Goal: Task Accomplishment & Management: Manage account settings

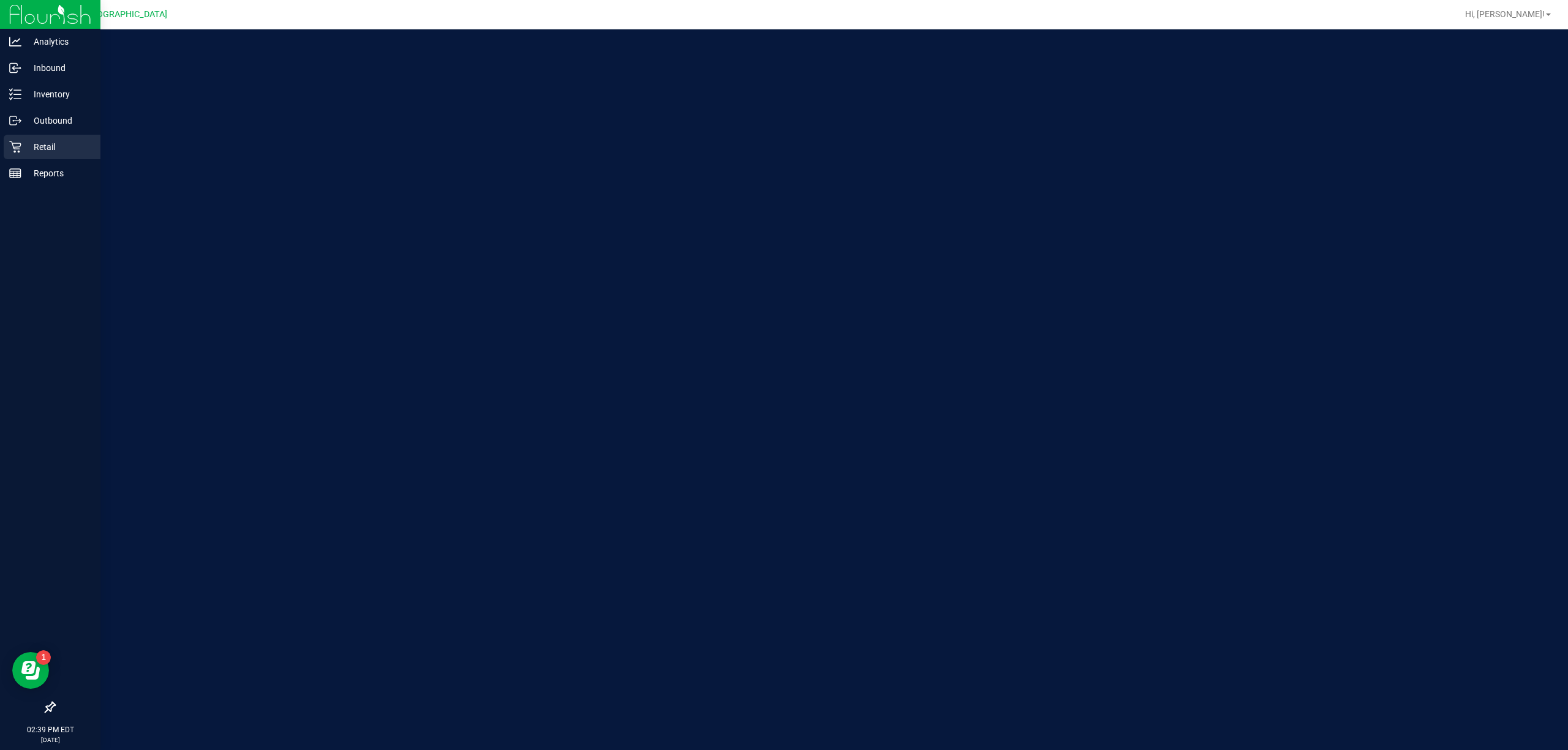
click at [39, 142] on p "Retail" at bounding box center [58, 146] width 74 height 15
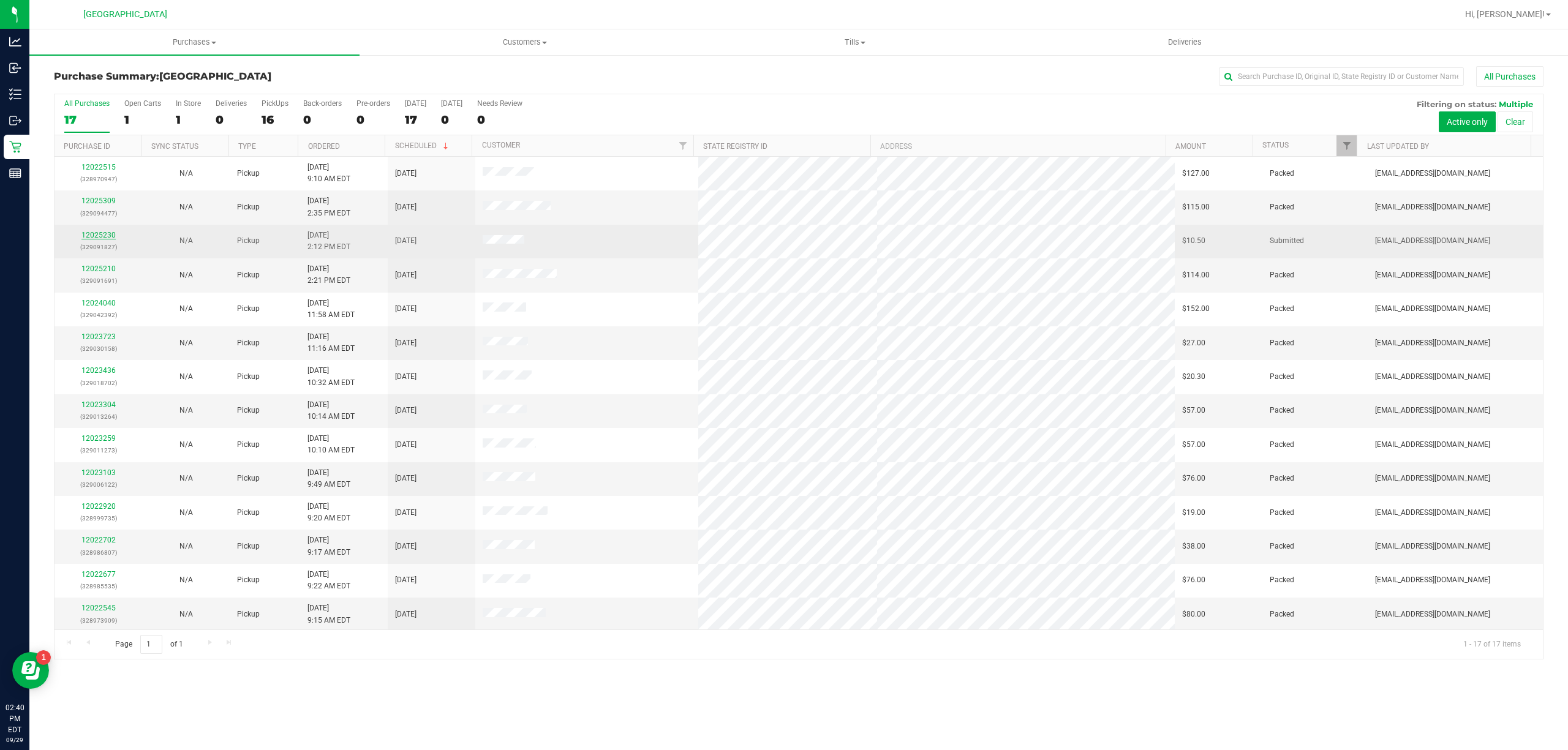
click at [110, 232] on link "12025230" at bounding box center [98, 235] width 34 height 9
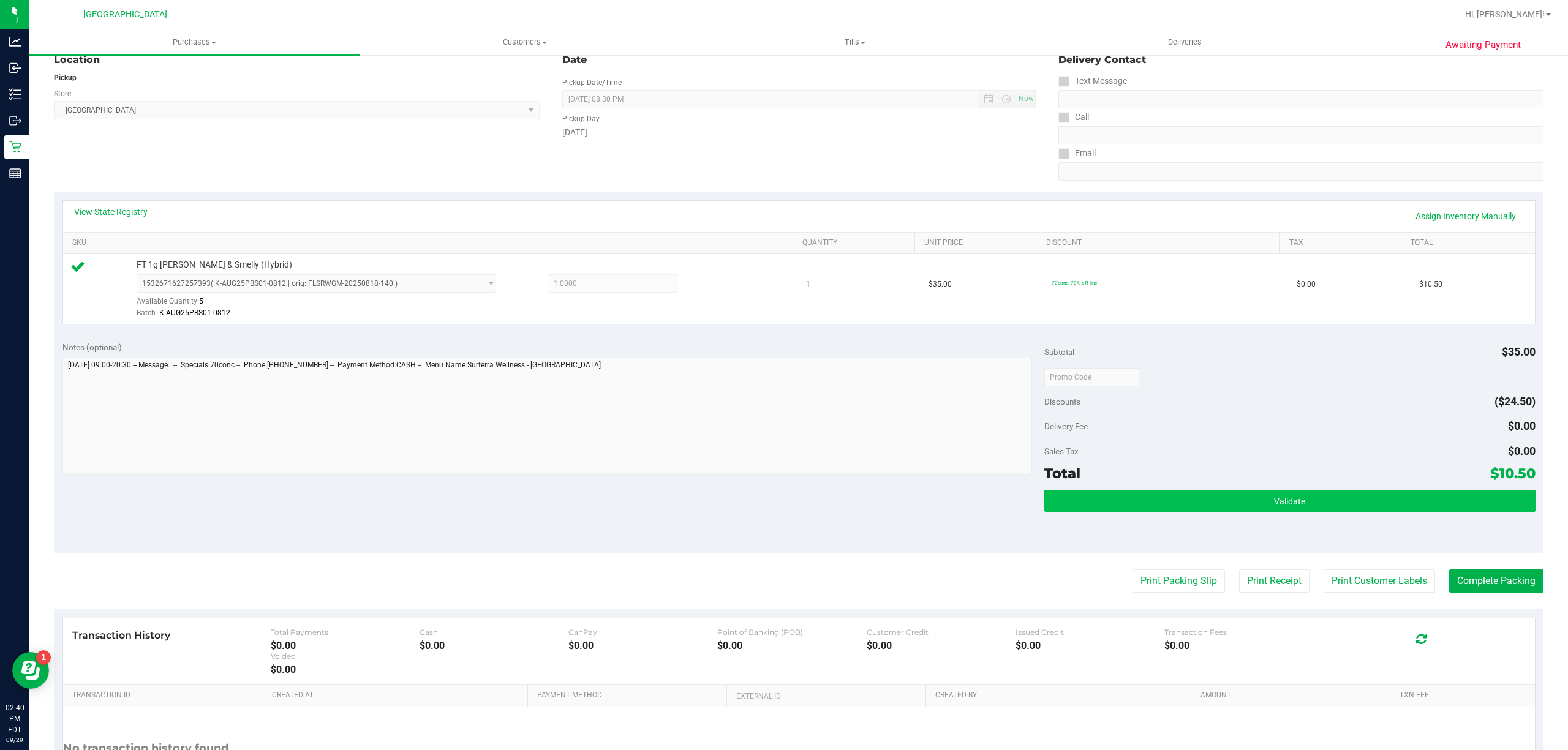
scroll to position [253, 0]
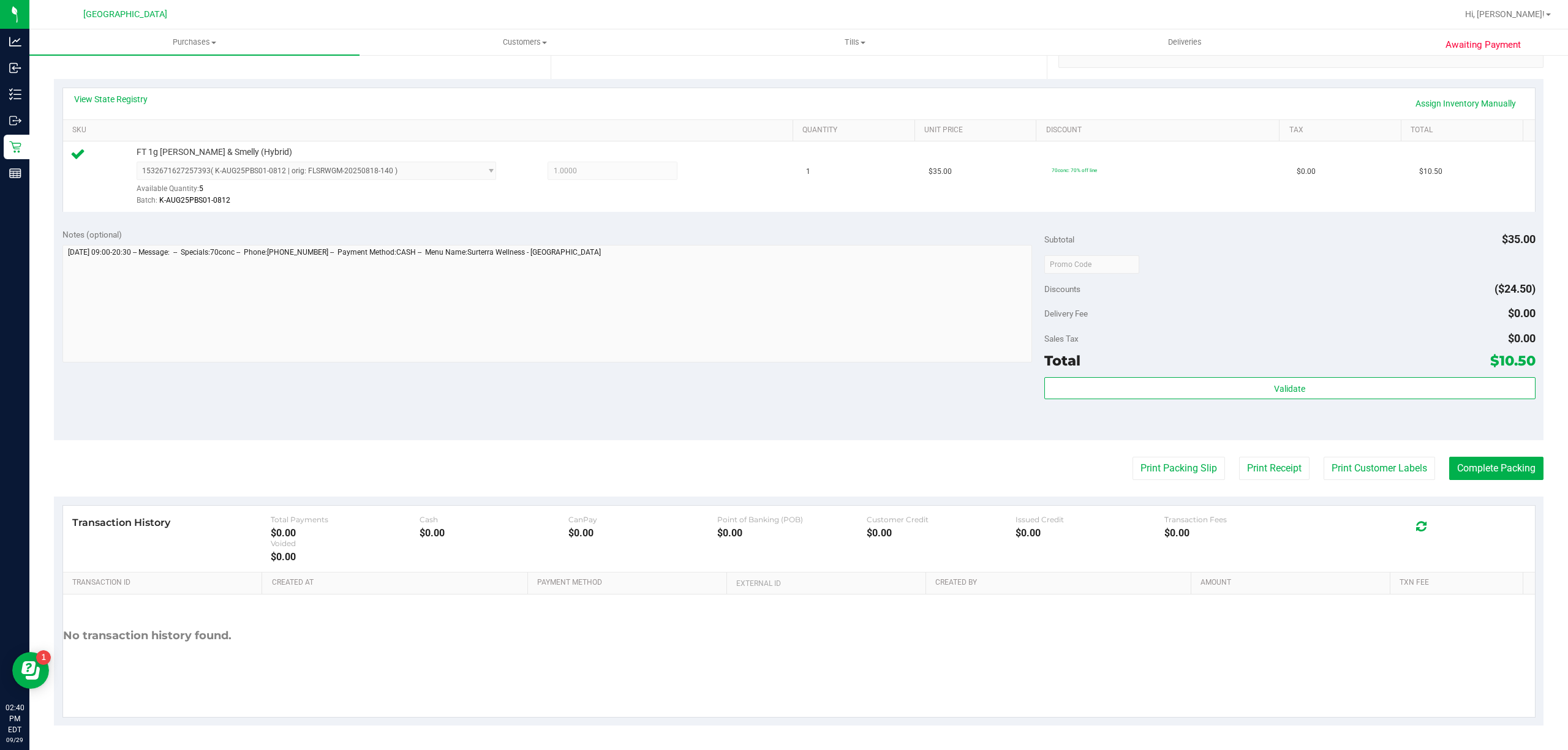
click at [1179, 403] on div "Validate" at bounding box center [1290, 404] width 491 height 55
click at [1210, 399] on div "Validate" at bounding box center [1290, 389] width 491 height 24
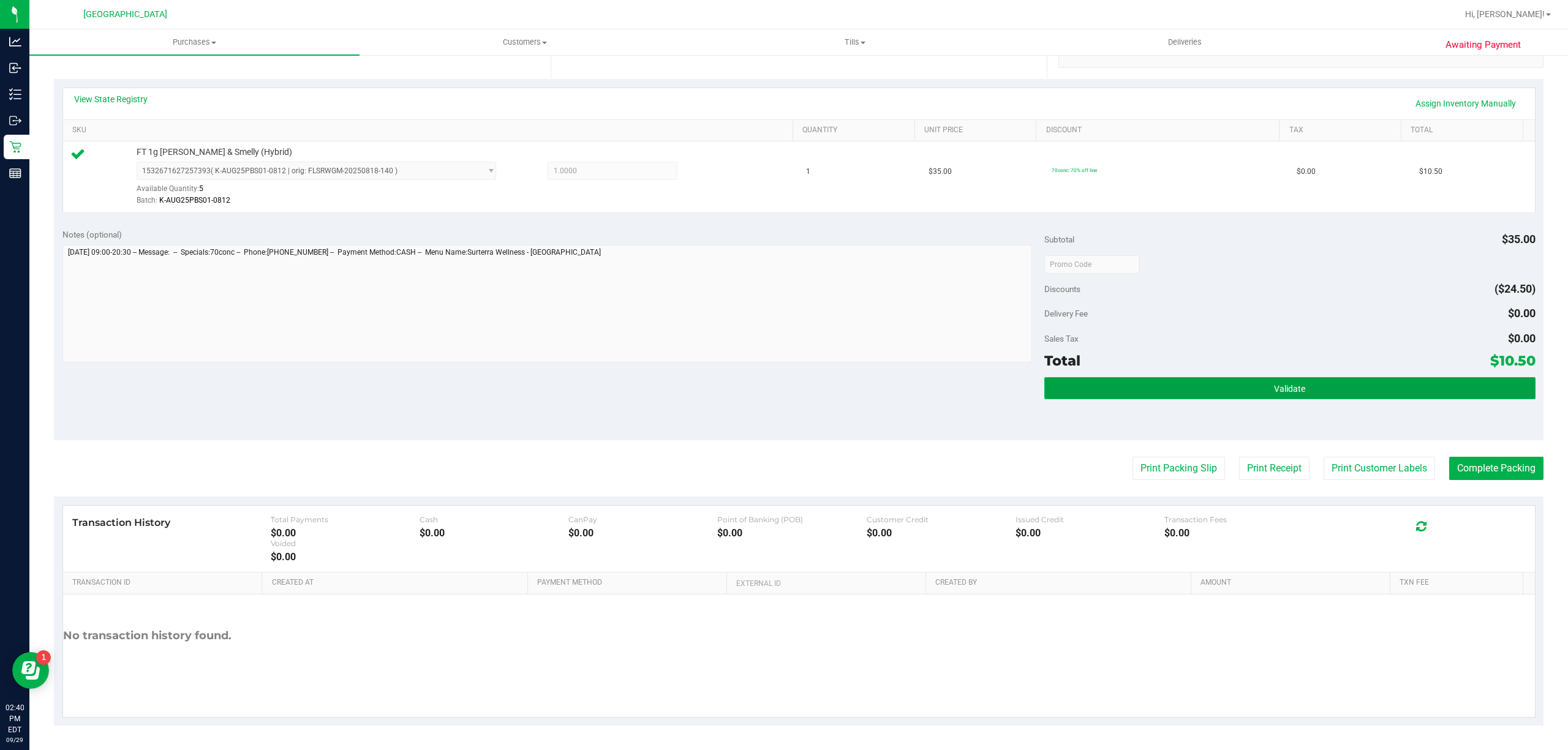
click at [1216, 386] on button "Validate" at bounding box center [1290, 388] width 491 height 22
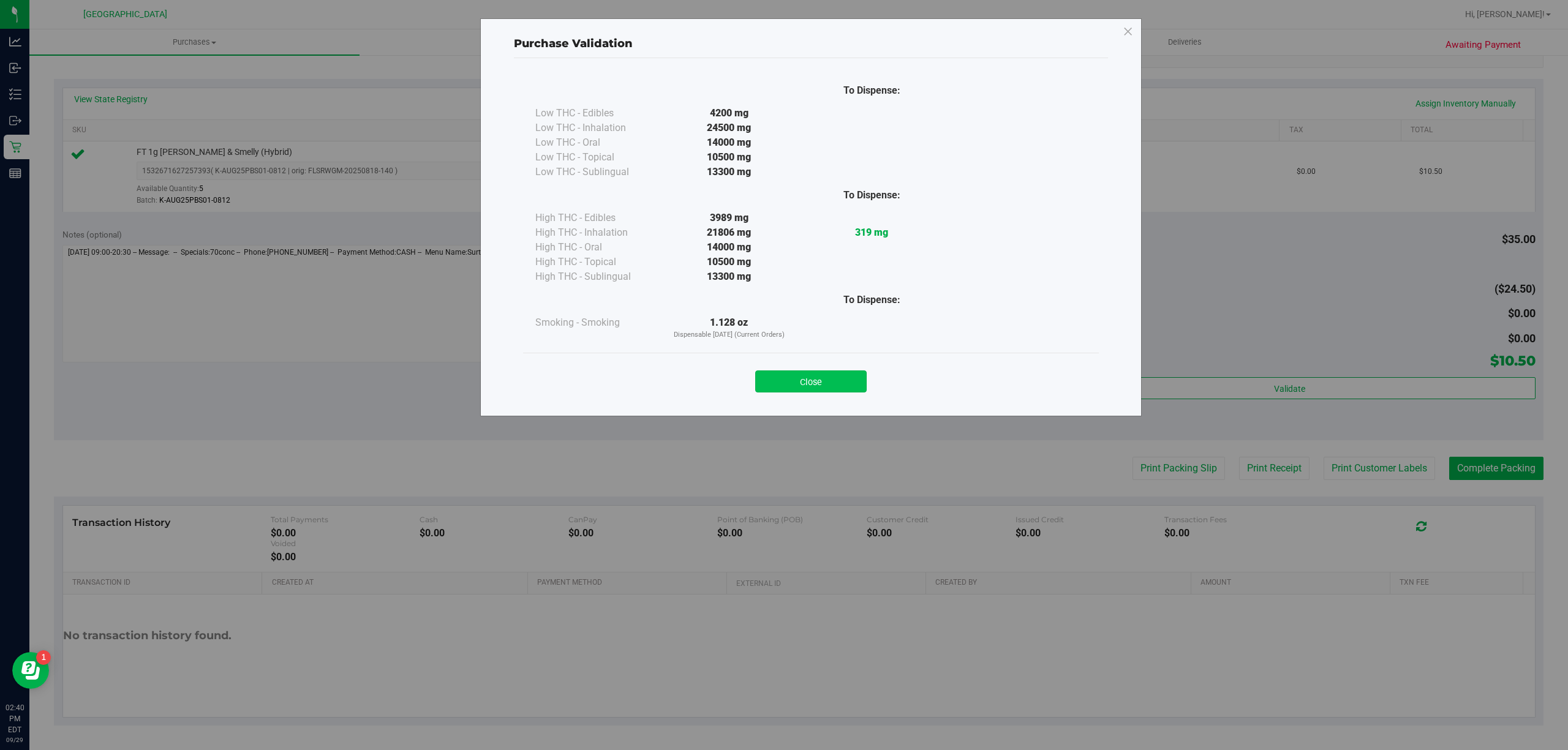
click at [802, 375] on button "Close" at bounding box center [810, 381] width 111 height 22
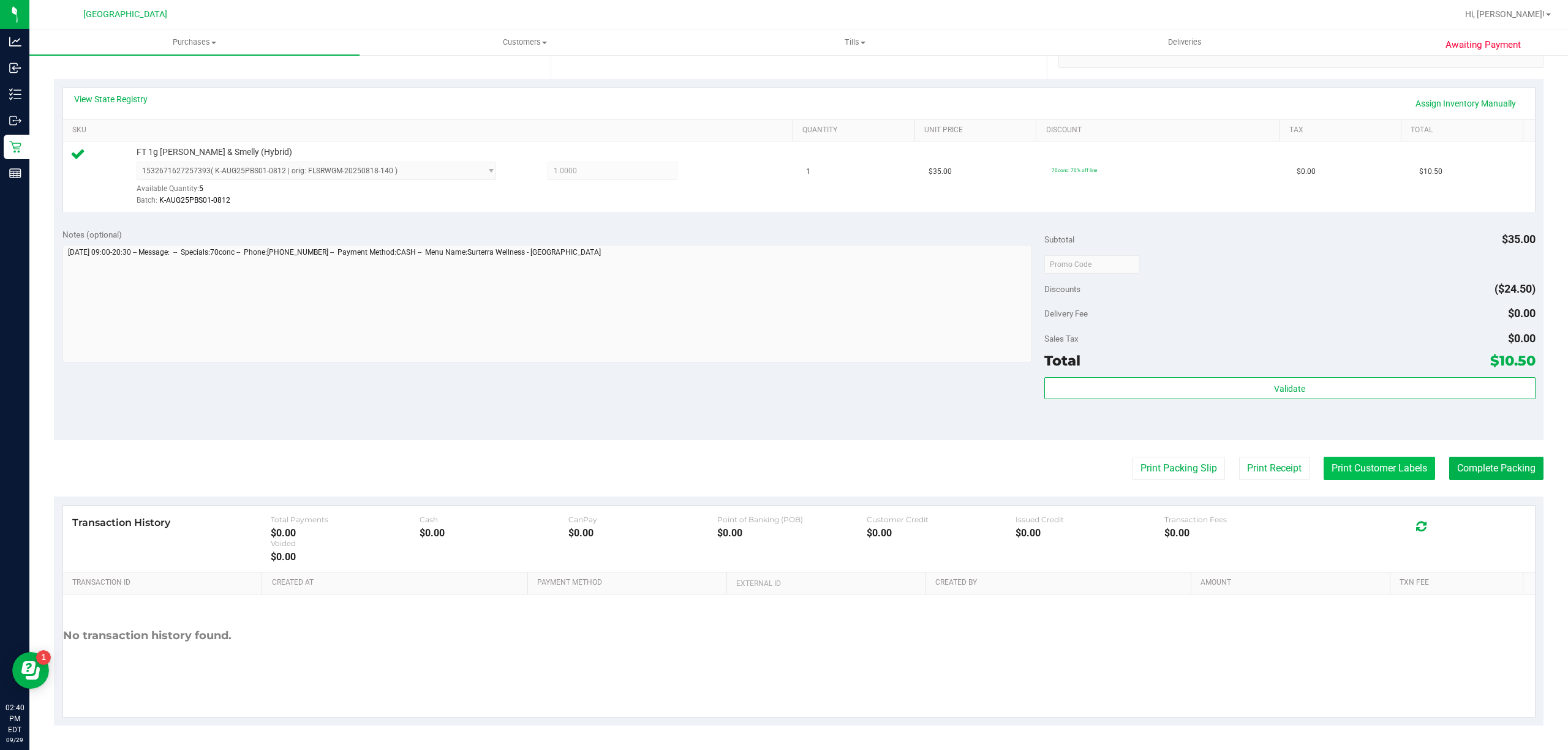
click at [1352, 474] on button "Print Customer Labels" at bounding box center [1379, 468] width 111 height 24
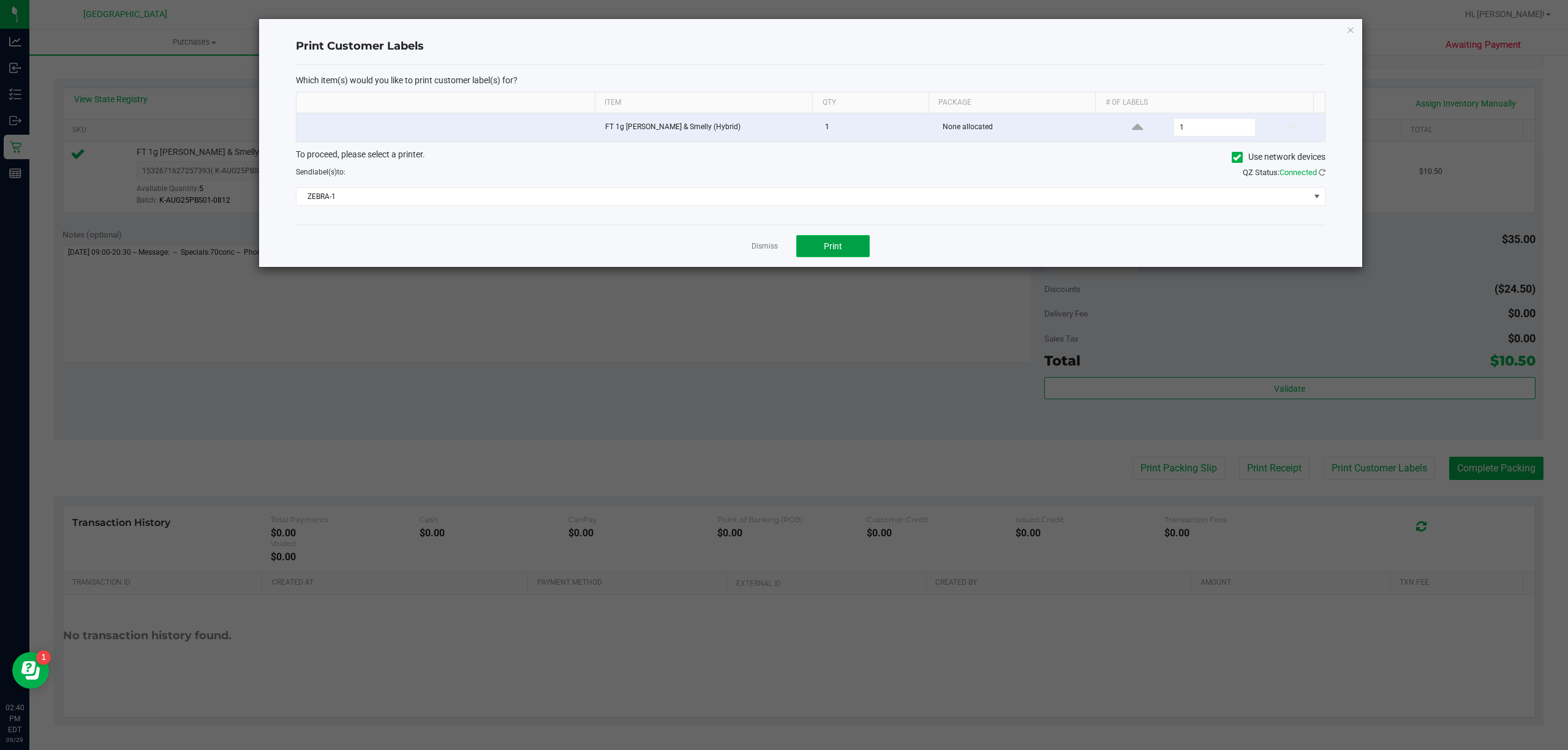
click at [848, 240] on button "Print" at bounding box center [833, 246] width 74 height 22
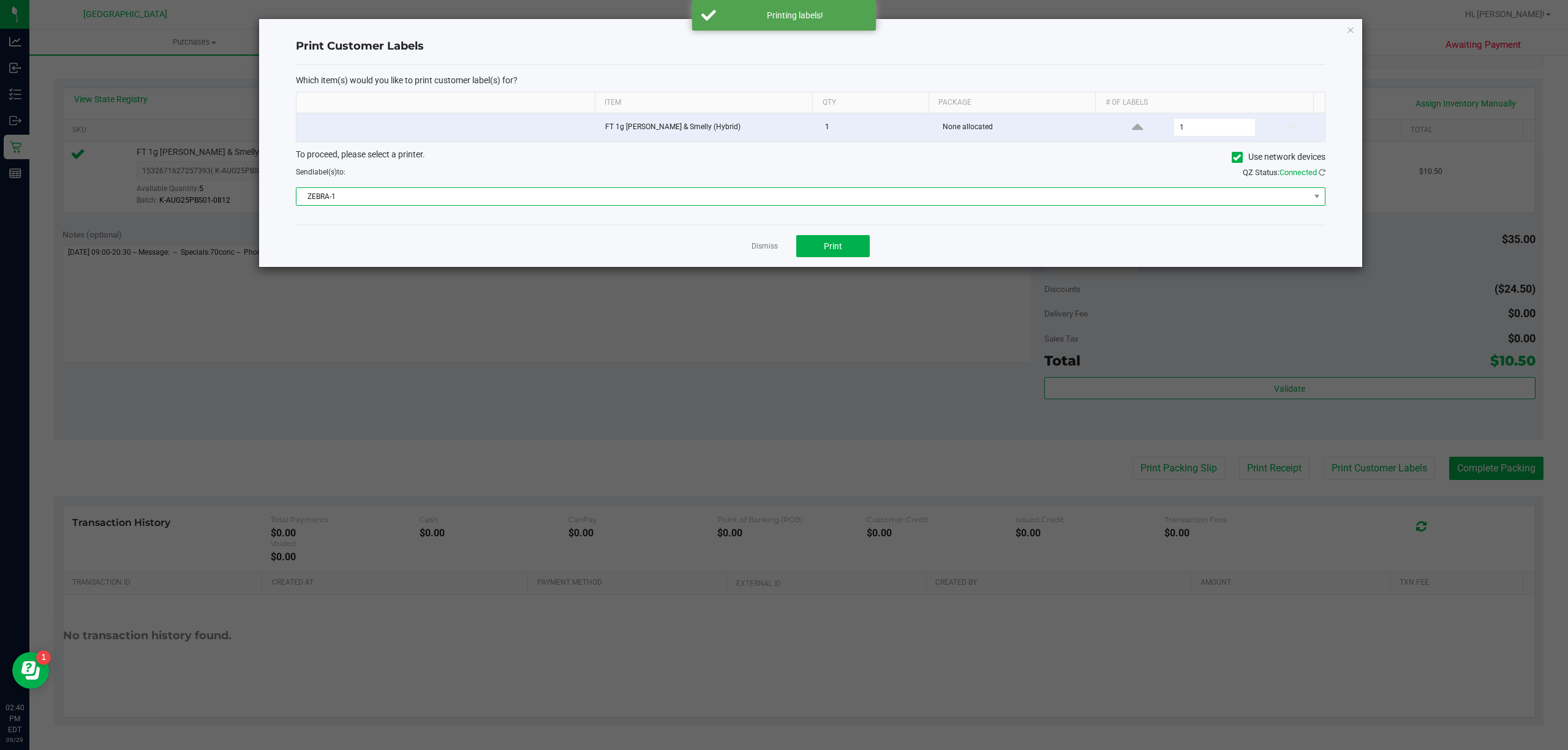
click at [873, 189] on span "ZEBRA-1" at bounding box center [810, 196] width 1030 height 18
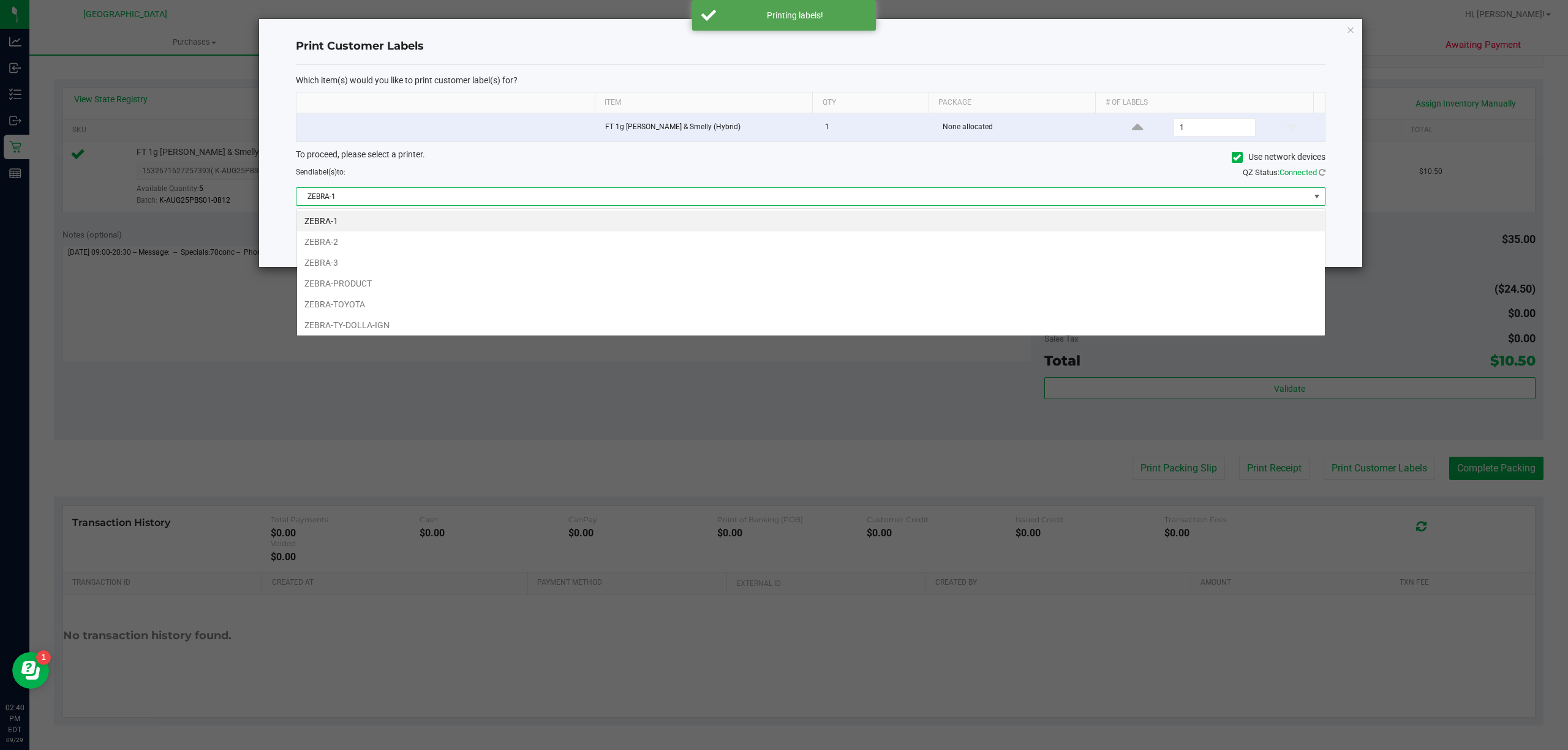
scroll to position [18, 1029]
click at [870, 196] on span "ZEBRA-1" at bounding box center [802, 196] width 1013 height 18
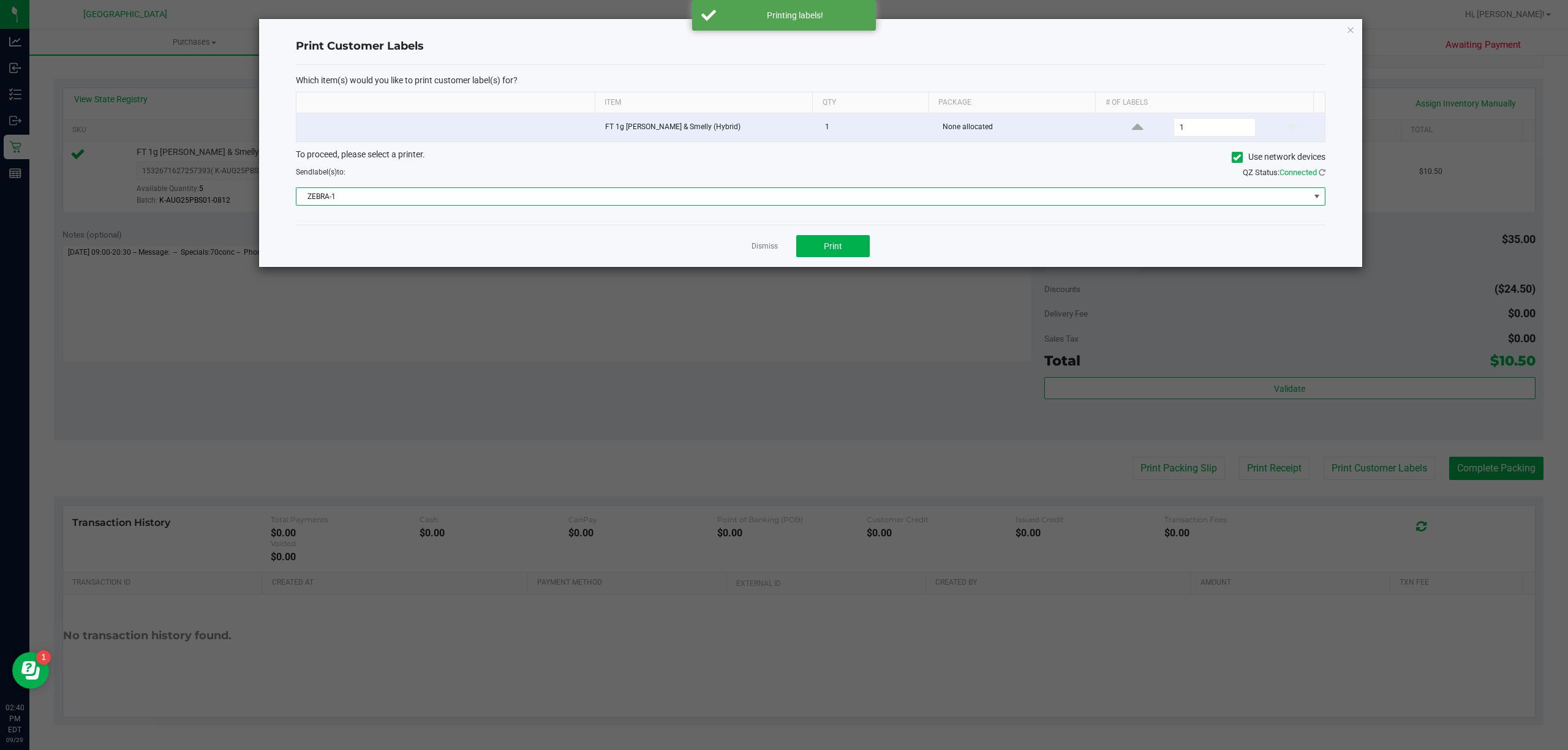
click at [557, 200] on span "ZEBRA-1" at bounding box center [802, 196] width 1013 height 18
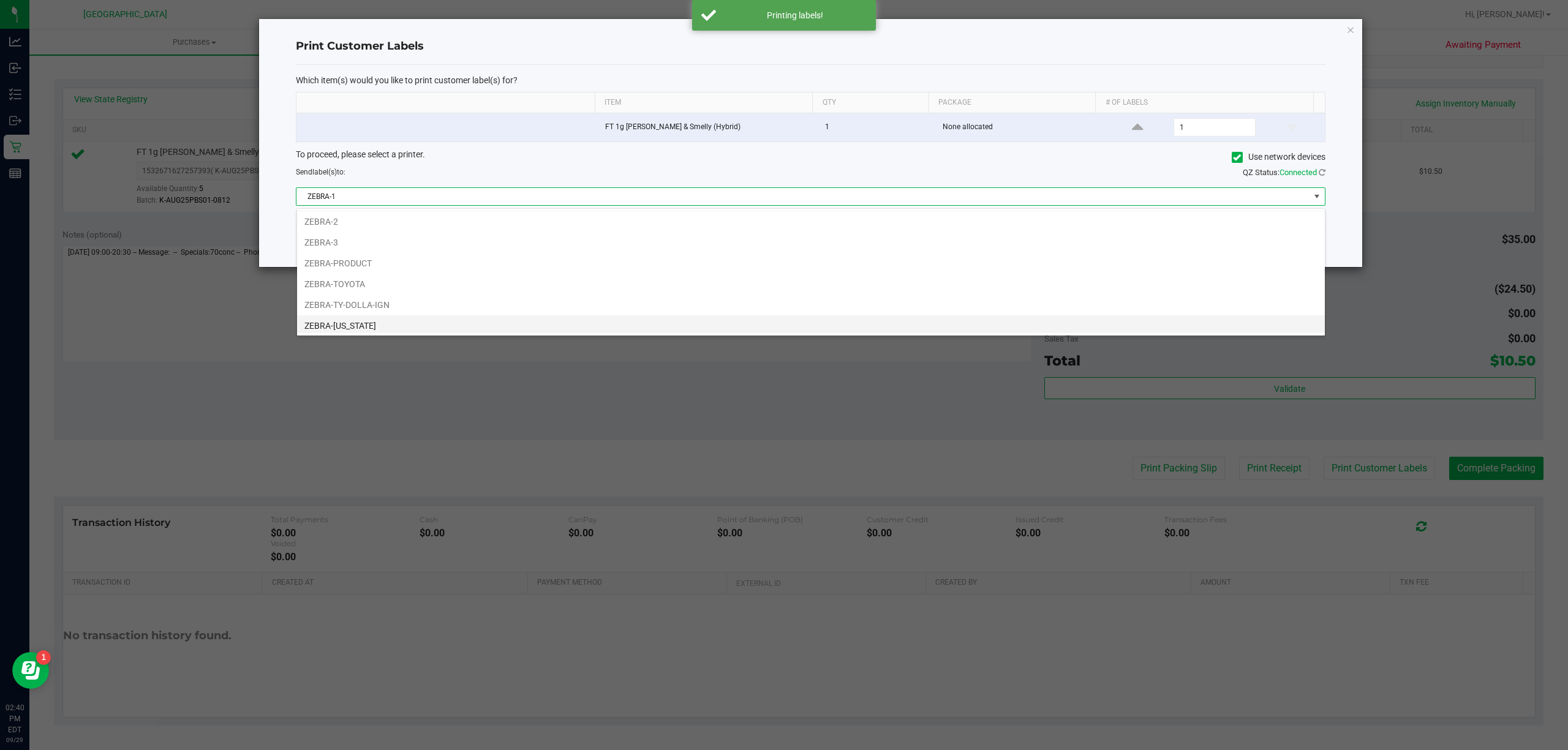
scroll to position [25, 0]
drag, startPoint x: 468, startPoint y: 321, endPoint x: 635, endPoint y: 300, distance: 168.3
click at [468, 321] on li "ZEBRA-UTAH" at bounding box center [811, 323] width 1028 height 21
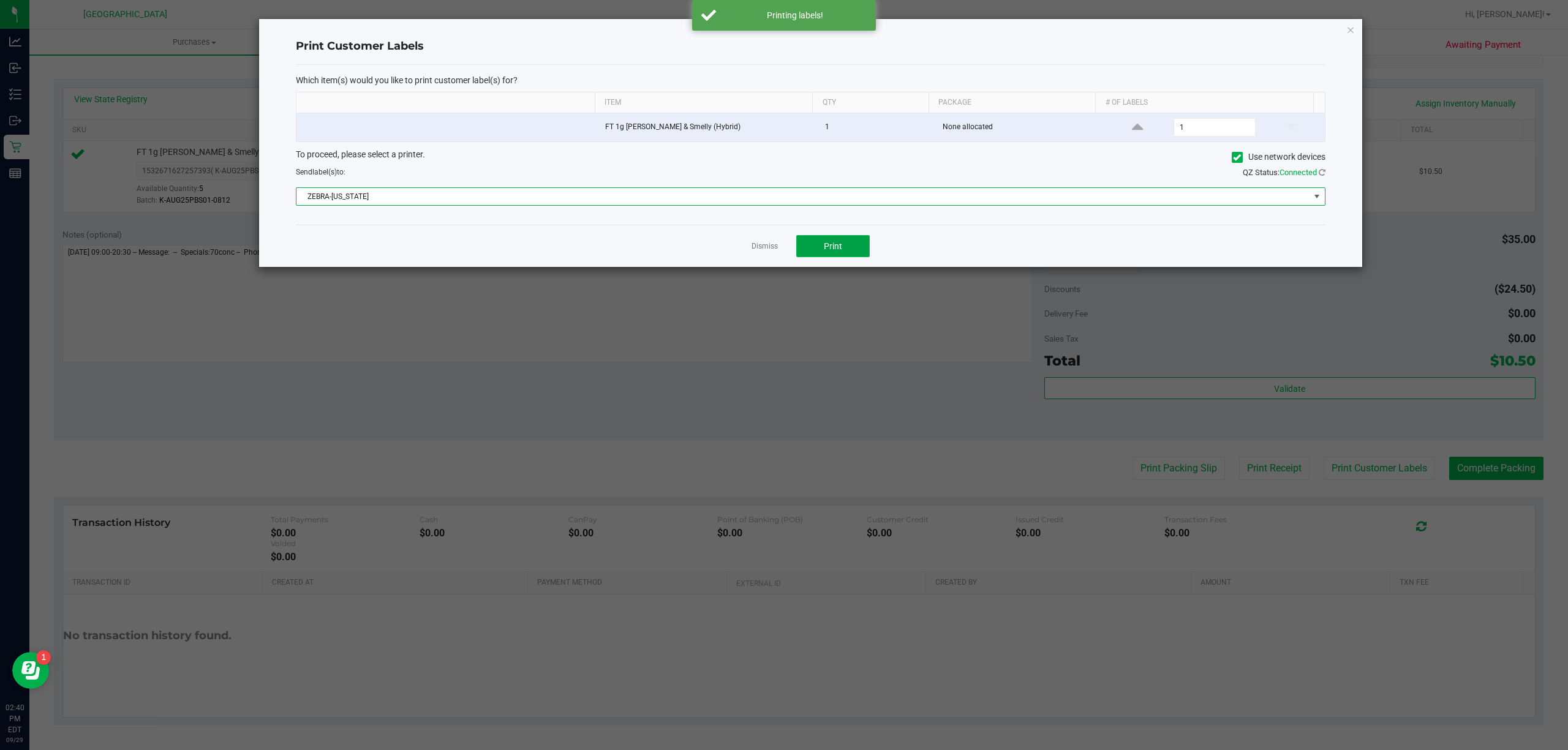
click at [850, 250] on button "Print" at bounding box center [833, 246] width 74 height 22
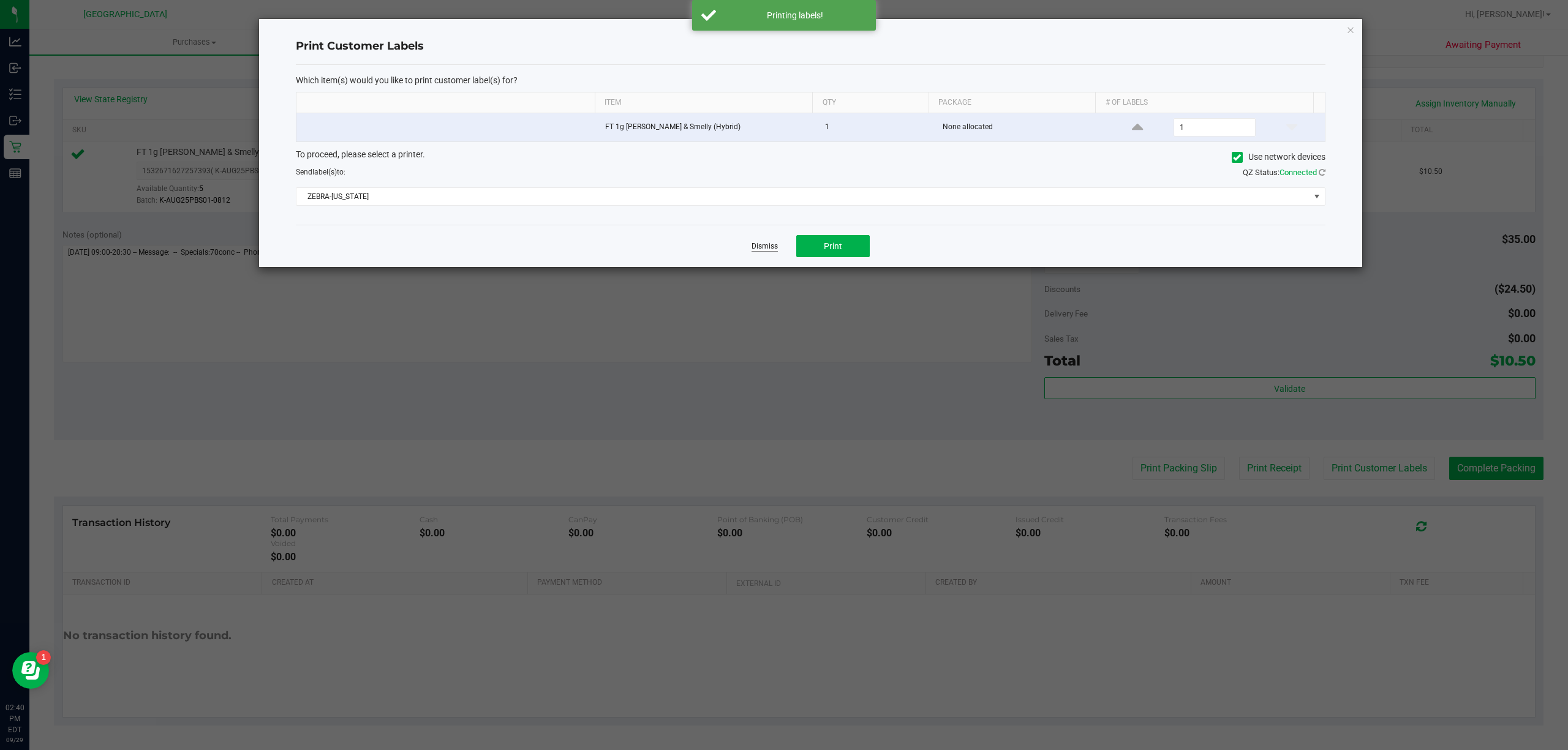
click at [760, 247] on link "Dismiss" at bounding box center [765, 246] width 26 height 11
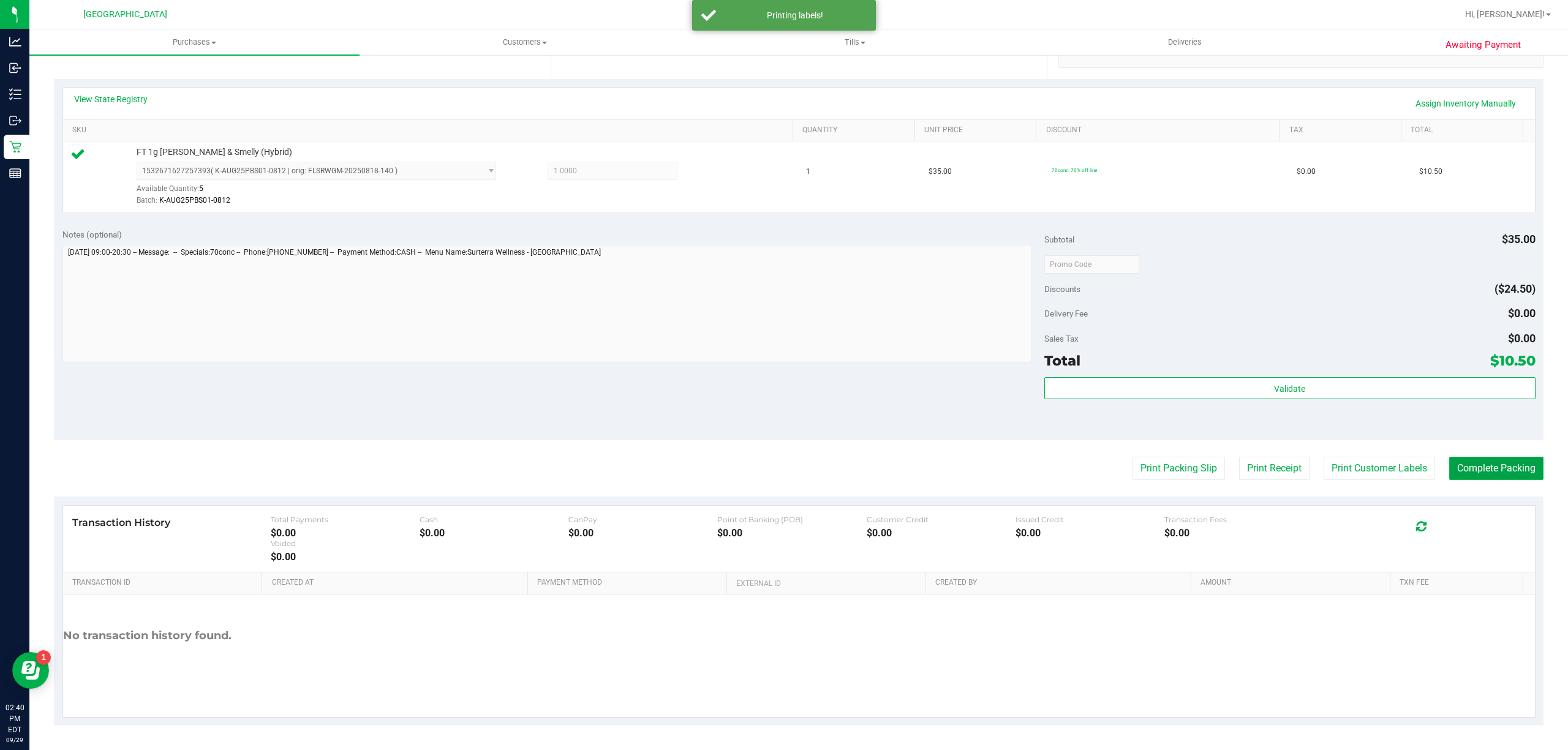
click at [1465, 466] on button "Complete Packing" at bounding box center [1496, 468] width 95 height 24
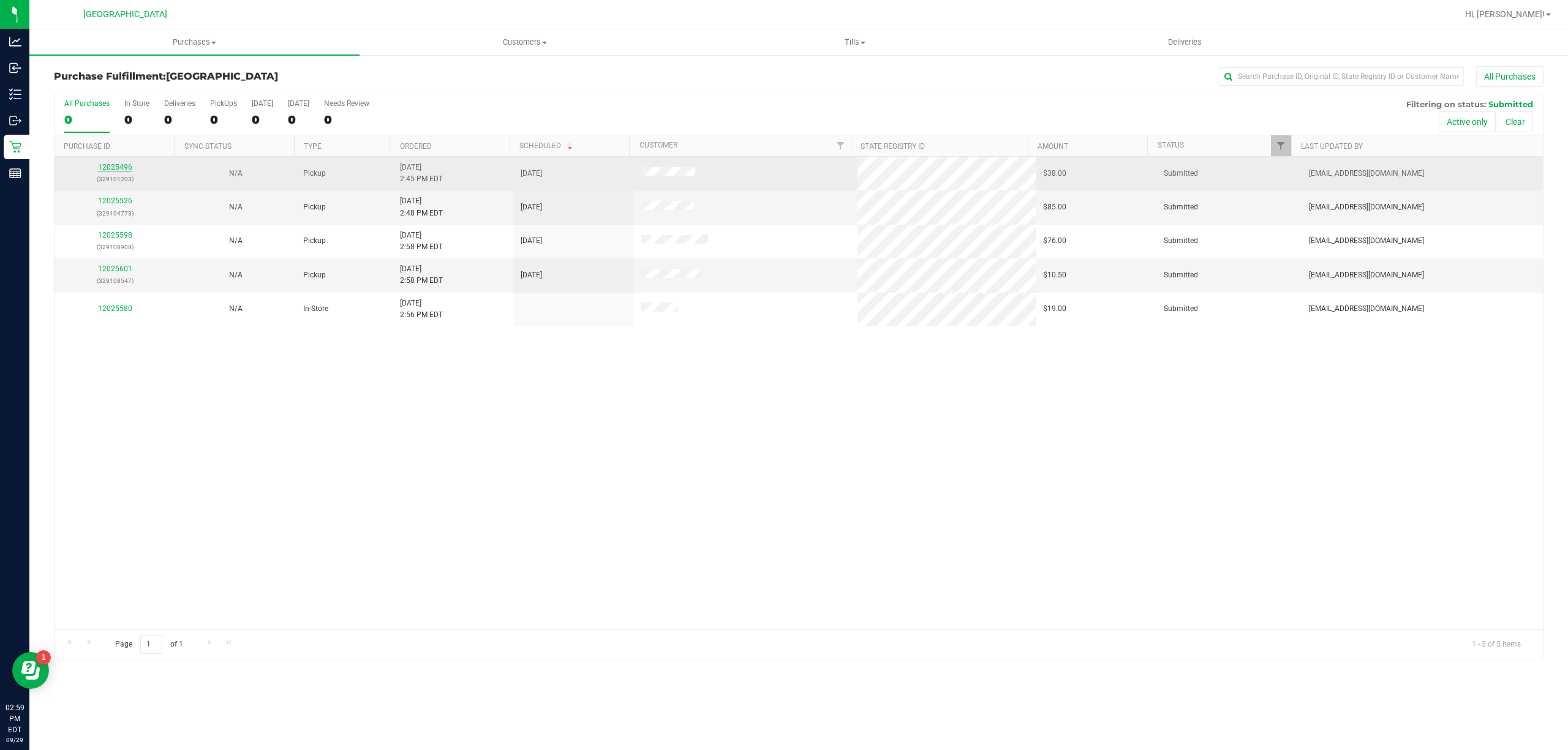
click at [112, 167] on link "12025496" at bounding box center [115, 168] width 34 height 9
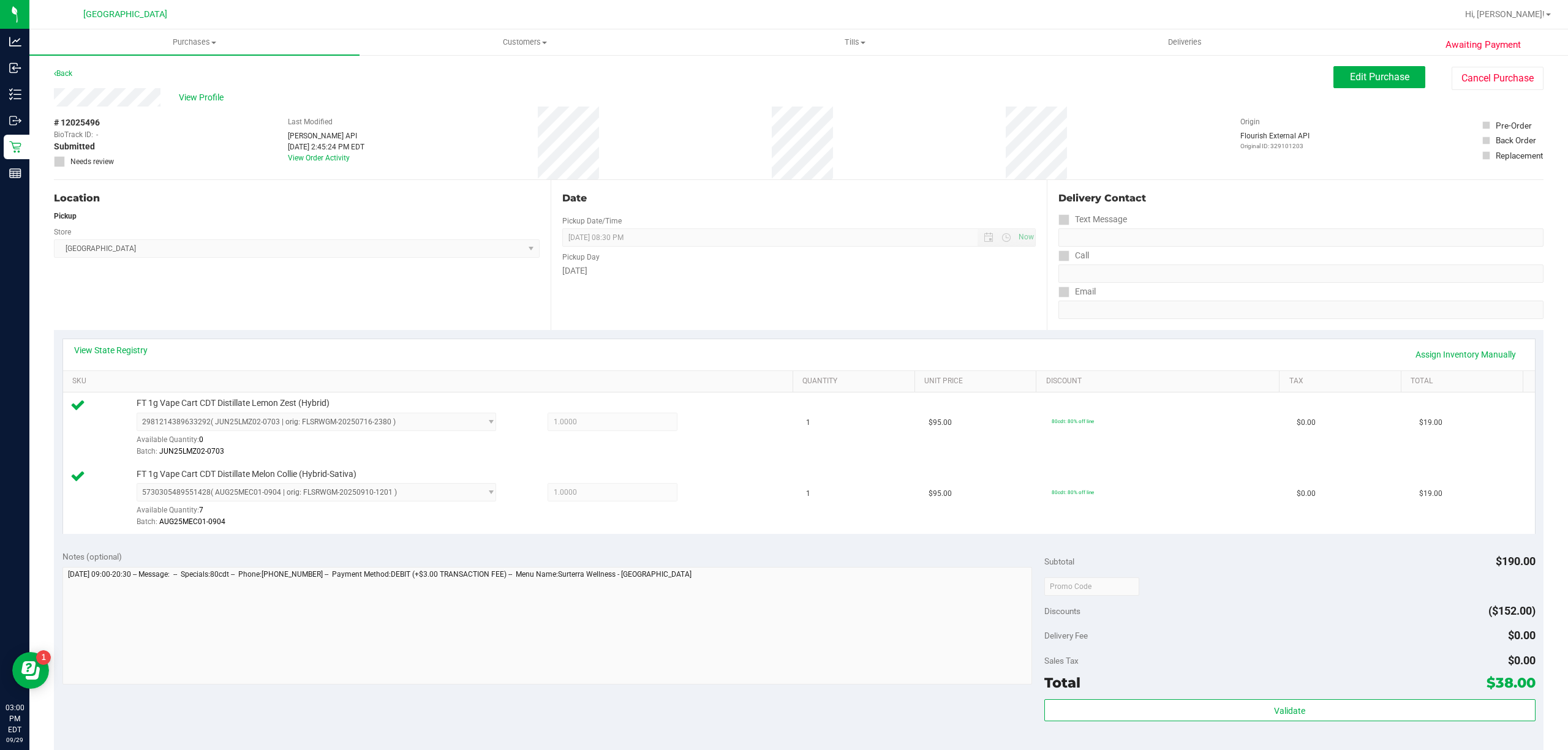
scroll to position [324, 0]
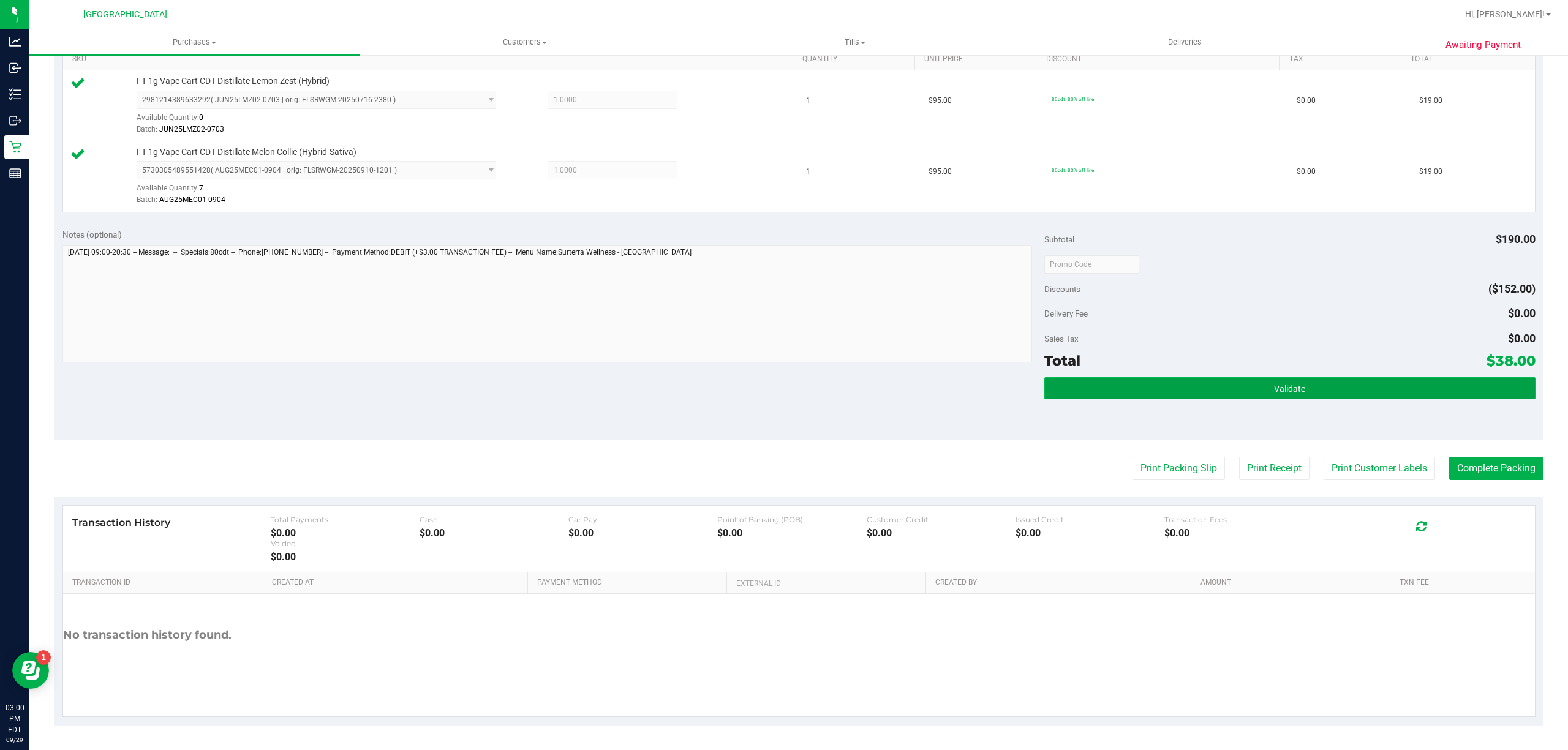
click at [1159, 397] on button "Validate" at bounding box center [1290, 388] width 491 height 22
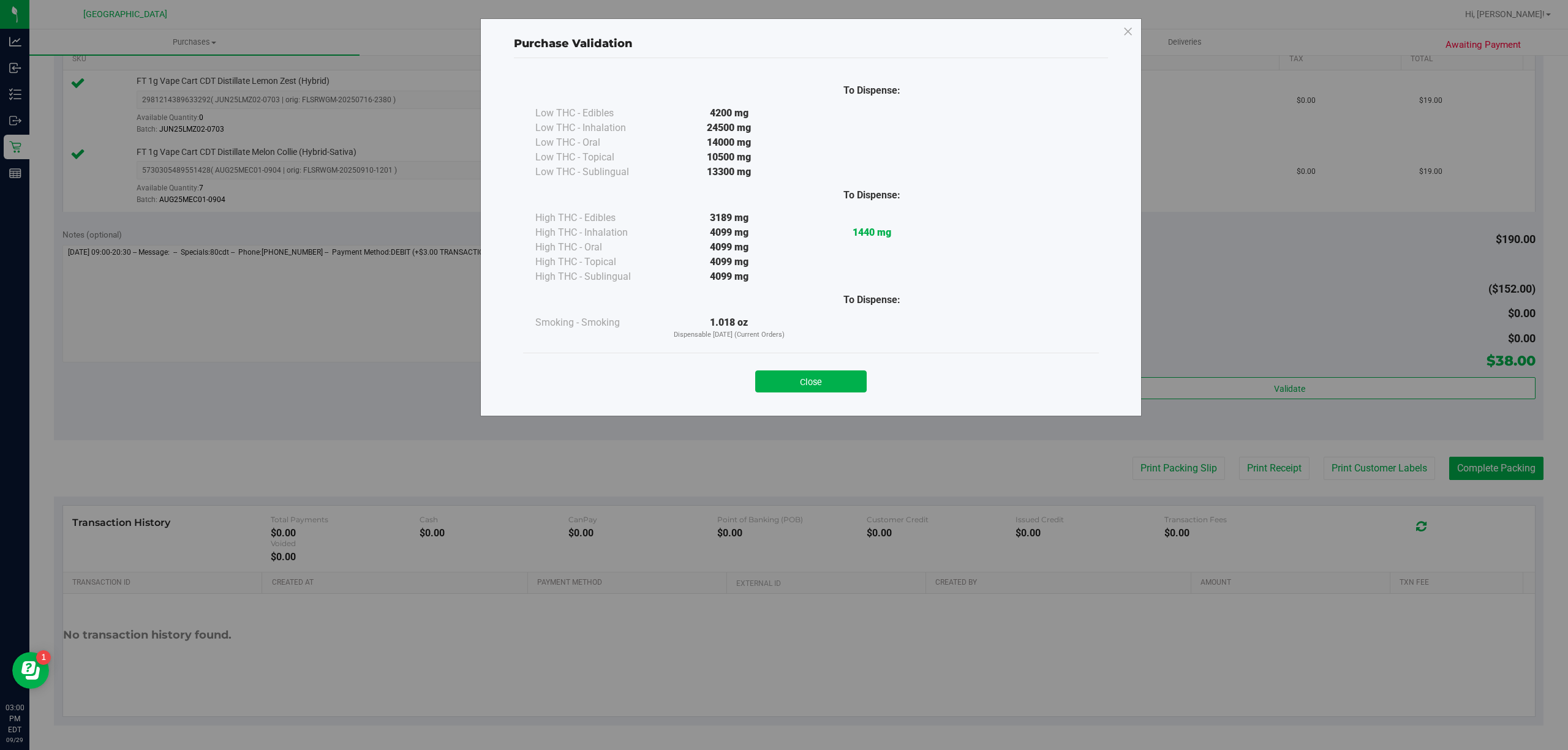
click at [1408, 476] on div "Purchase Validation To Dispense: Low THC - Edibles 4200 mg" at bounding box center [788, 375] width 1577 height 750
click at [830, 382] on button "Close" at bounding box center [810, 381] width 111 height 22
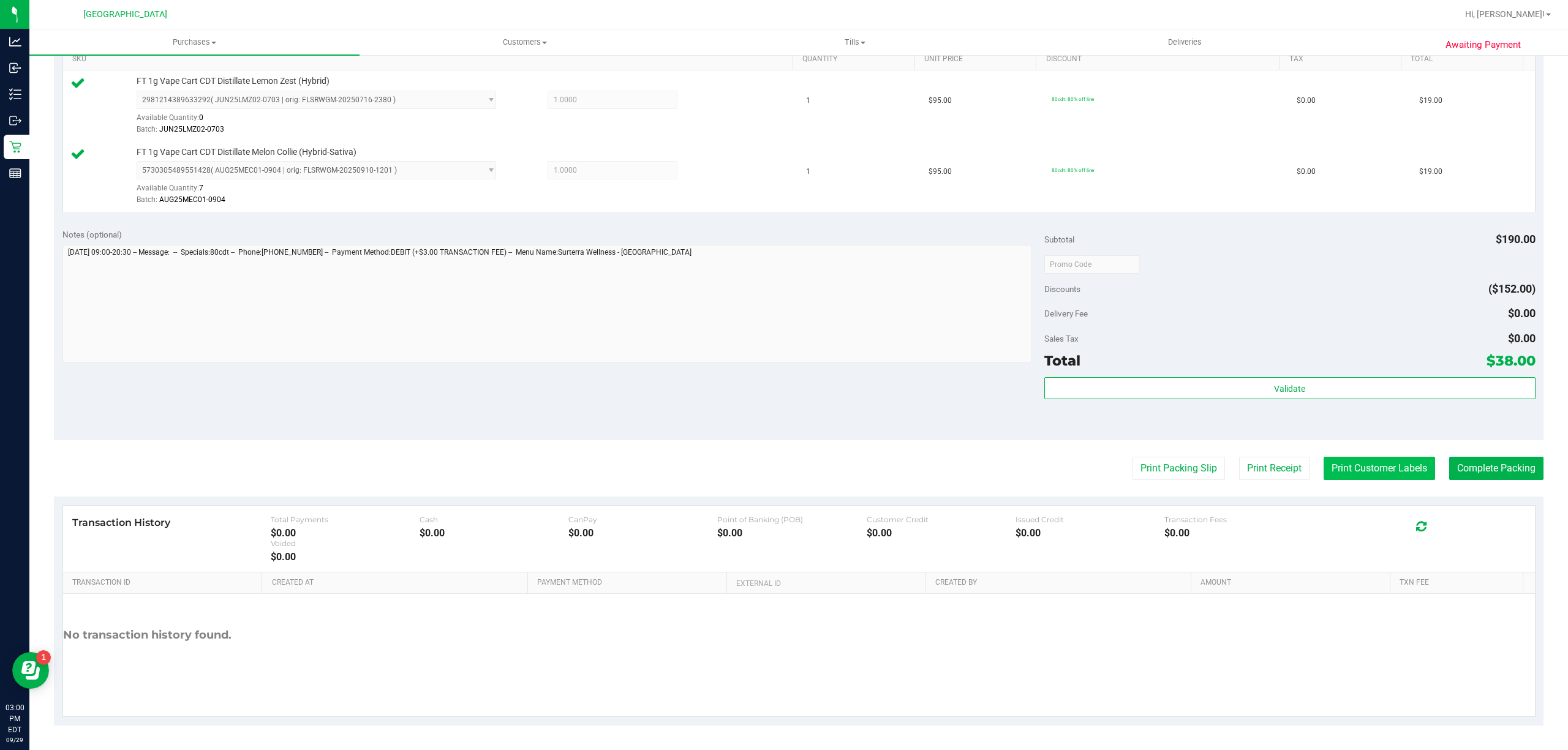
click at [1356, 467] on button "Print Customer Labels" at bounding box center [1379, 468] width 111 height 24
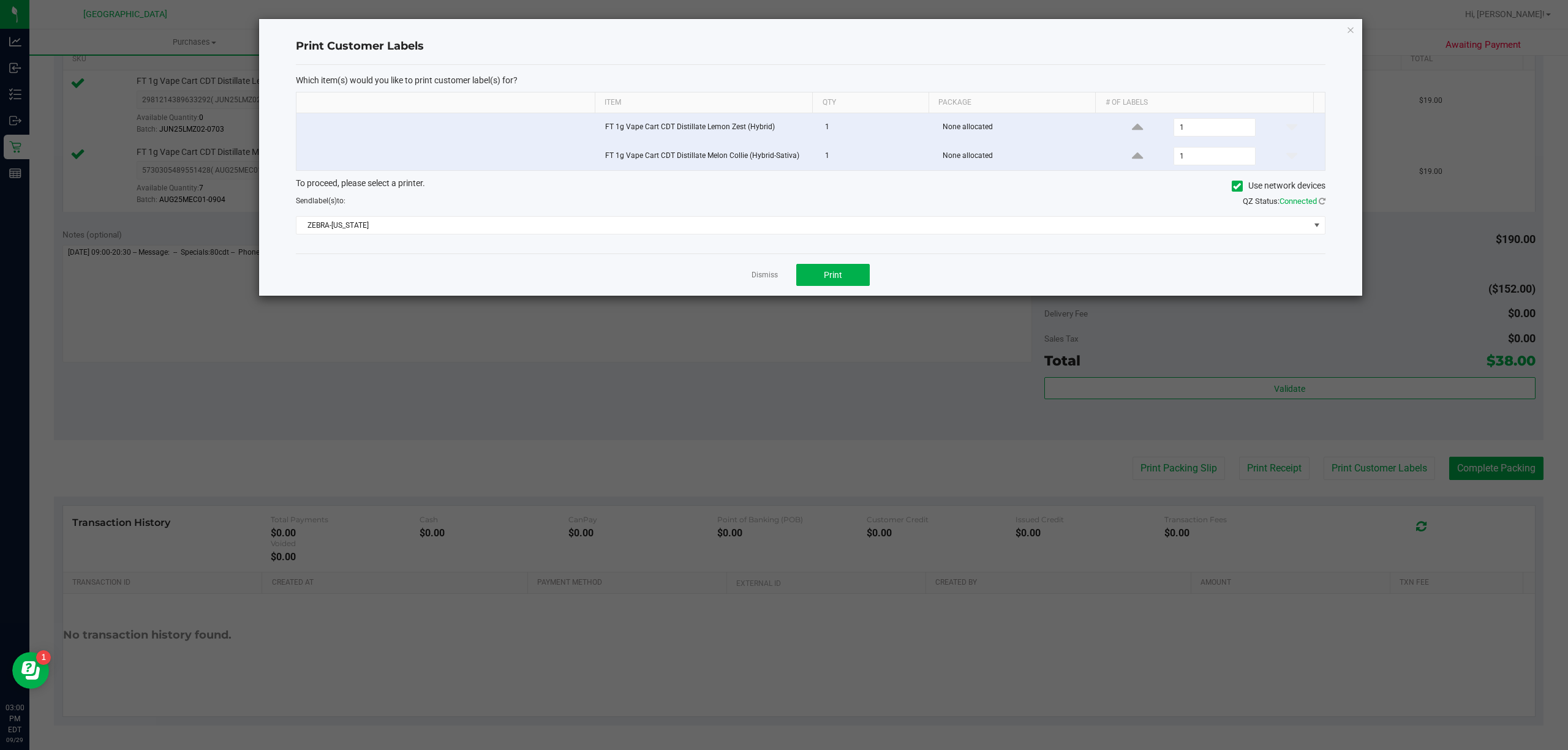
click at [819, 262] on div "Dismiss Print" at bounding box center [810, 275] width 1030 height 42
click at [821, 282] on button "Print" at bounding box center [833, 275] width 74 height 22
click at [766, 275] on div at bounding box center [810, 158] width 1103 height 277
click at [773, 277] on link "Dismiss" at bounding box center [765, 275] width 26 height 11
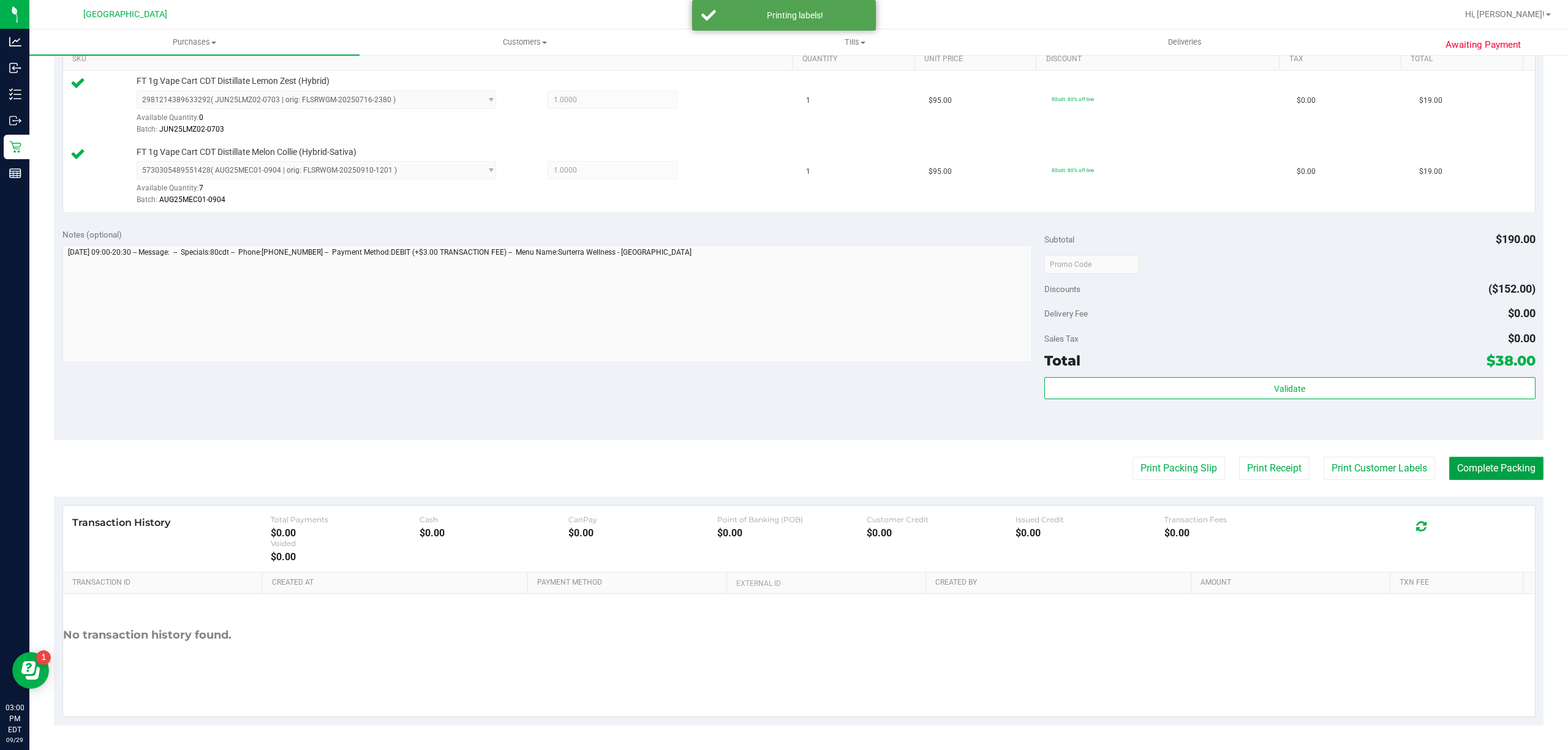
click at [1465, 469] on button "Complete Packing" at bounding box center [1496, 468] width 95 height 24
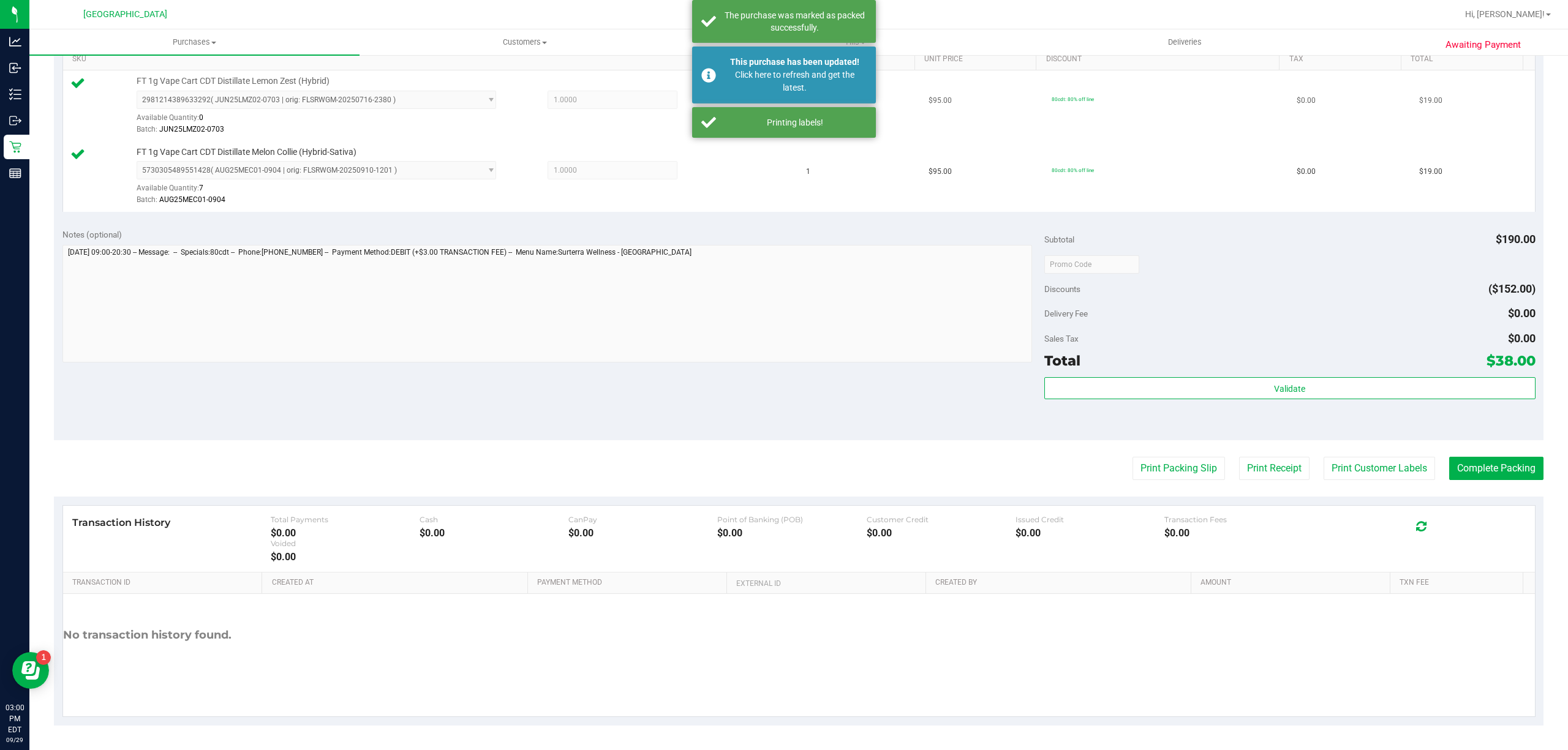
click at [268, 78] on span "FT 1g Vape Cart CDT Distillate Lemon Zest (Hybrid)" at bounding box center [233, 81] width 193 height 11
copy div "FT 1g Vape Cart CDT Distillate Lemon Zest (Hybrid)"
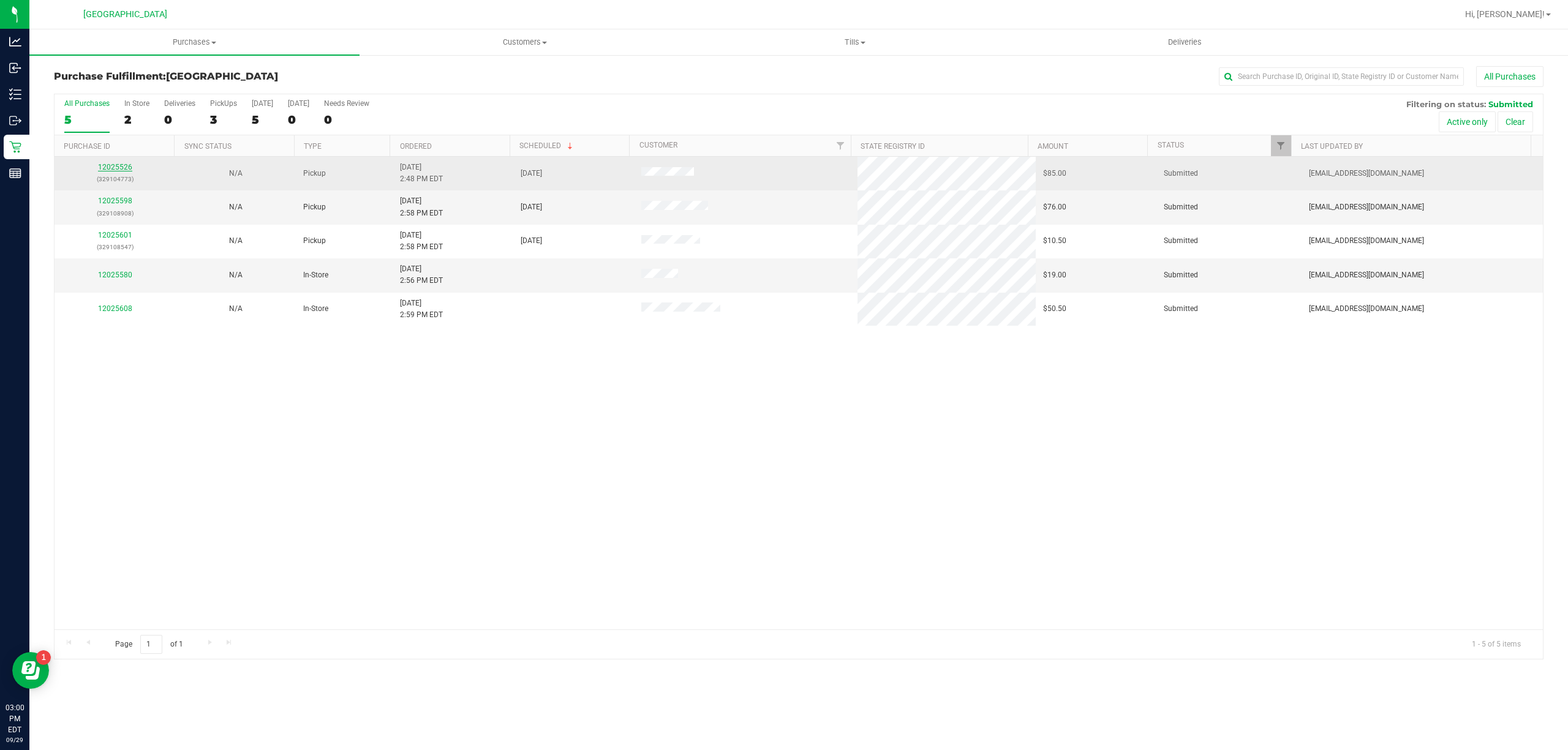
click at [118, 172] on link "12025526" at bounding box center [115, 168] width 34 height 9
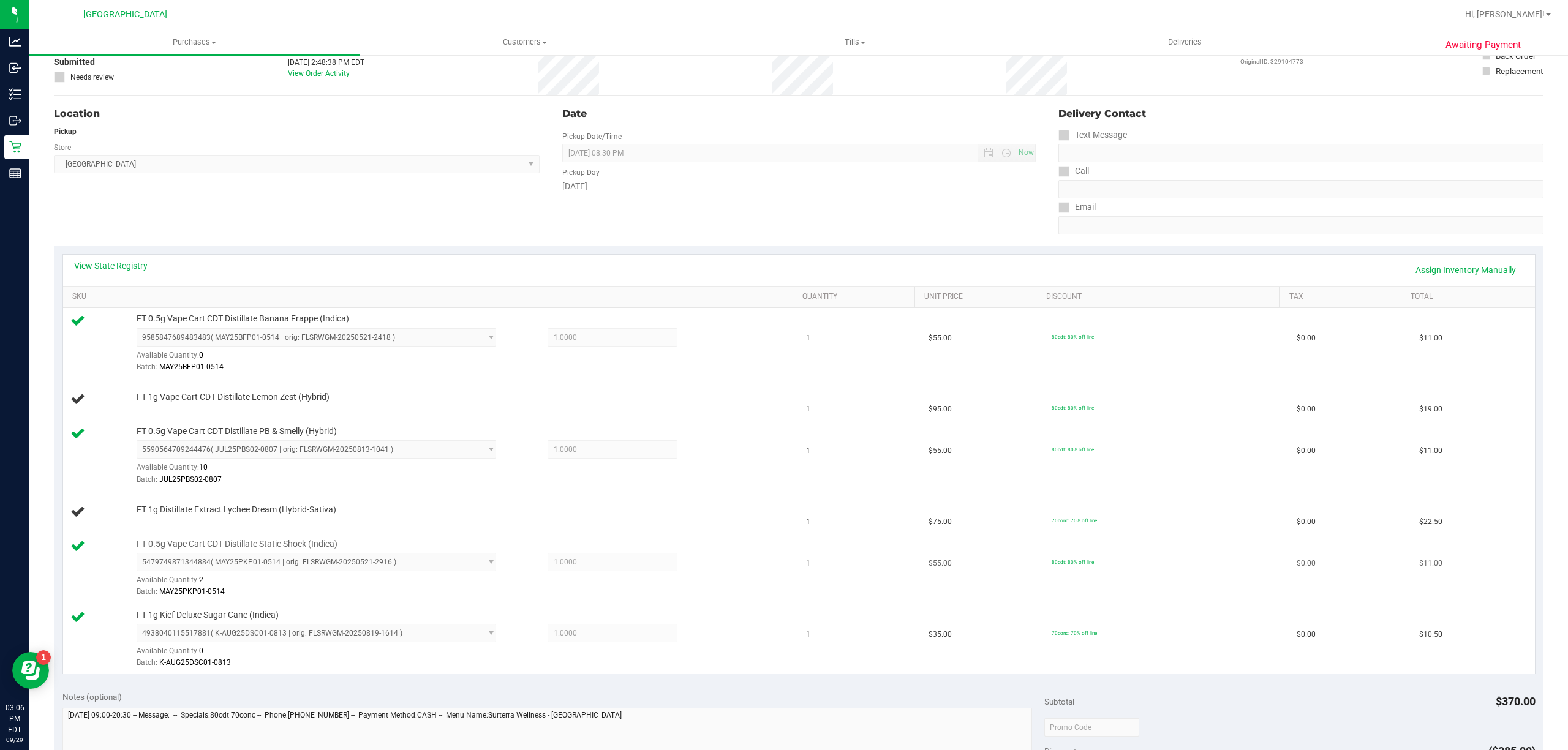
scroll to position [163, 0]
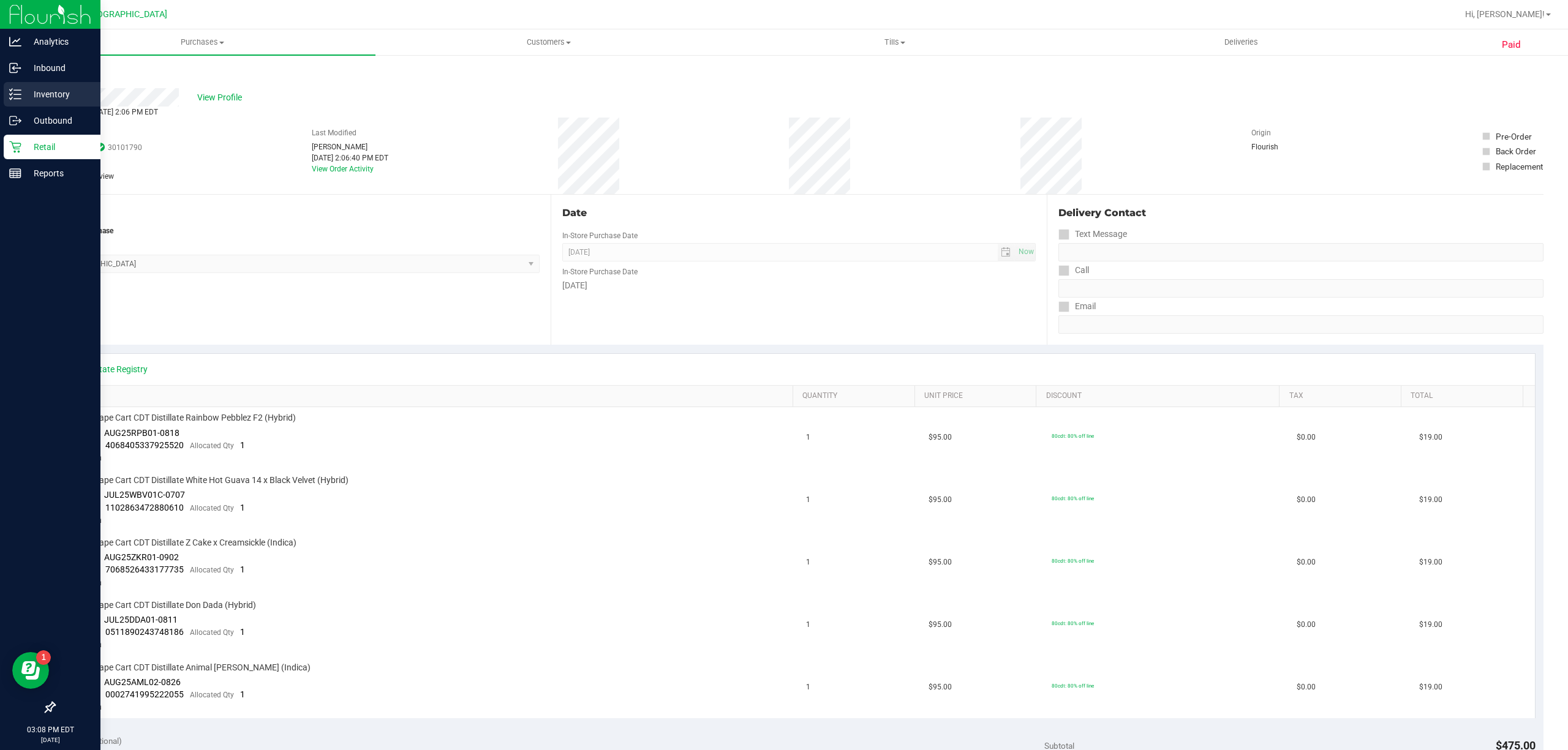
click at [22, 91] on p "Inventory" at bounding box center [58, 94] width 74 height 15
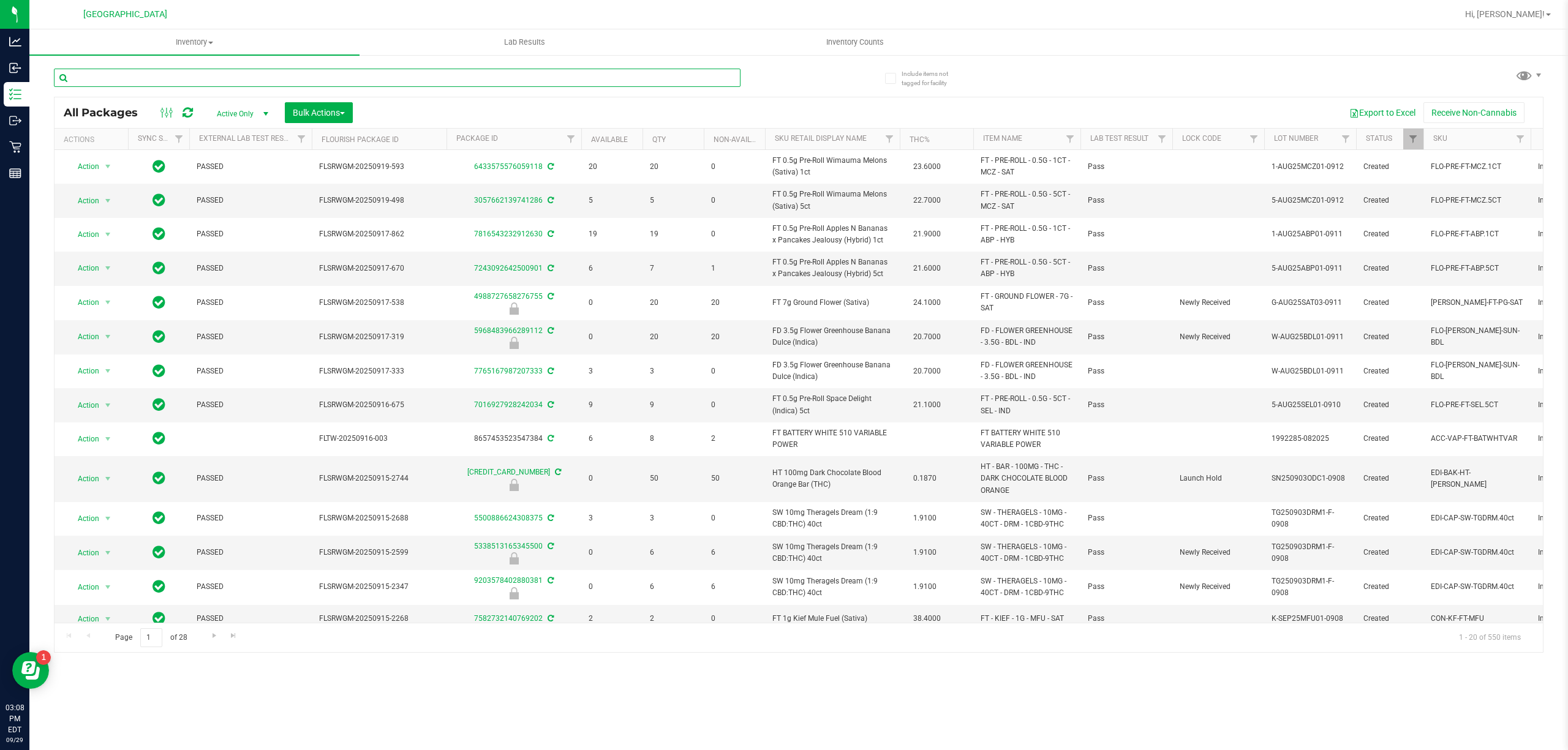
click at [281, 78] on input "text" at bounding box center [396, 77] width 687 height 18
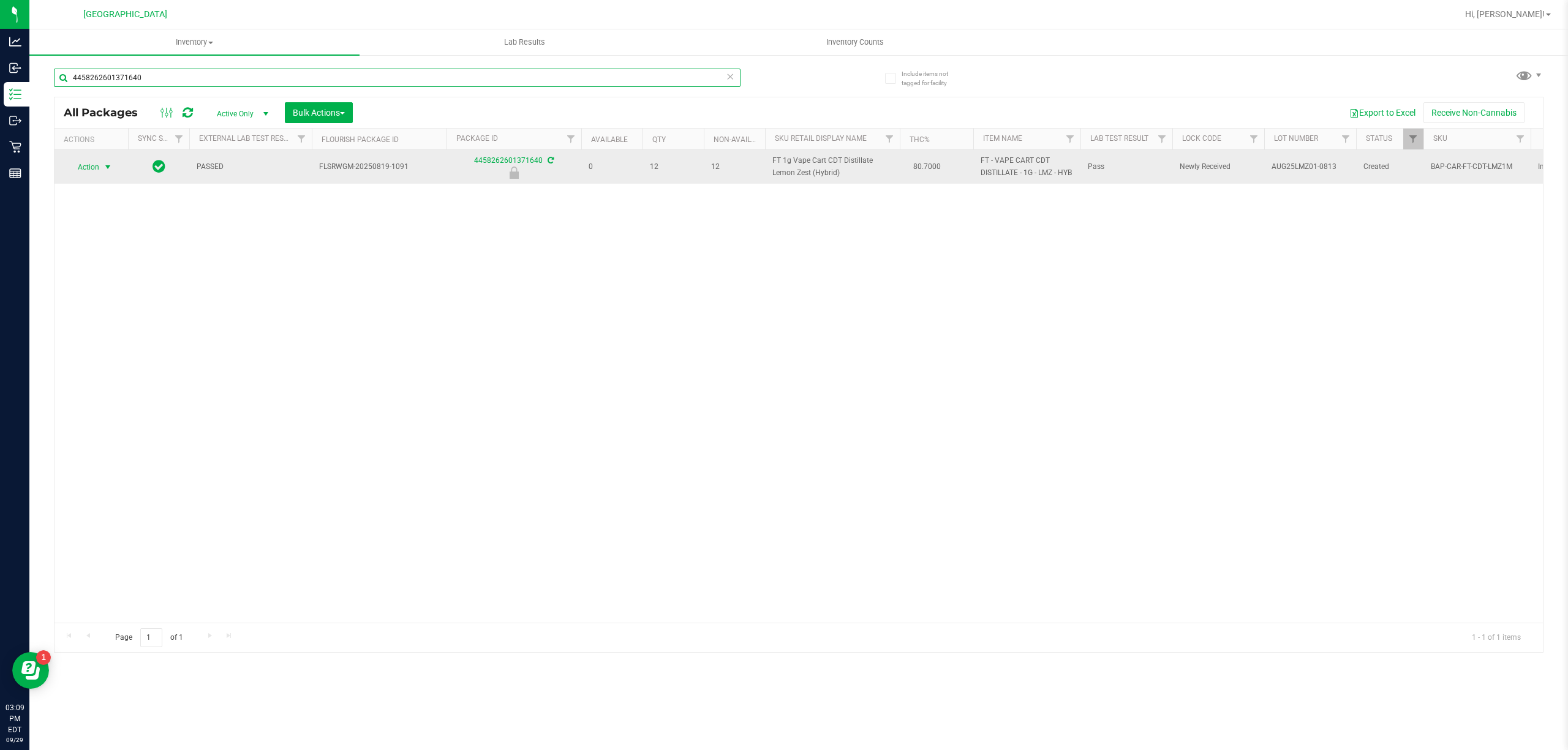
type input "4458262601371640"
click at [107, 172] on span "select" at bounding box center [107, 167] width 10 height 10
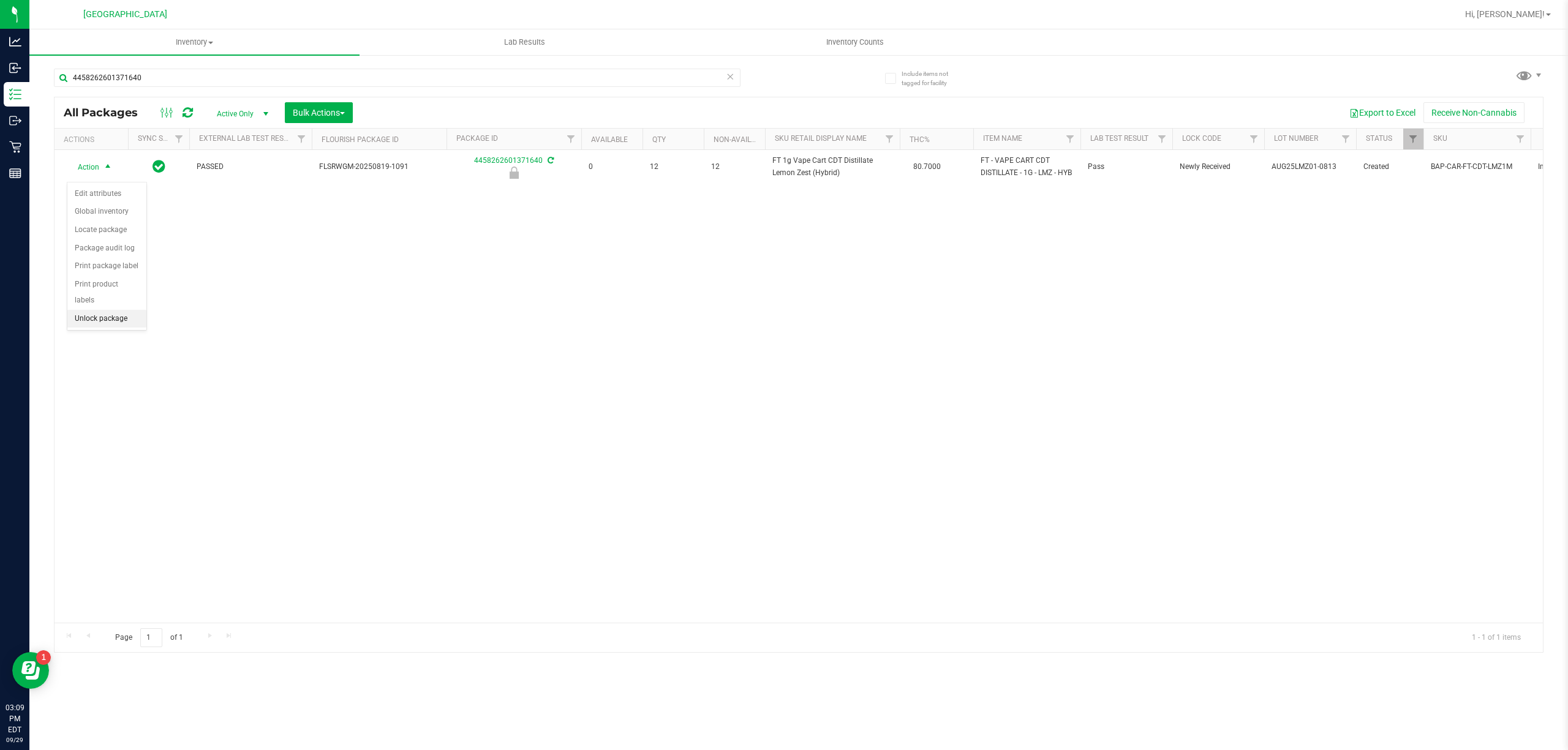
click at [110, 316] on li "Unlock package" at bounding box center [107, 318] width 79 height 18
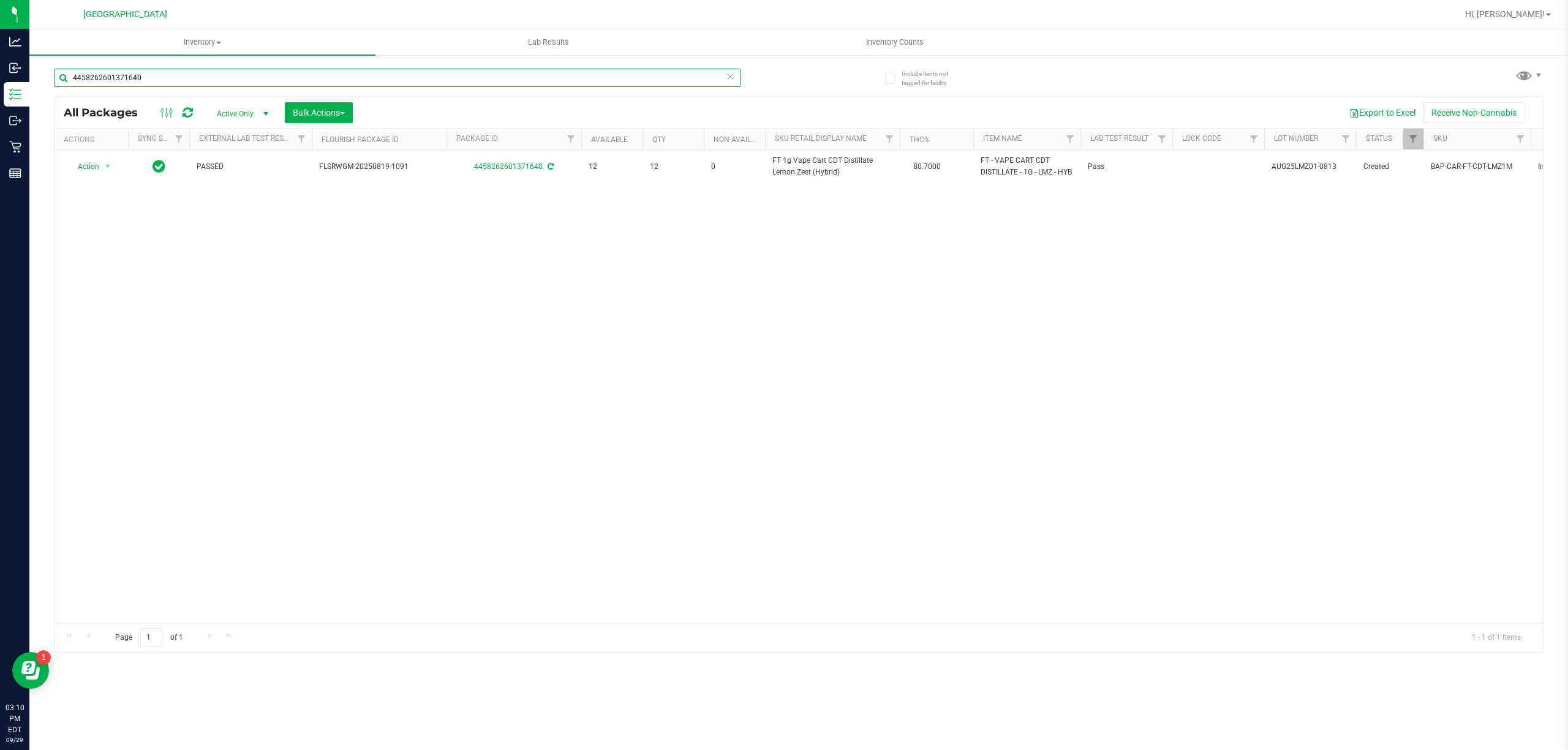
click at [385, 76] on input "4458262601371640" at bounding box center [396, 77] width 687 height 18
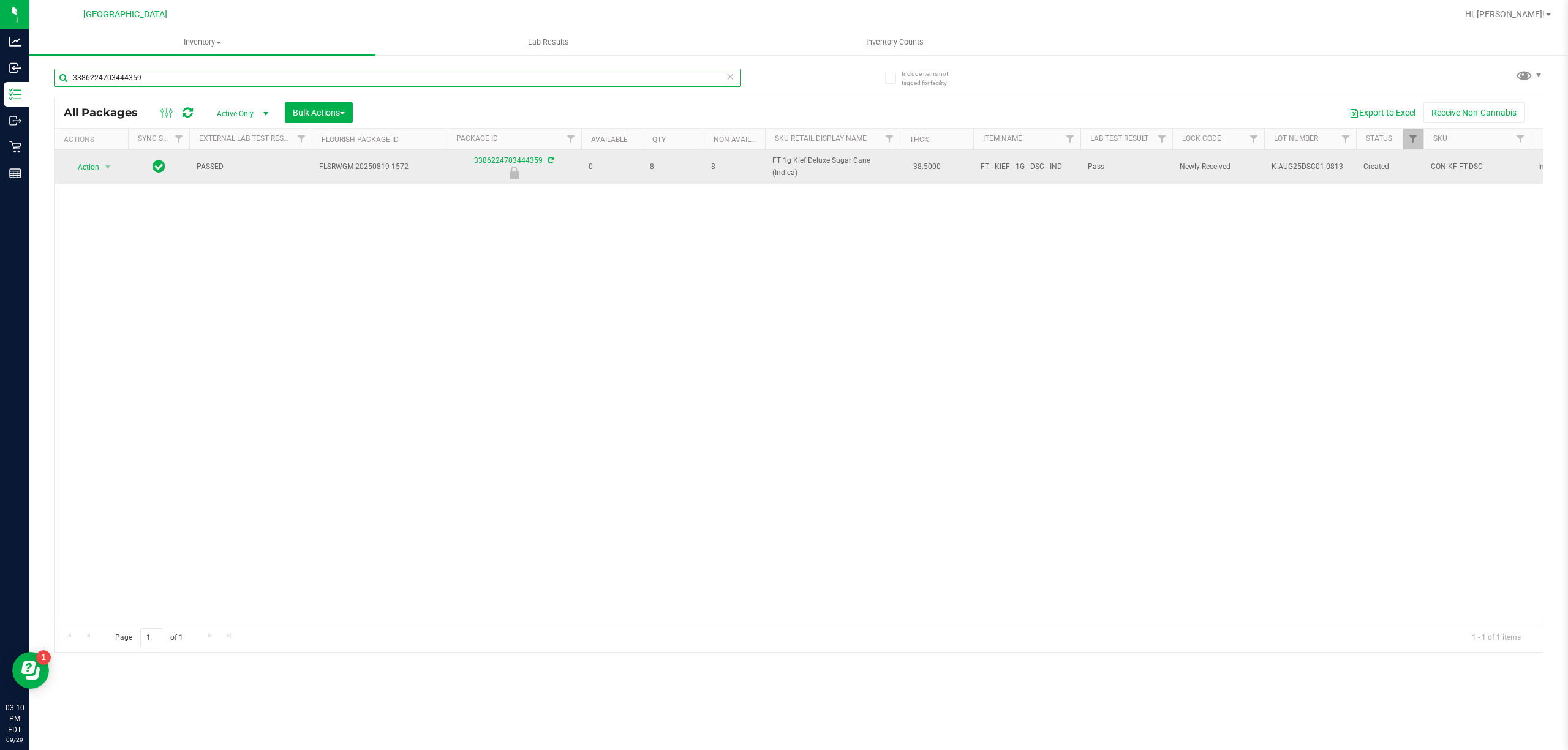
type input "3386224703444359"
click at [95, 169] on span "Action" at bounding box center [83, 168] width 33 height 18
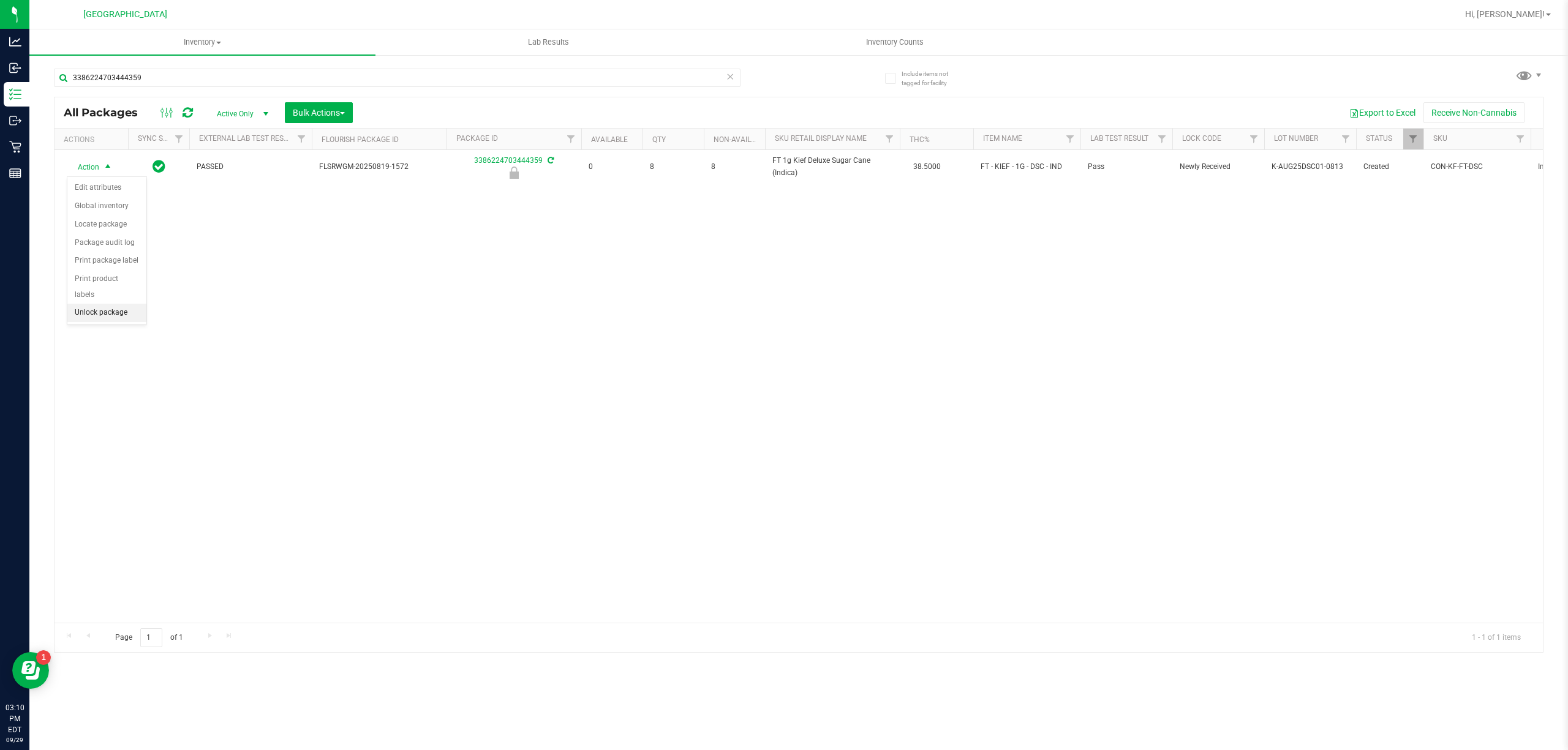
click at [104, 311] on li "Unlock package" at bounding box center [107, 312] width 79 height 18
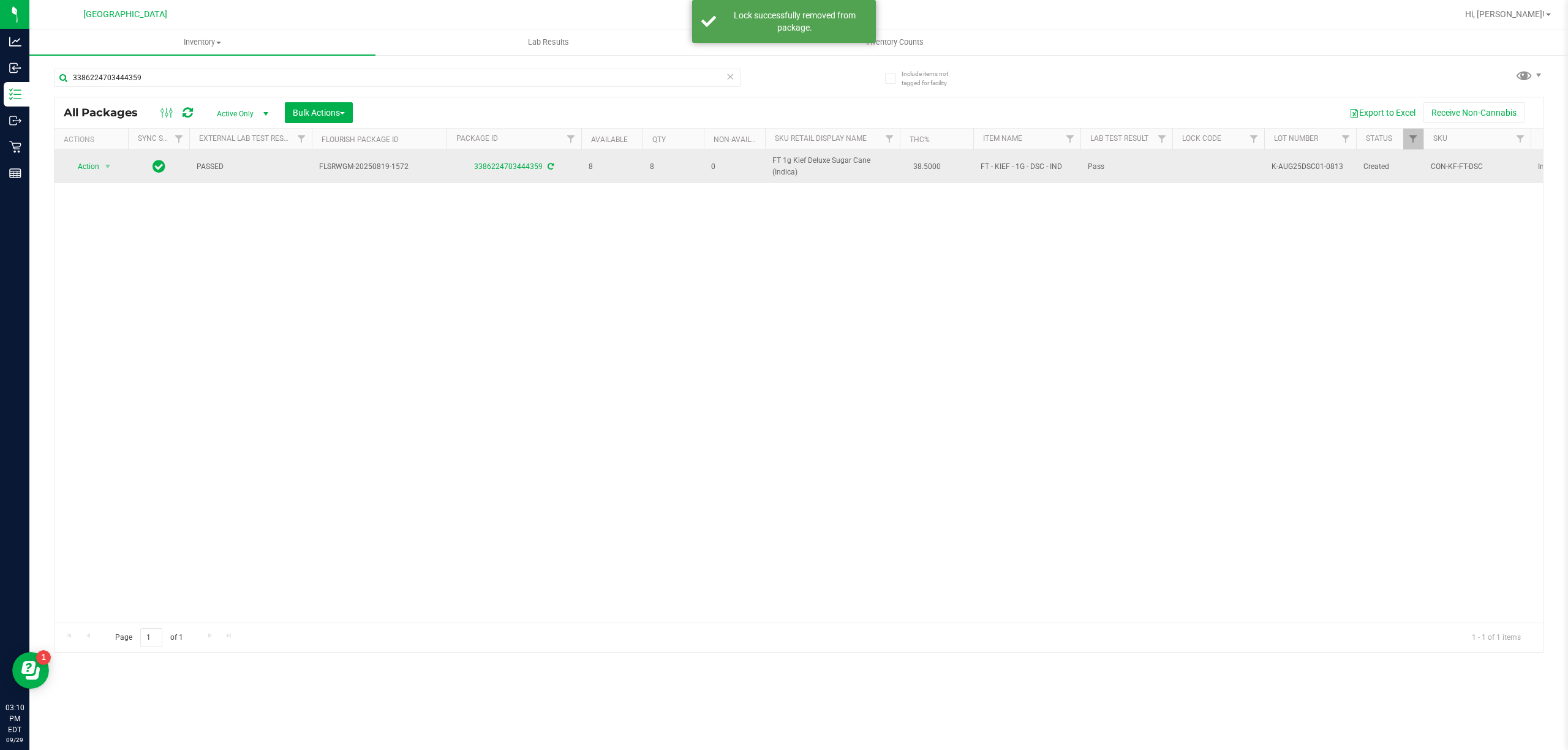
click at [779, 166] on span "FT 1g Kief Deluxe Sugar Cane (Indica)" at bounding box center [832, 167] width 120 height 24
click at [779, 165] on span "FT 1g Kief Deluxe Sugar Cane (Indica)" at bounding box center [832, 167] width 120 height 24
copy td "FT 1g Kief Deluxe Sugar Cane (Indica)"
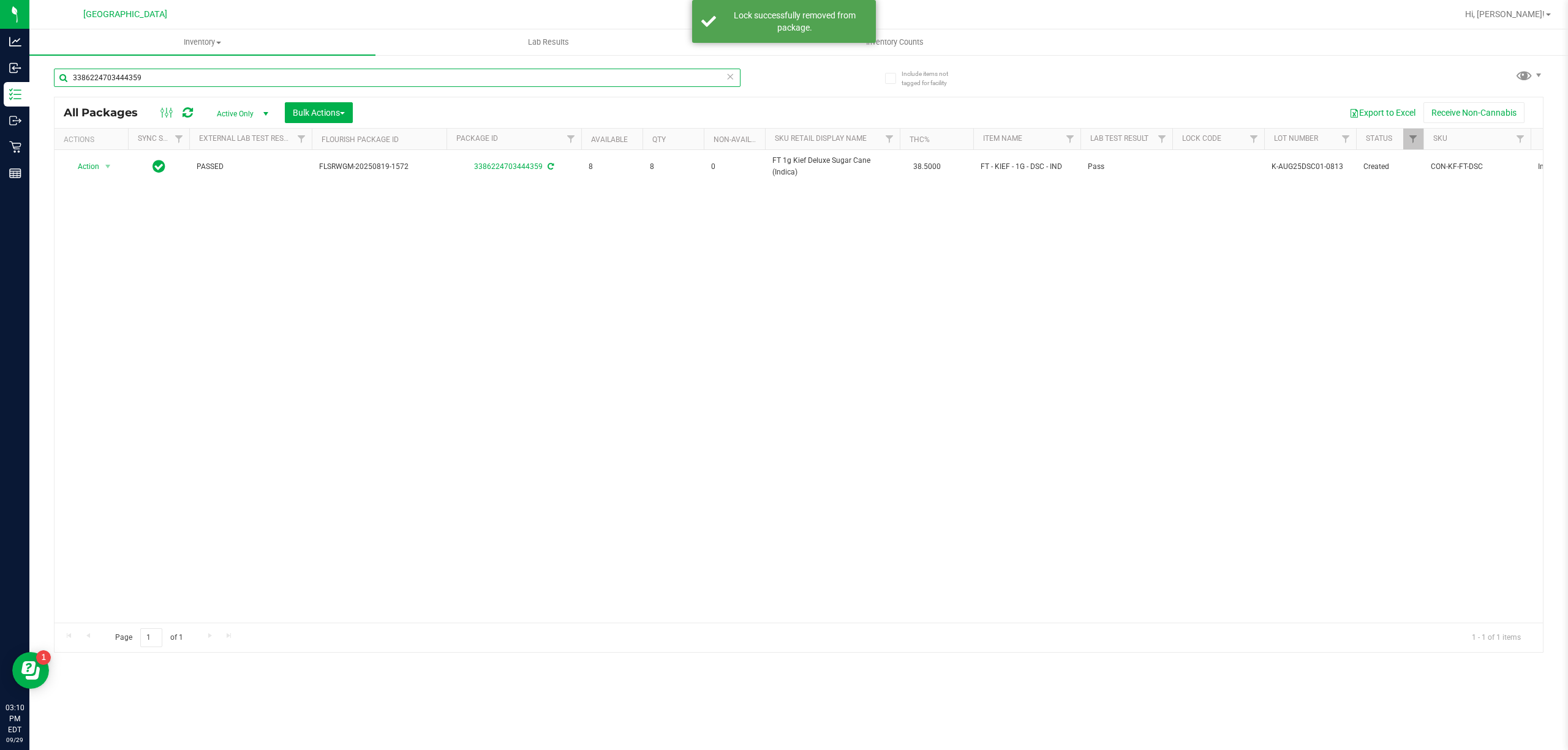
click at [551, 76] on input "3386224703444359" at bounding box center [396, 77] width 687 height 18
paste input "FT 1g Kief Deluxe Sugar Cane (Indica)"
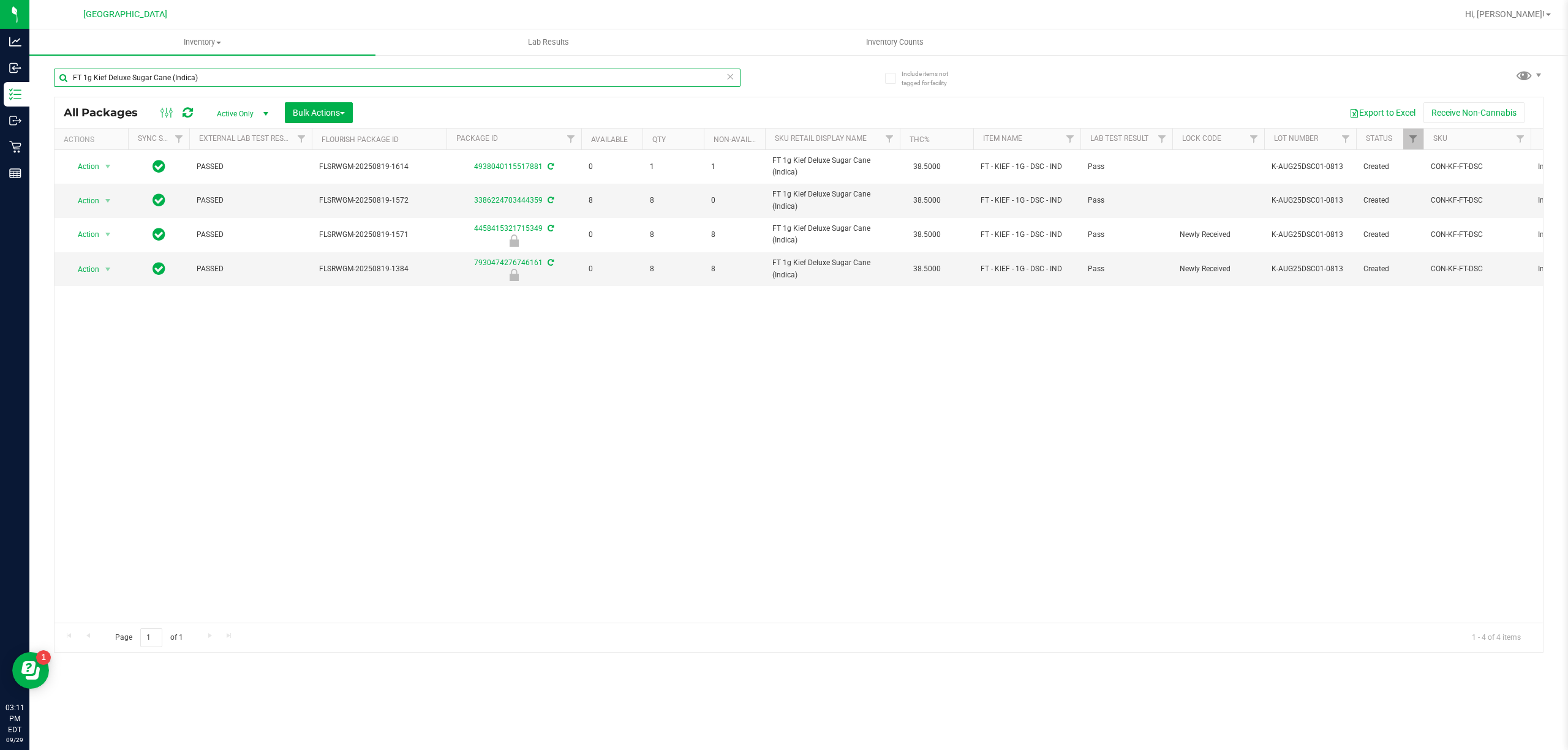
click at [572, 82] on input "FT 1g Kief Deluxe Sugar Cane (Indica)" at bounding box center [396, 77] width 687 height 18
click at [572, 81] on input "FT 1g Kief Deluxe Sugar Cane (Indica)" at bounding box center [396, 77] width 687 height 18
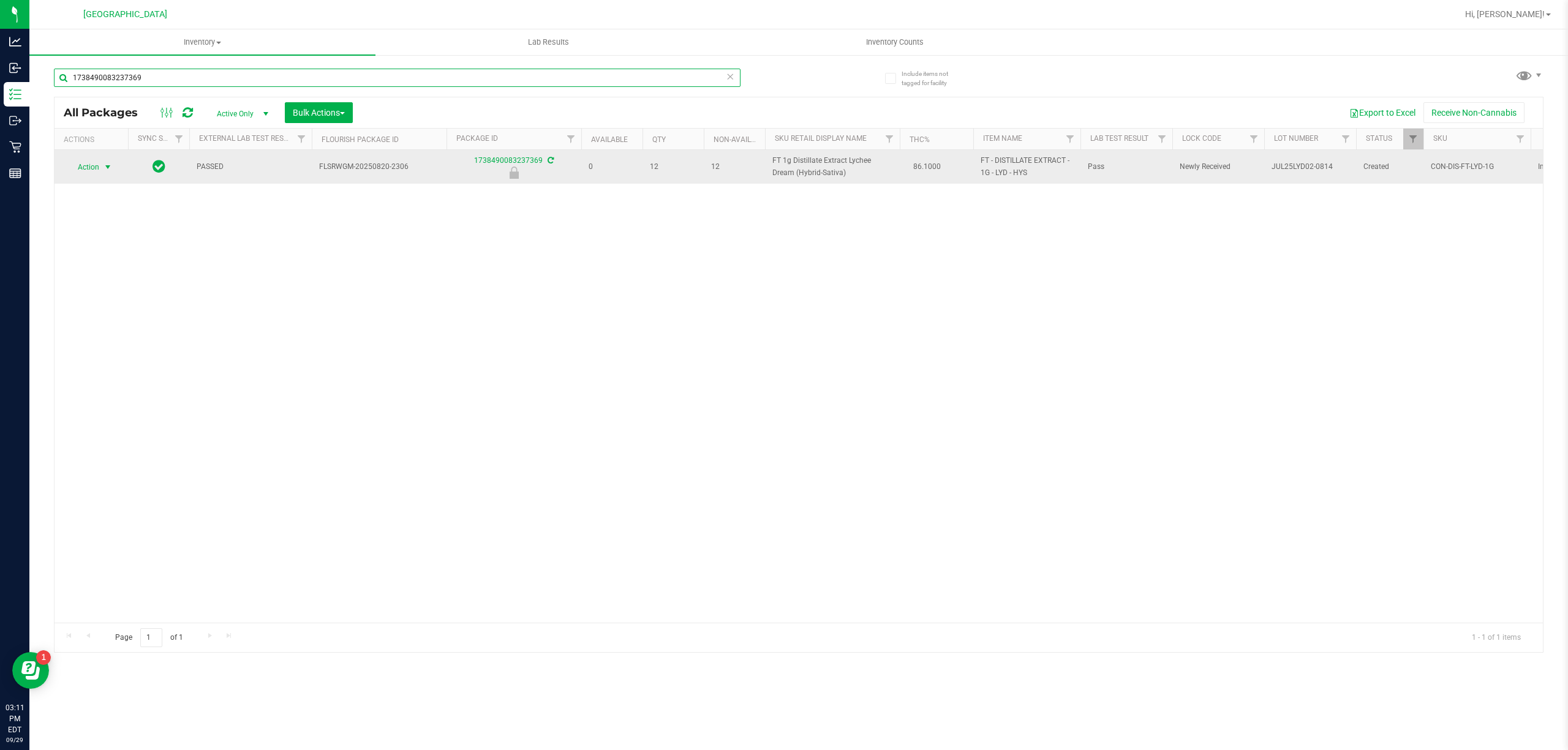
type input "1738490083237369"
click at [89, 160] on span "Action" at bounding box center [83, 168] width 33 height 18
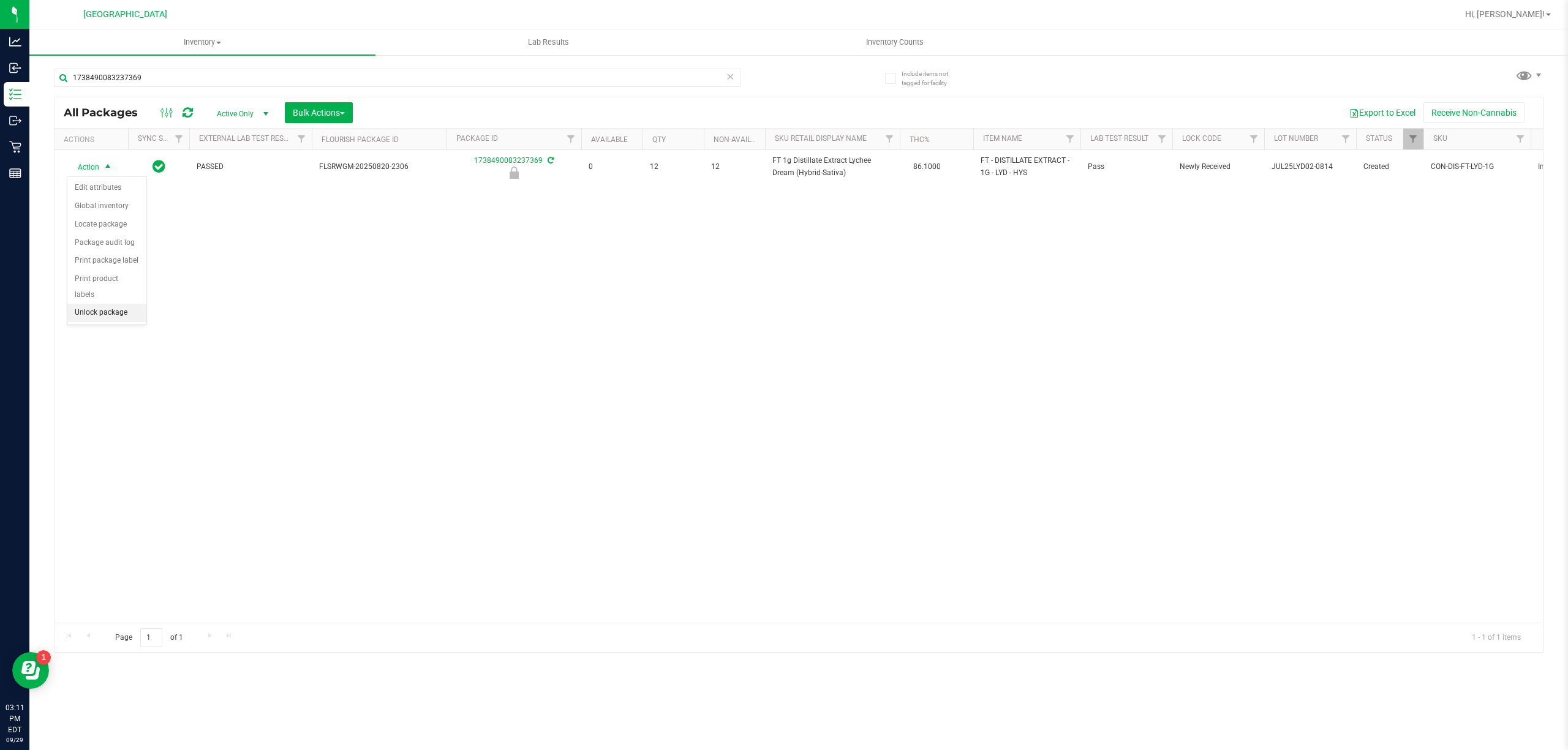
click at [86, 317] on li "Unlock package" at bounding box center [107, 312] width 79 height 18
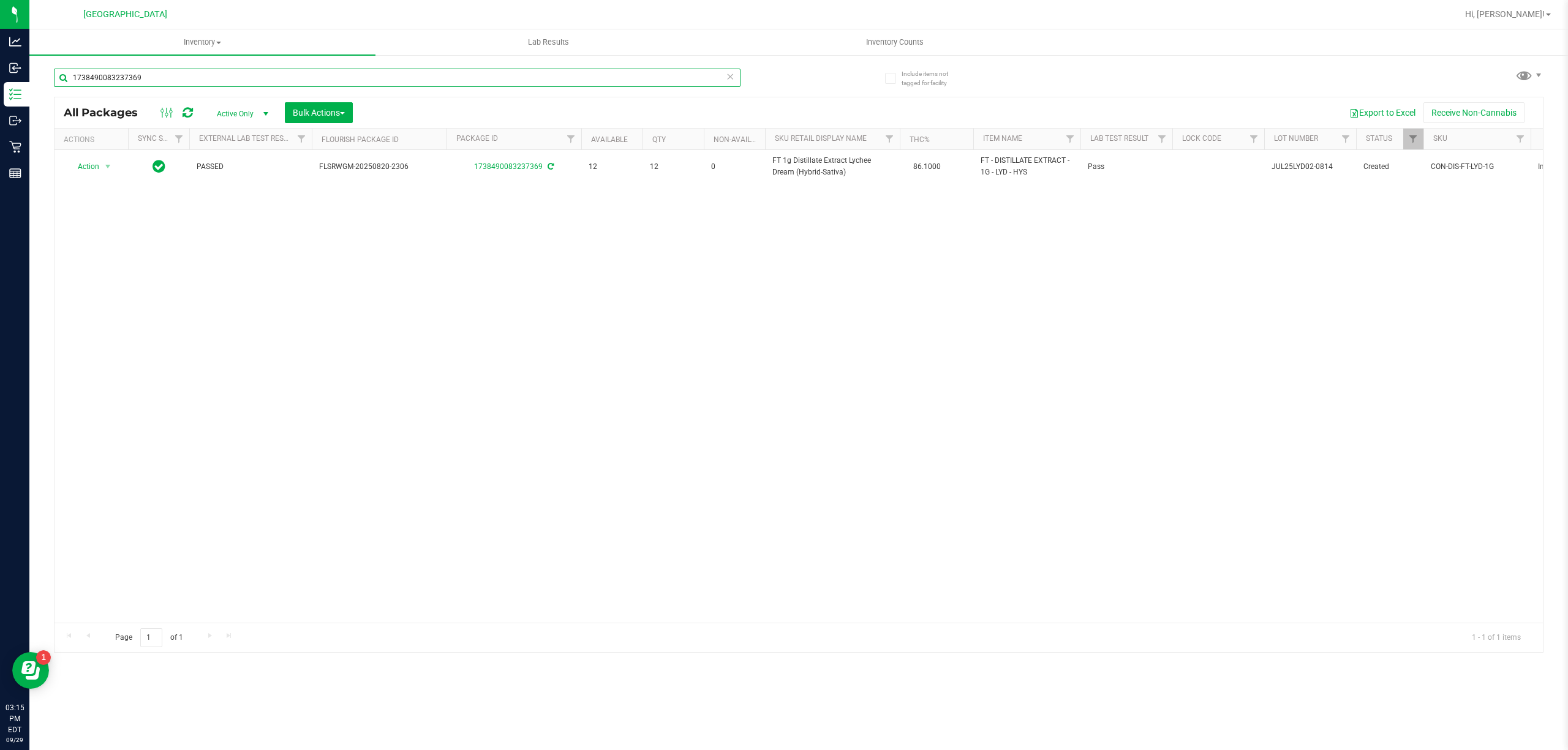
click at [539, 76] on input "1738490083237369" at bounding box center [396, 77] width 687 height 18
click at [395, 78] on input "4259546786785927" at bounding box center [396, 77] width 687 height 18
click at [395, 77] on input "4259546786785927" at bounding box center [396, 77] width 687 height 18
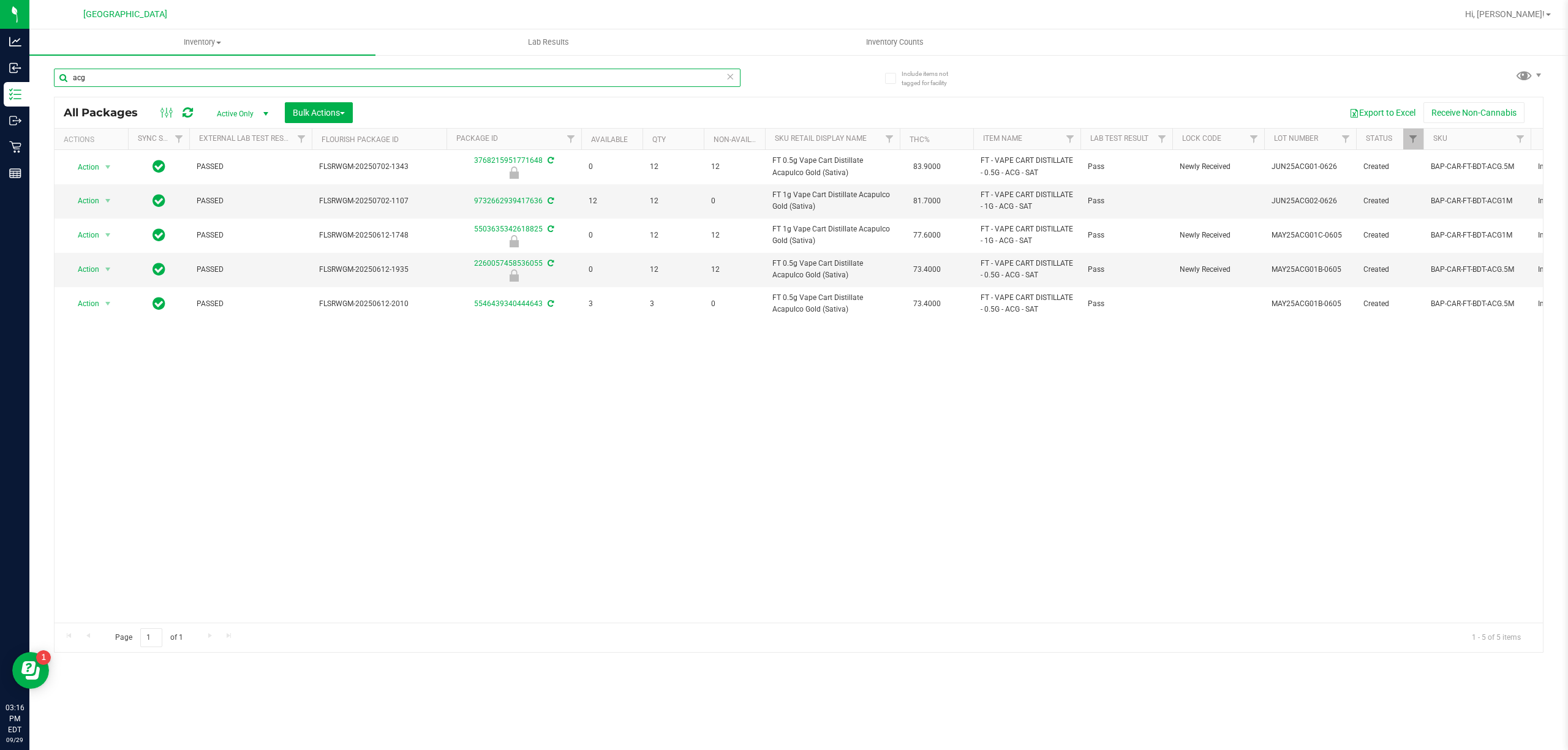
click at [393, 82] on input "acg" at bounding box center [396, 77] width 687 height 18
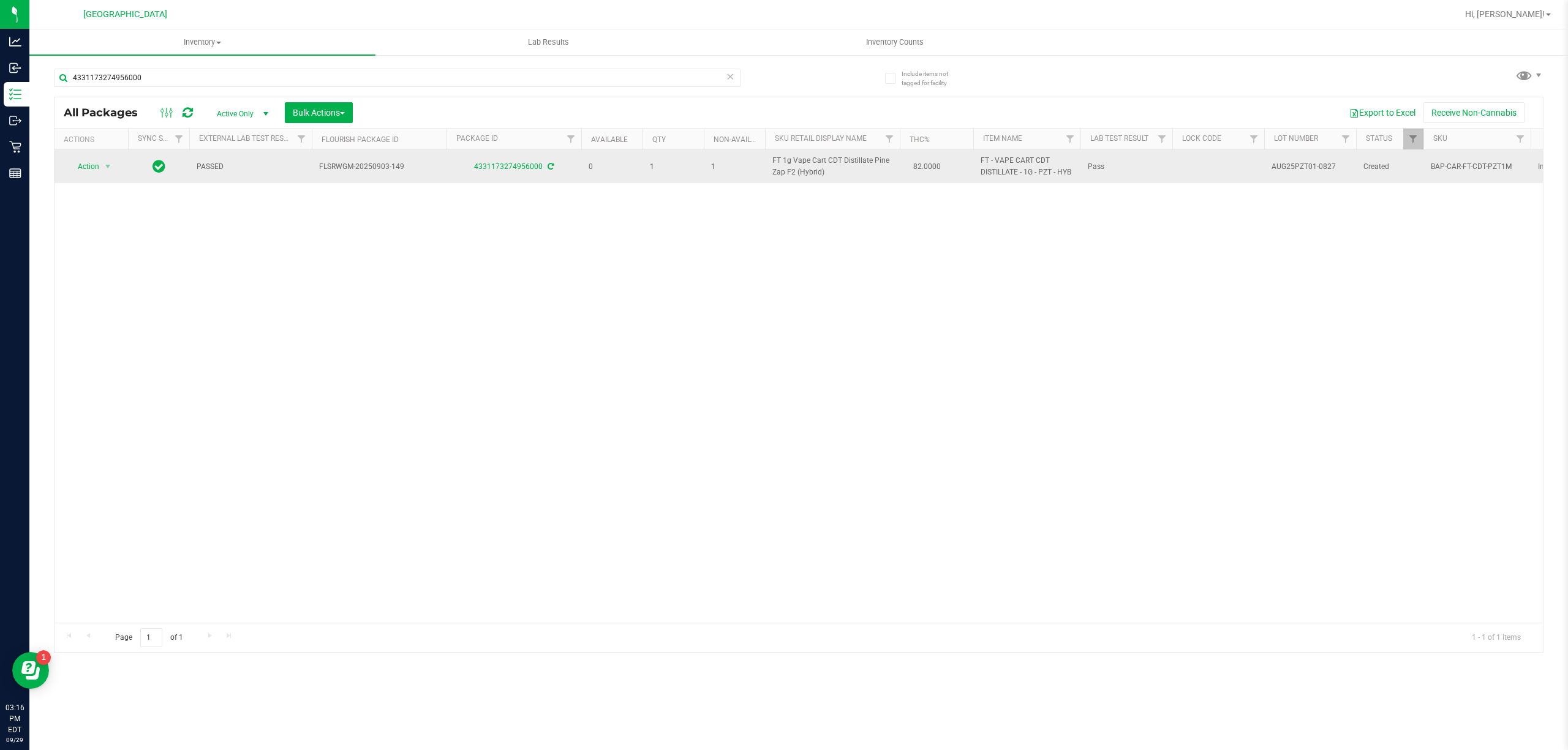
click at [775, 176] on span "FT 1g Vape Cart CDT Distillate Pine Zap F2 (Hybrid)" at bounding box center [832, 167] width 120 height 24
click at [777, 175] on span "FT 1g Vape Cart CDT Distillate Pine Zap F2 (Hybrid)" at bounding box center [832, 167] width 120 height 24
copy td "FT 1g Vape Cart CDT Distillate Pine Zap F2 (Hybrid)"
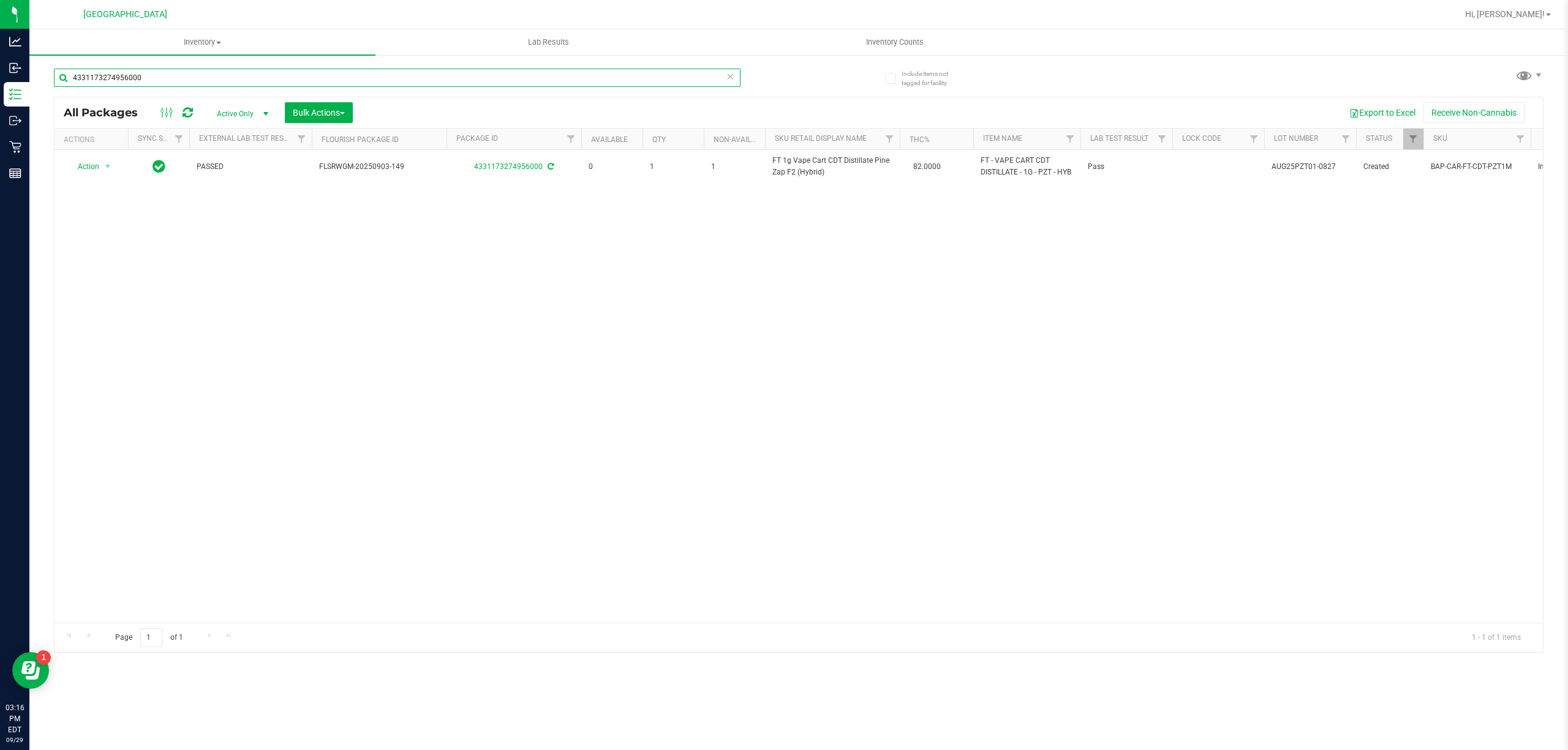
click at [645, 71] on input "4331173274956000" at bounding box center [396, 77] width 687 height 18
paste input "FT 1g Vape Cart CDT Distillate Pine Zap F2 (Hybrid)"
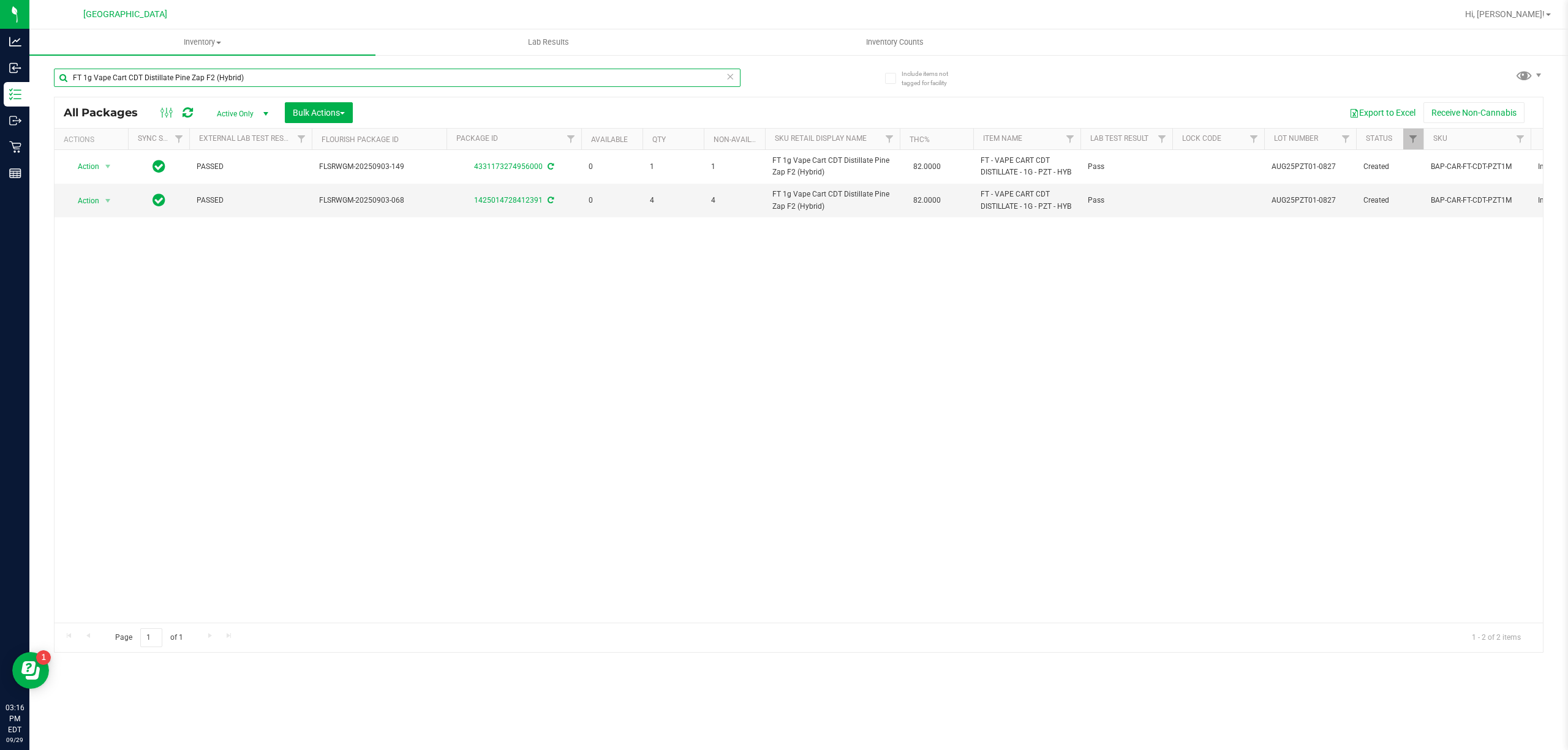
click at [701, 80] on input "FT 1g Vape Cart CDT Distillate Pine Zap F2 (Hybrid)" at bounding box center [396, 77] width 687 height 18
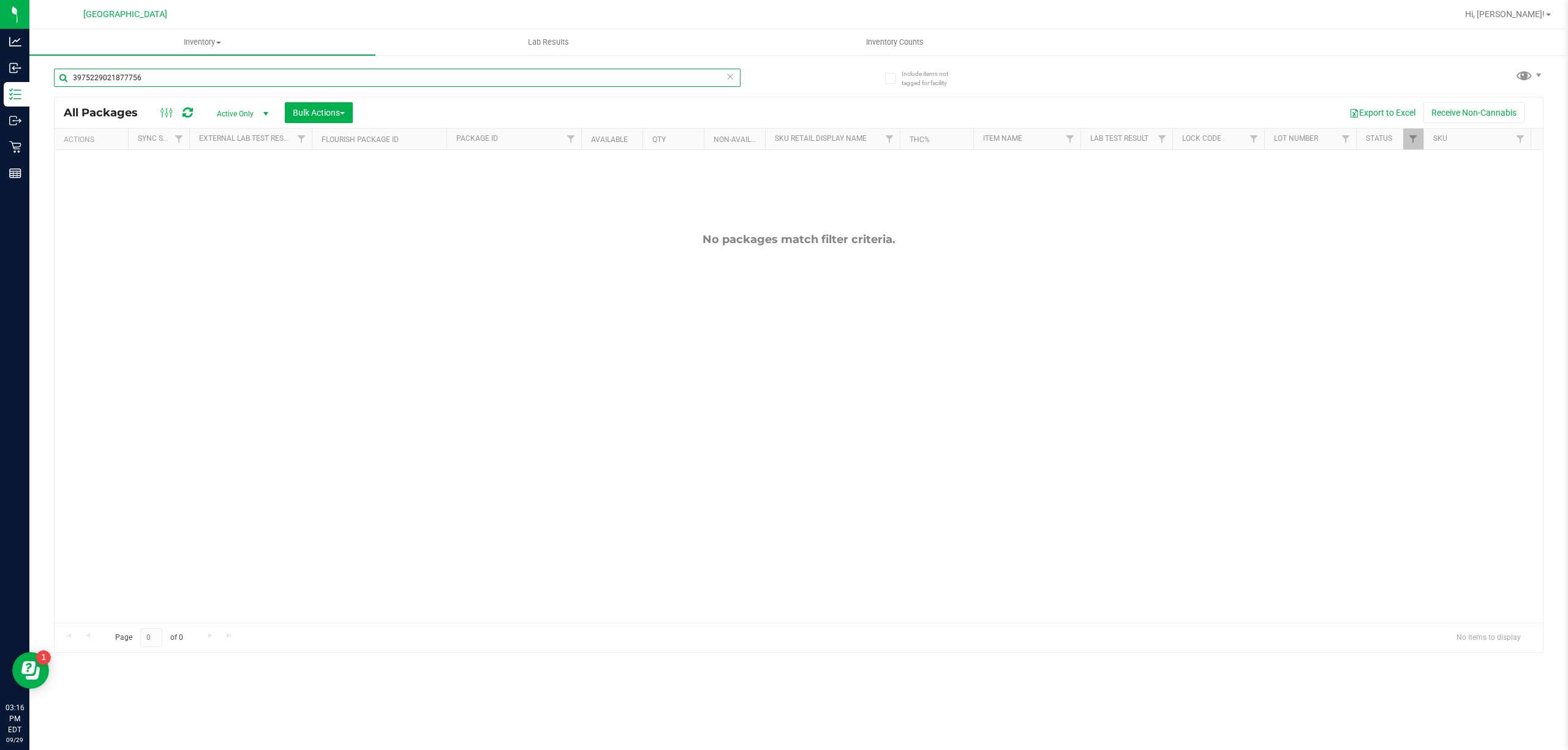
click at [701, 80] on input "3975229021877756" at bounding box center [396, 77] width 687 height 18
click at [696, 78] on input "3975229021877756" at bounding box center [396, 77] width 687 height 18
click at [691, 77] on input "3975229021877756" at bounding box center [396, 77] width 687 height 18
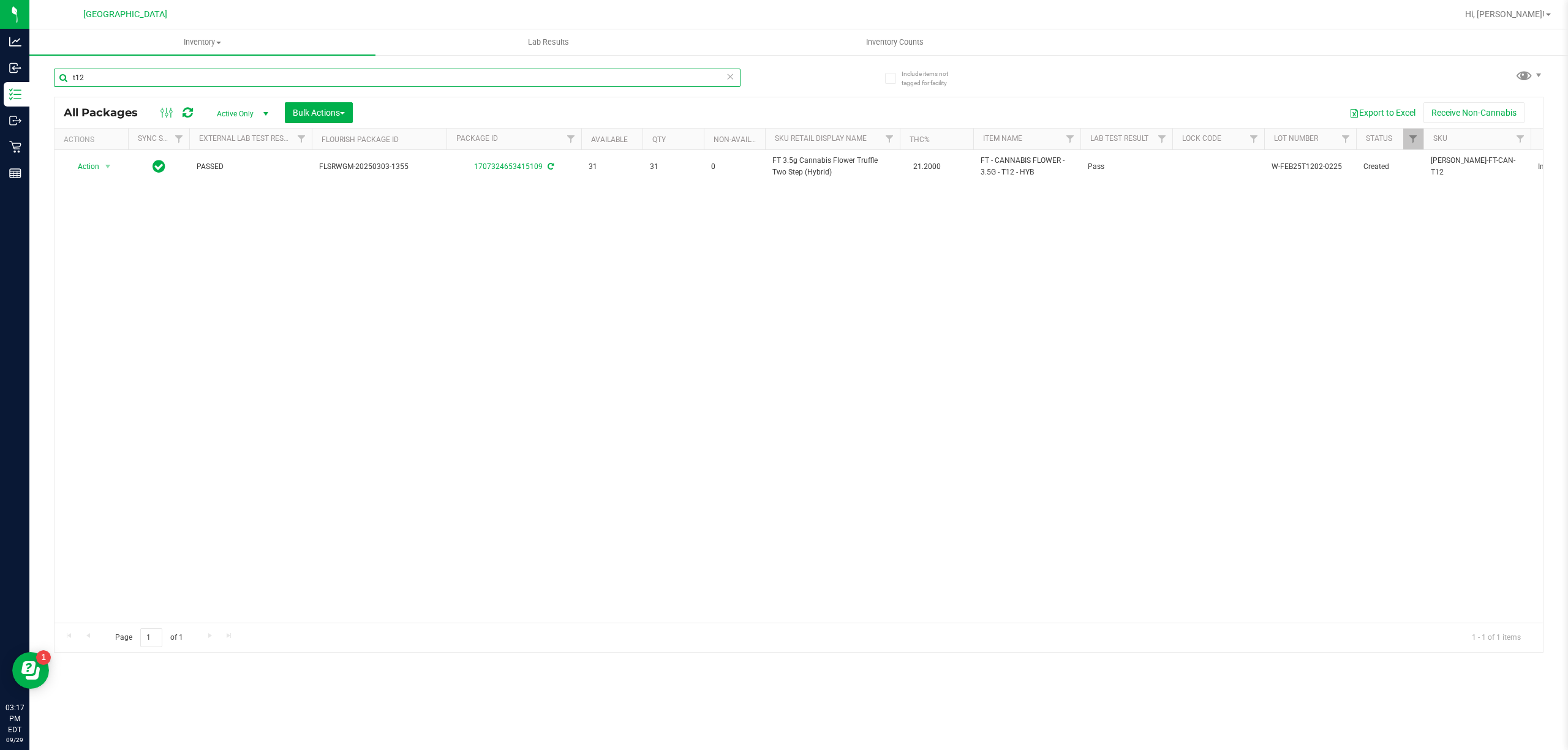
click at [691, 77] on input "t12" at bounding box center [396, 77] width 687 height 18
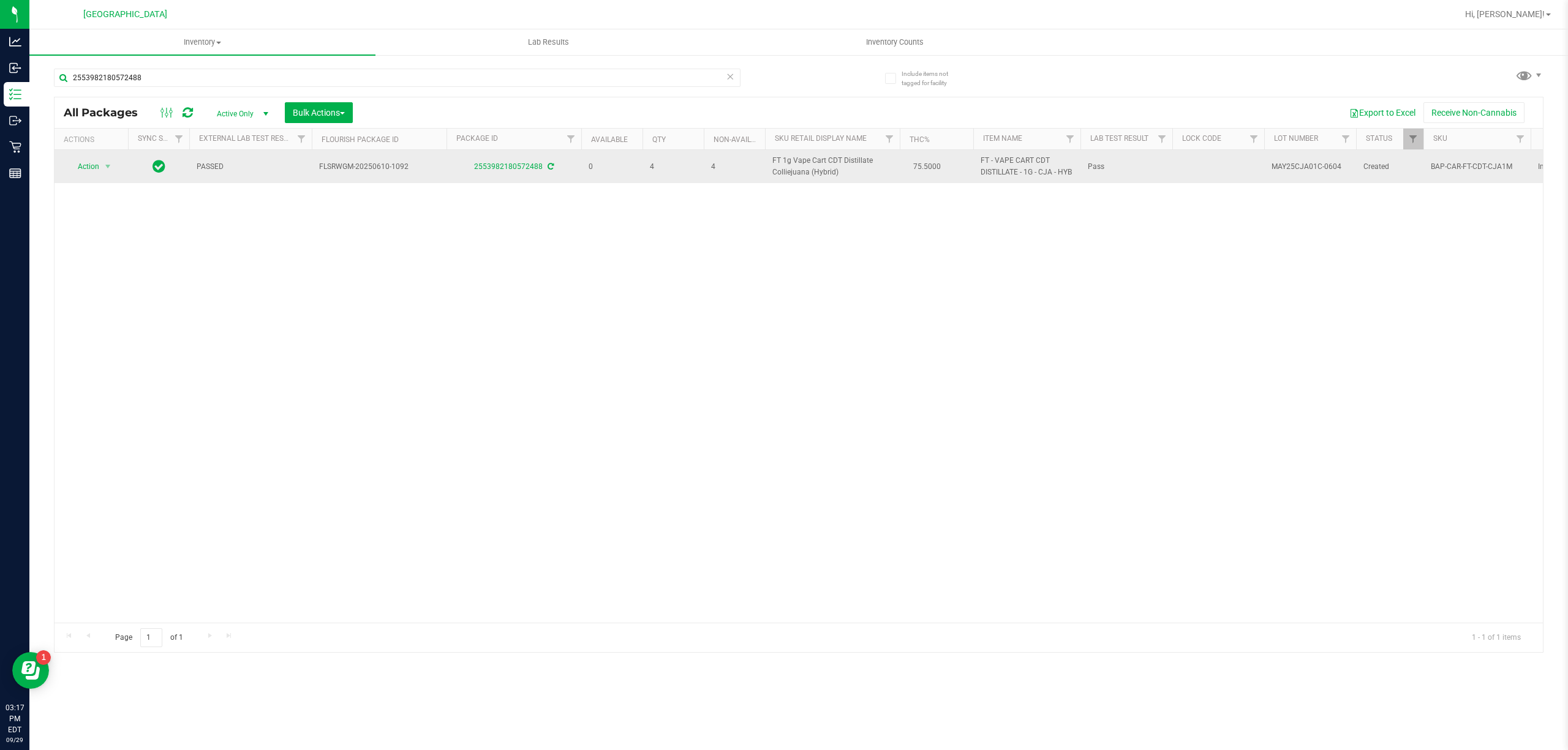
click at [774, 170] on span "FT 1g Vape Cart CDT Distillate Colliejuana (Hybrid)" at bounding box center [832, 167] width 120 height 24
click at [774, 169] on span "FT 1g Vape Cart CDT Distillate Colliejuana (Hybrid)" at bounding box center [832, 167] width 120 height 24
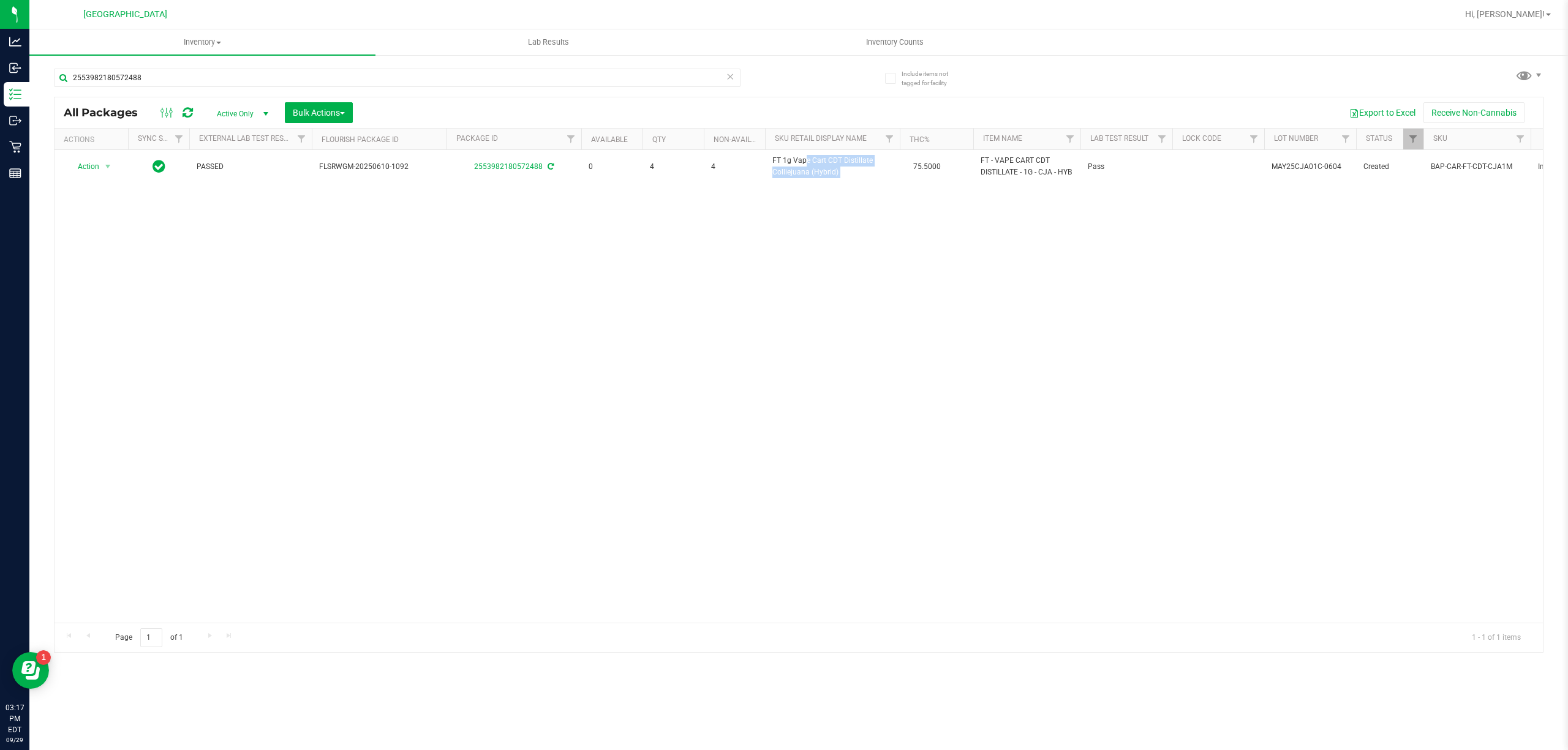
copy td "FT 1g Vape Cart CDT Distillate Colliejuana (Hybrid)"
click at [510, 64] on div "2553982180572488" at bounding box center [425, 77] width 745 height 39
click at [513, 68] on input "2553982180572488" at bounding box center [396, 77] width 687 height 18
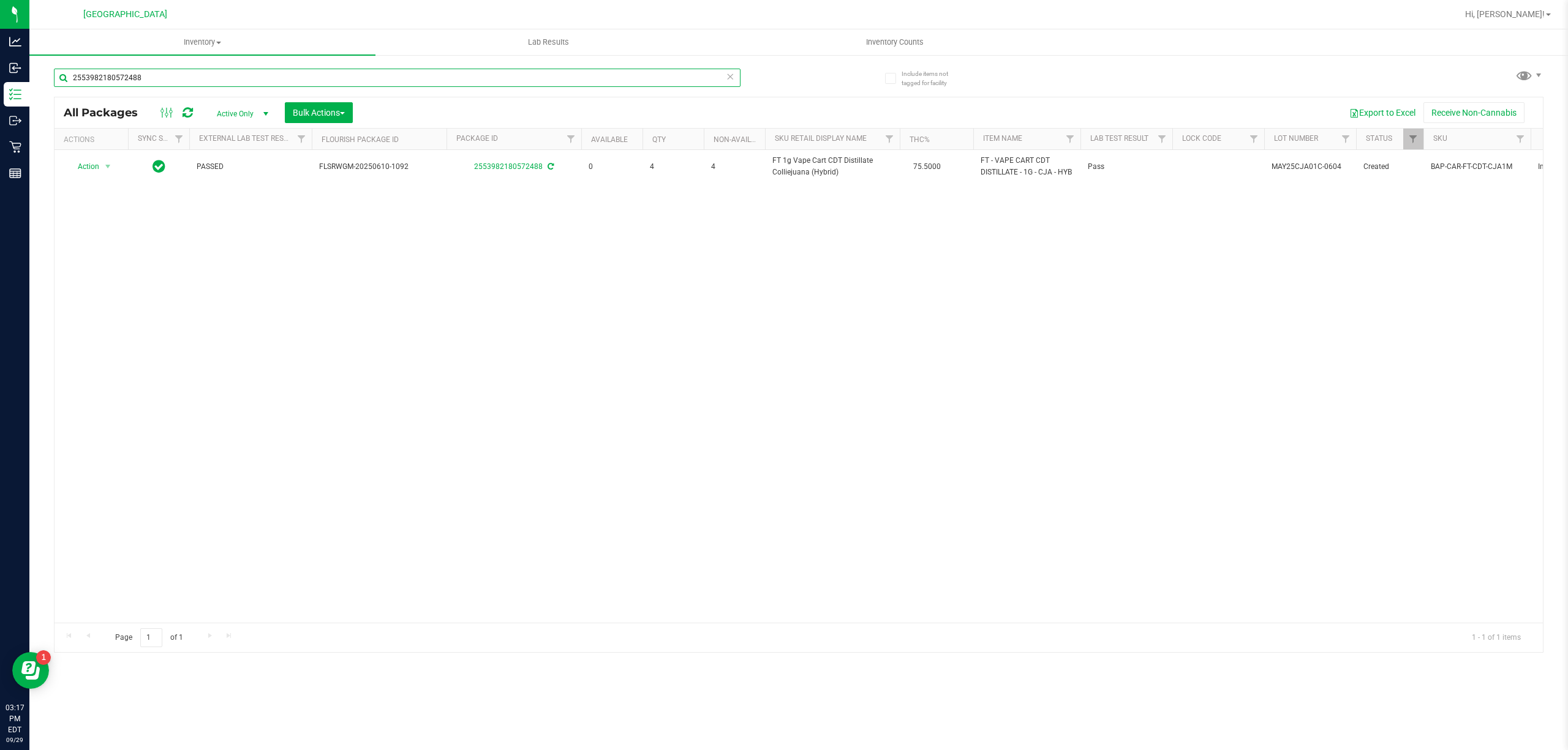
paste input "FT 1g Vape Cart CDT Distillate Colliejuana (Hybrid)"
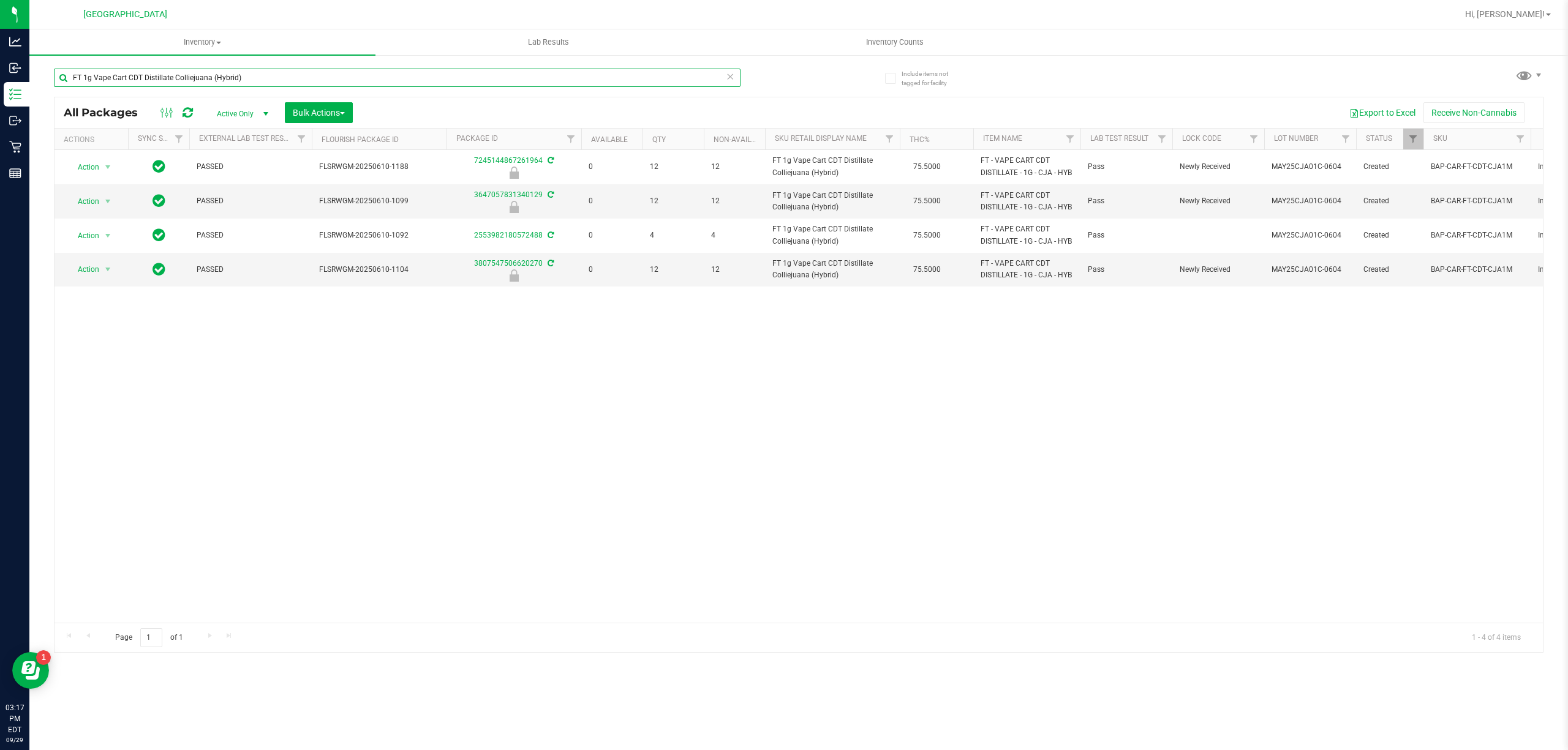
click at [559, 77] on input "FT 1g Vape Cart CDT Distillate Colliejuana (Hybrid)" at bounding box center [396, 77] width 687 height 18
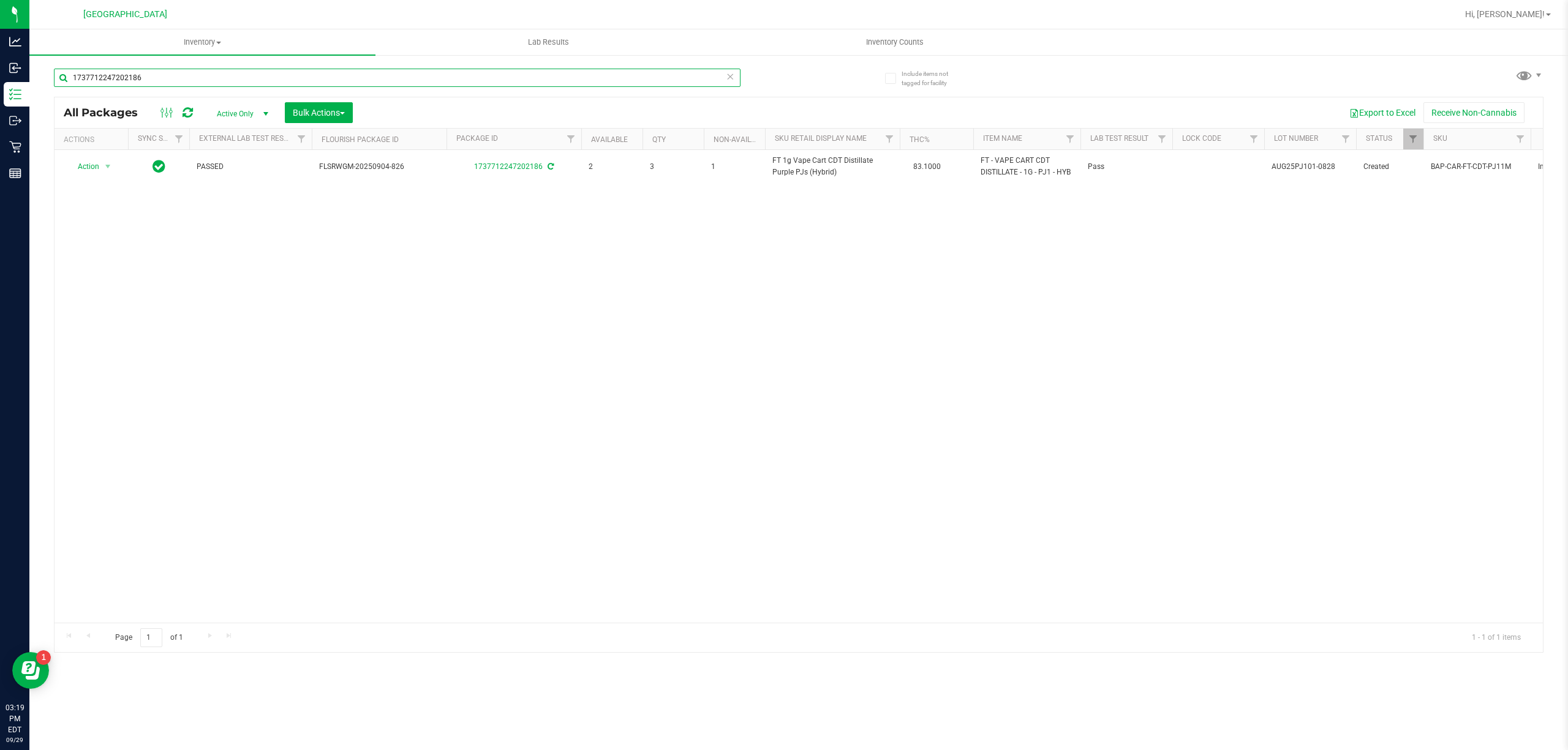
click at [675, 74] on input "1737712247202186" at bounding box center [396, 77] width 687 height 18
click at [677, 74] on input "1737712247202186" at bounding box center [396, 77] width 687 height 18
click at [671, 68] on input "17377122472021862107712180276348" at bounding box center [396, 77] width 687 height 18
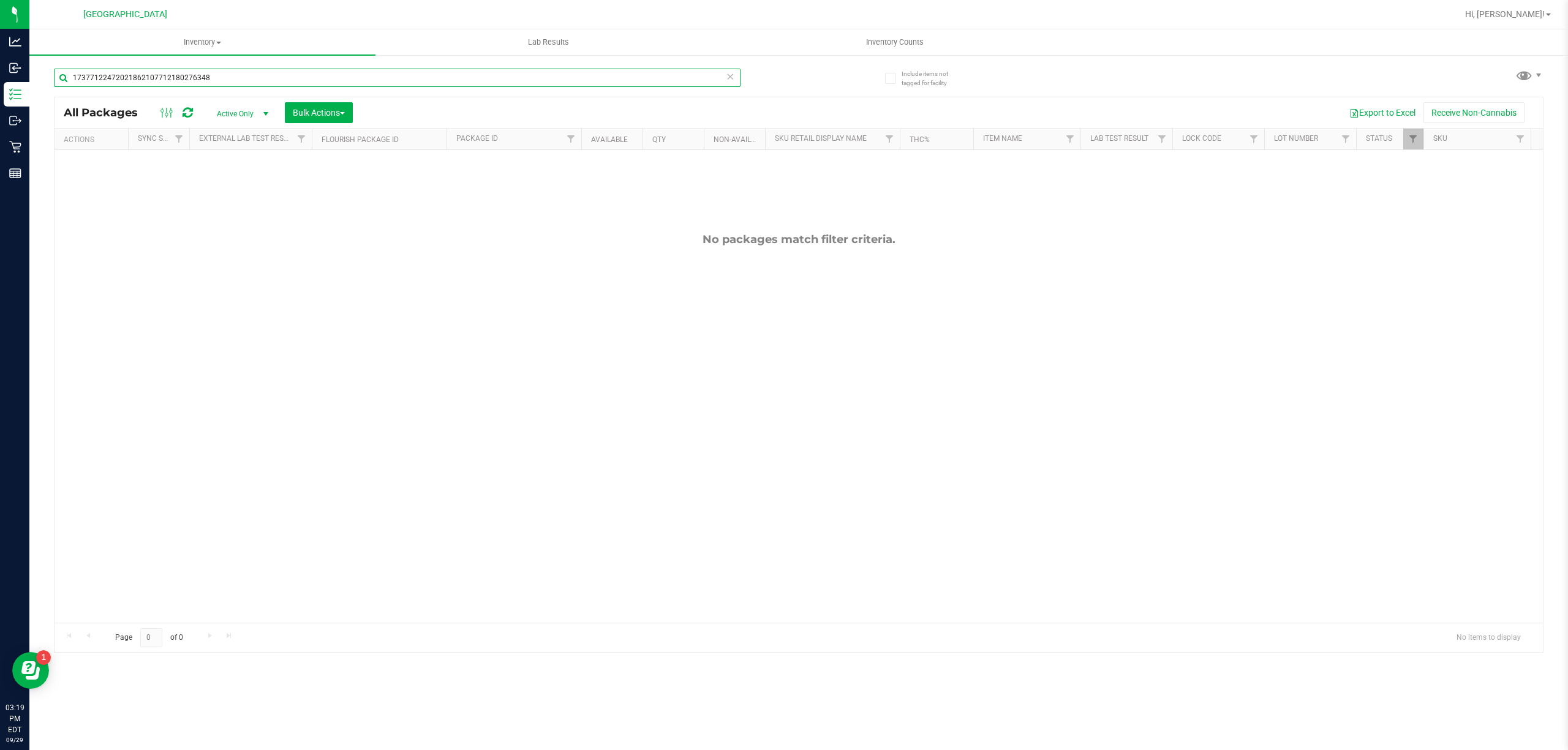
click at [671, 68] on input "17377122472021862107712180276348" at bounding box center [396, 77] width 687 height 18
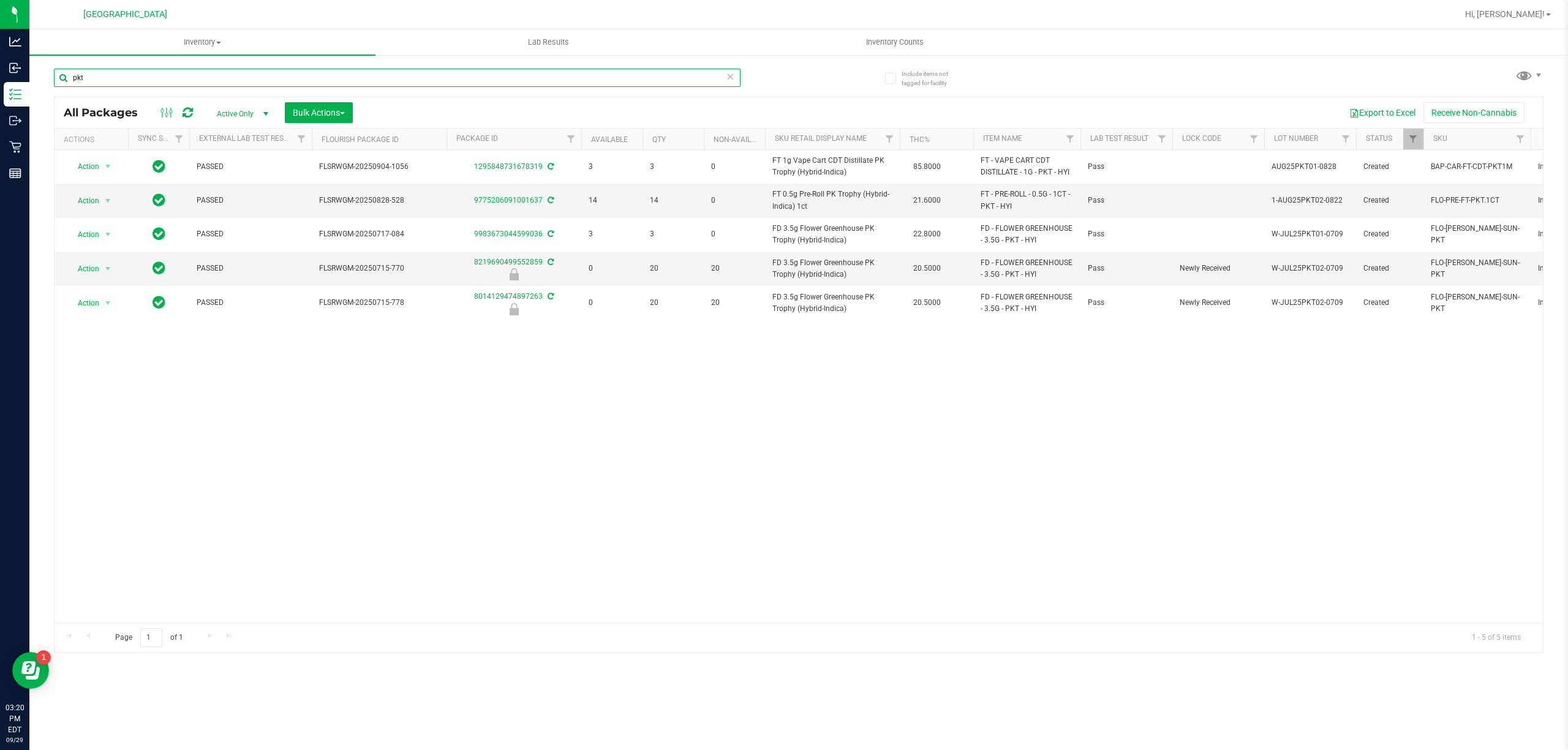
click at [676, 82] on input "pkt" at bounding box center [396, 77] width 687 height 18
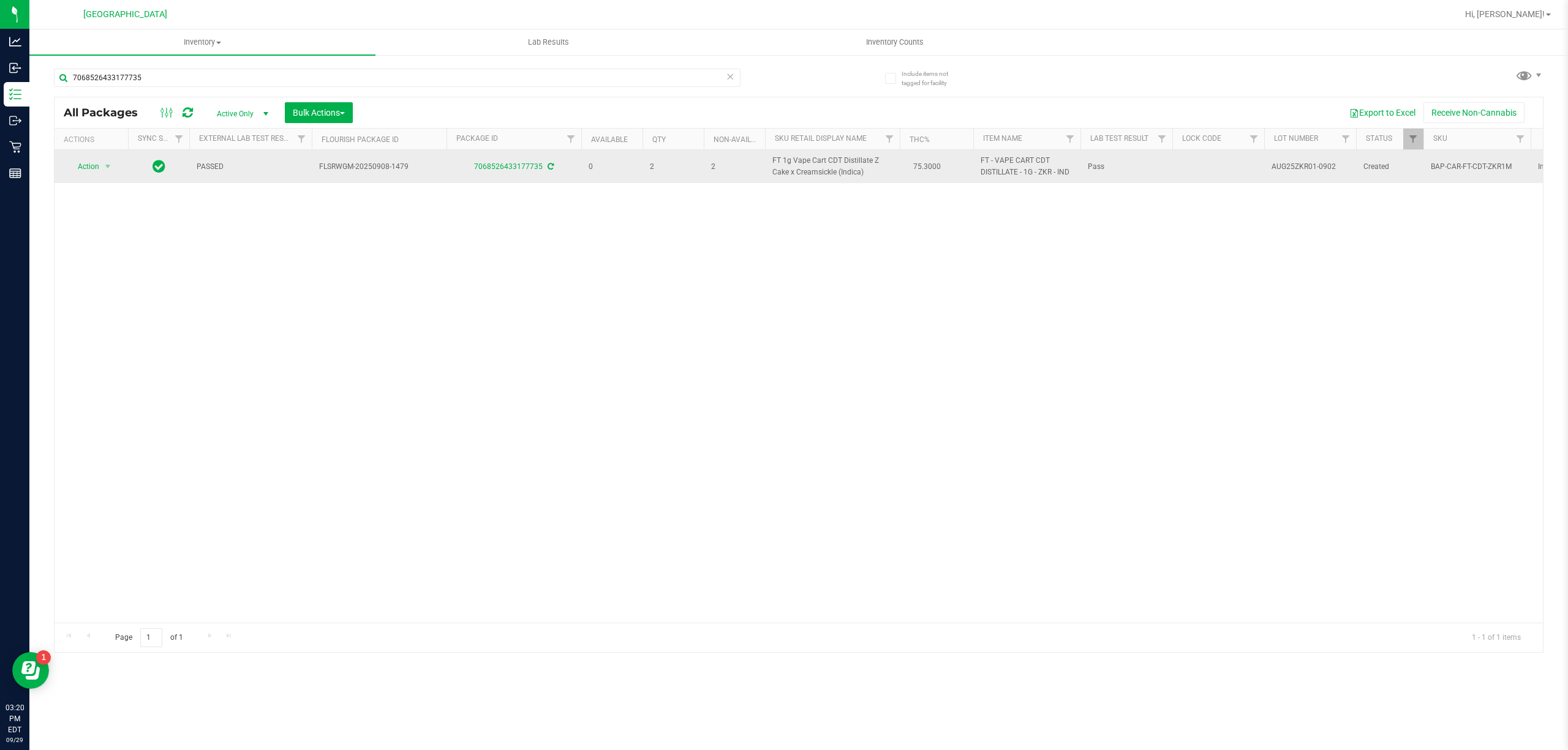
click at [760, 167] on td "2" at bounding box center [734, 167] width 61 height 33
click at [762, 165] on td "2" at bounding box center [734, 167] width 61 height 33
click at [803, 172] on span "FT 1g Vape Cart CDT Distillate Z Cake x Creamsickle (Indica)" at bounding box center [832, 167] width 120 height 24
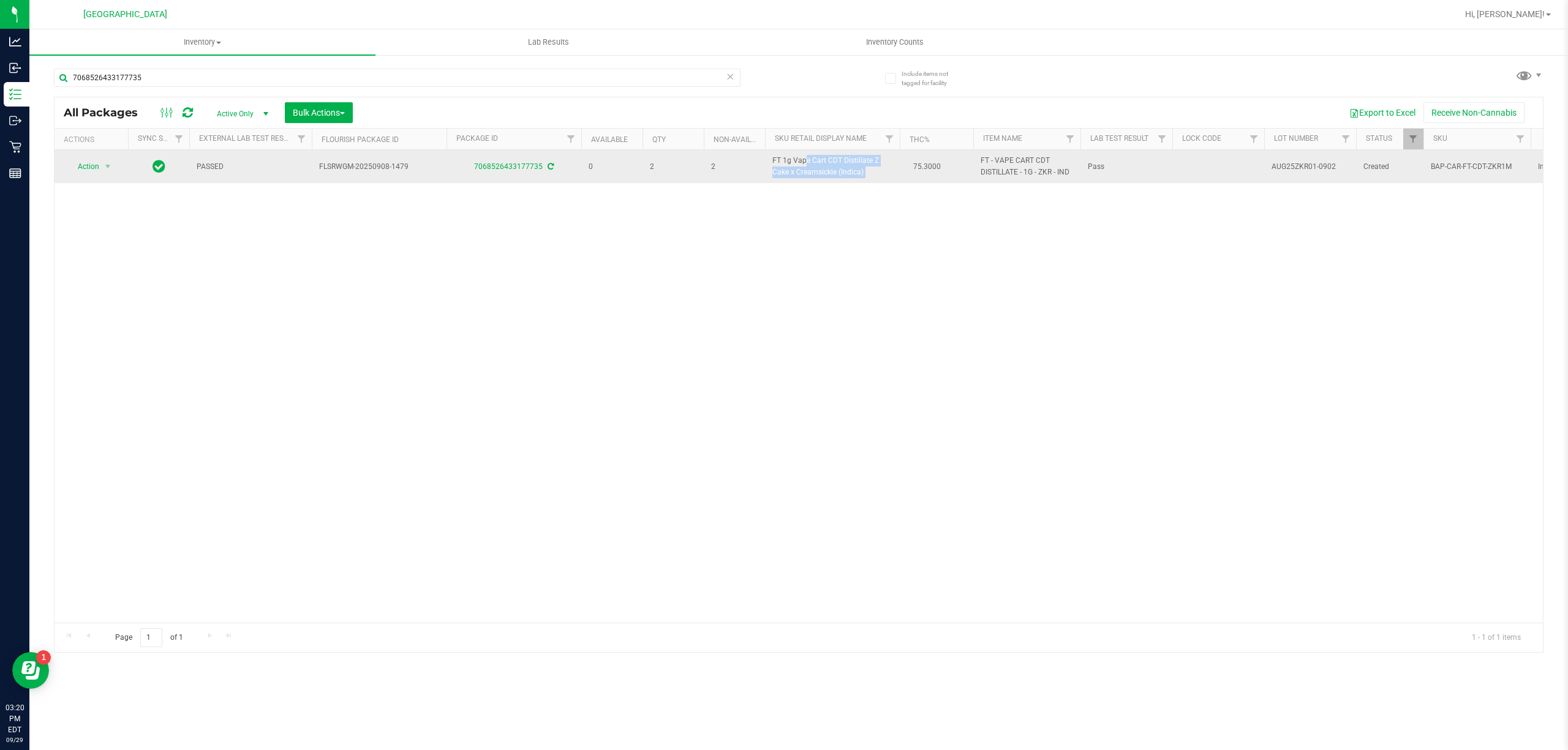
copy td "FT 1g Vape Cart CDT Distillate Z Cake x Creamsickle (Indica)"
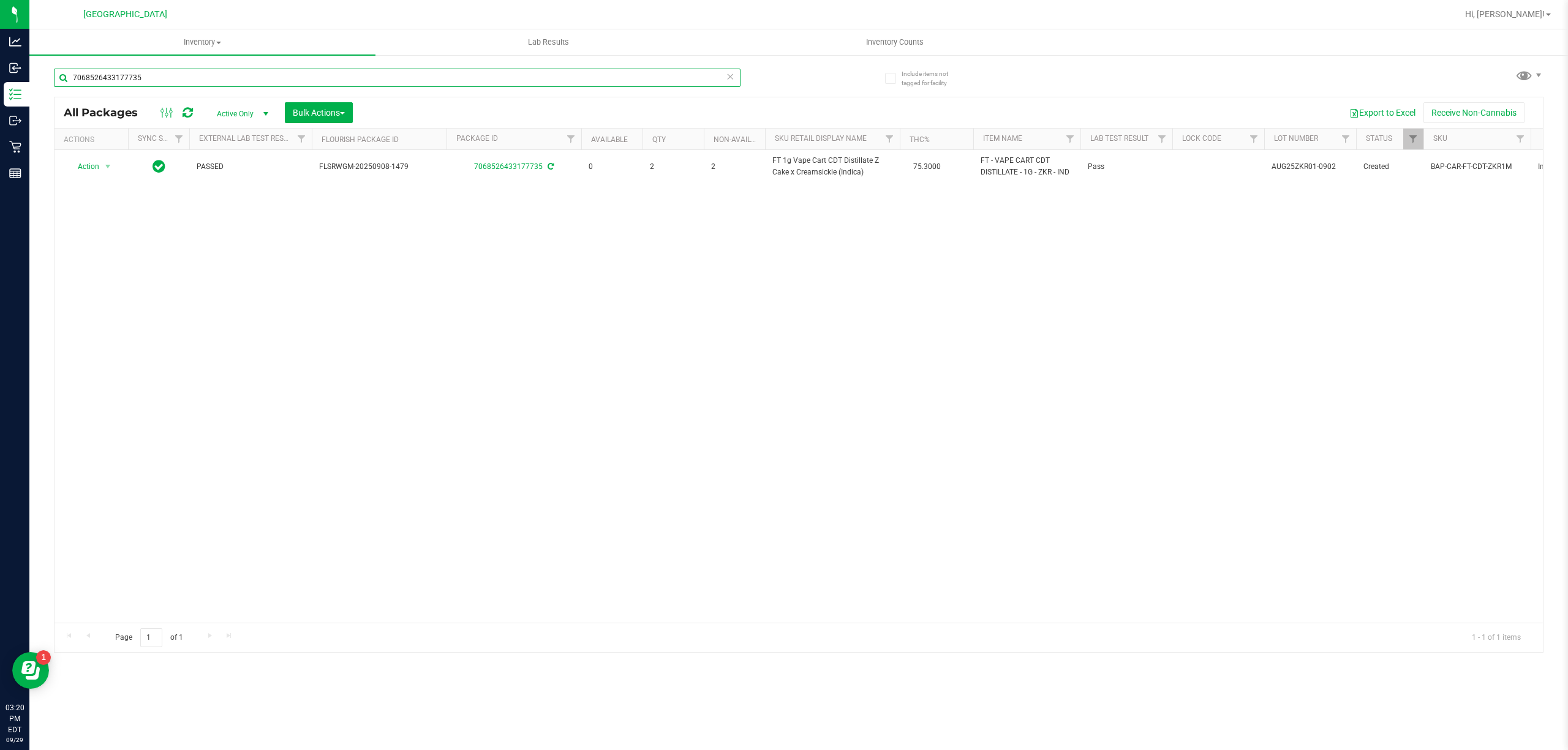
click at [437, 72] on input "7068526433177735" at bounding box center [396, 77] width 687 height 18
paste input "FT 1g Vape Cart CDT Distillate Z Cake x Creamsickle (Indica)"
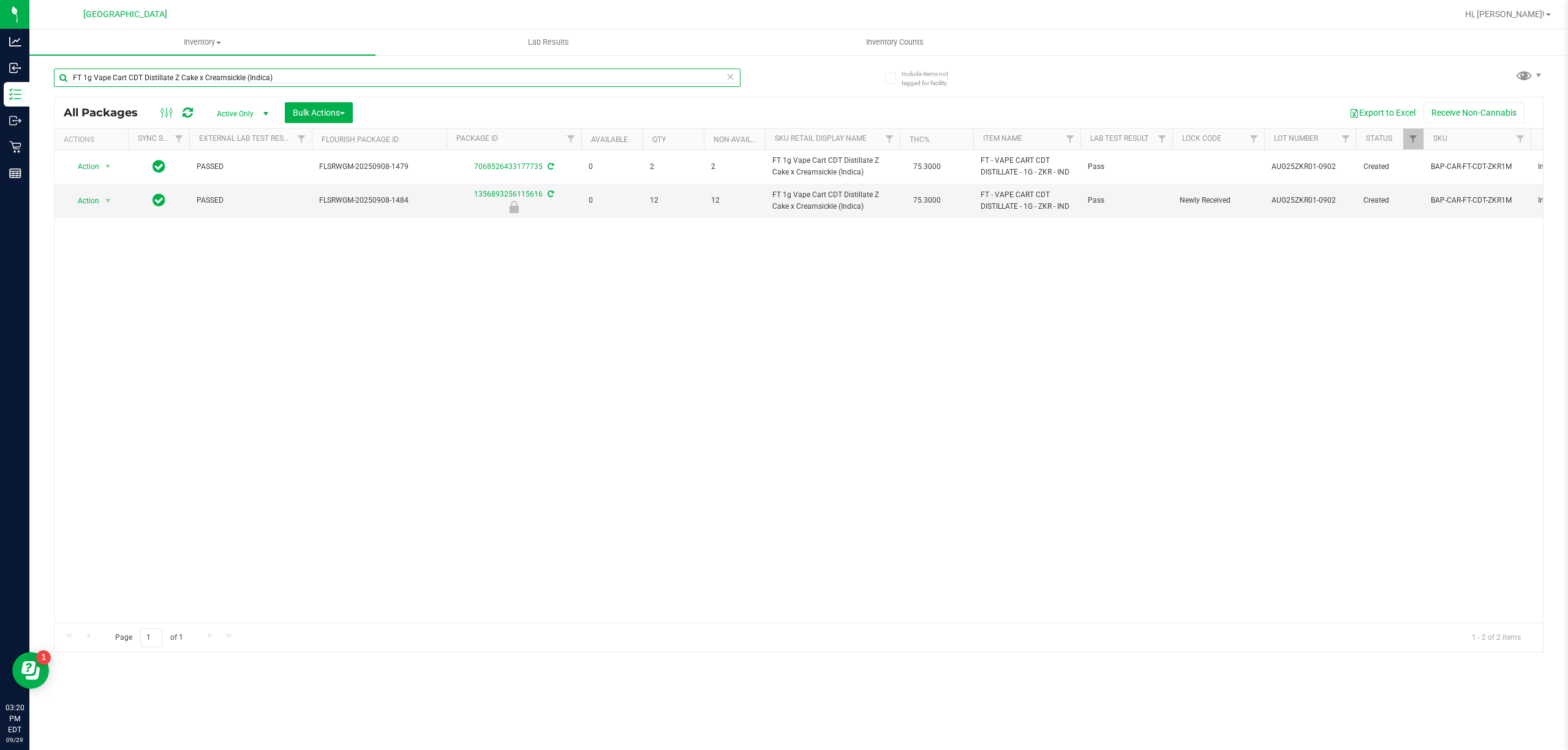
click at [434, 76] on input "FT 1g Vape Cart CDT Distillate Z Cake x Creamsickle (Indica)" at bounding box center [396, 77] width 687 height 18
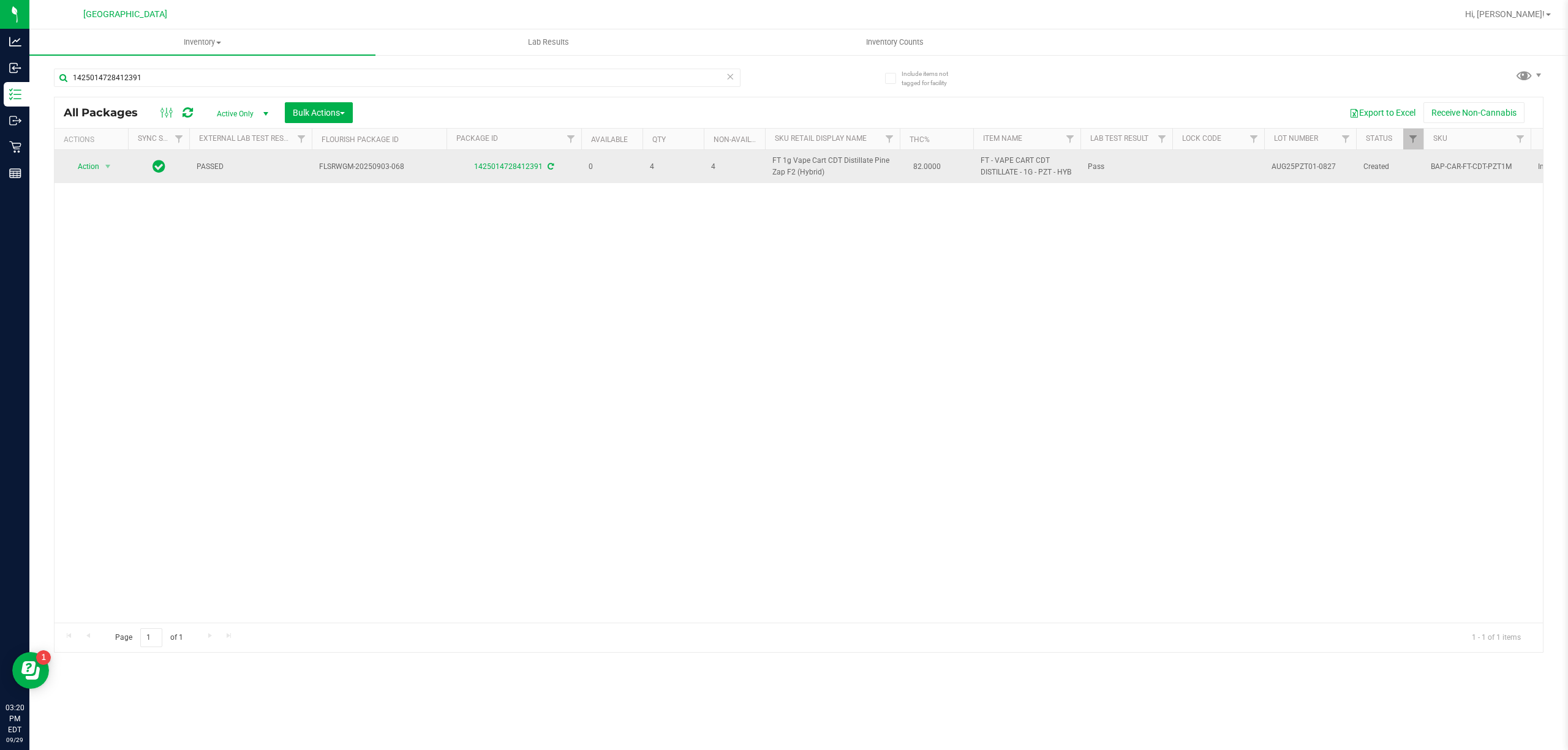
click at [844, 168] on span "FT 1g Vape Cart CDT Distillate Pine Zap F2 (Hybrid)" at bounding box center [832, 167] width 120 height 24
copy td "FT 1g Vape Cart CDT Distillate Pine Zap F2 (Hybrid)"
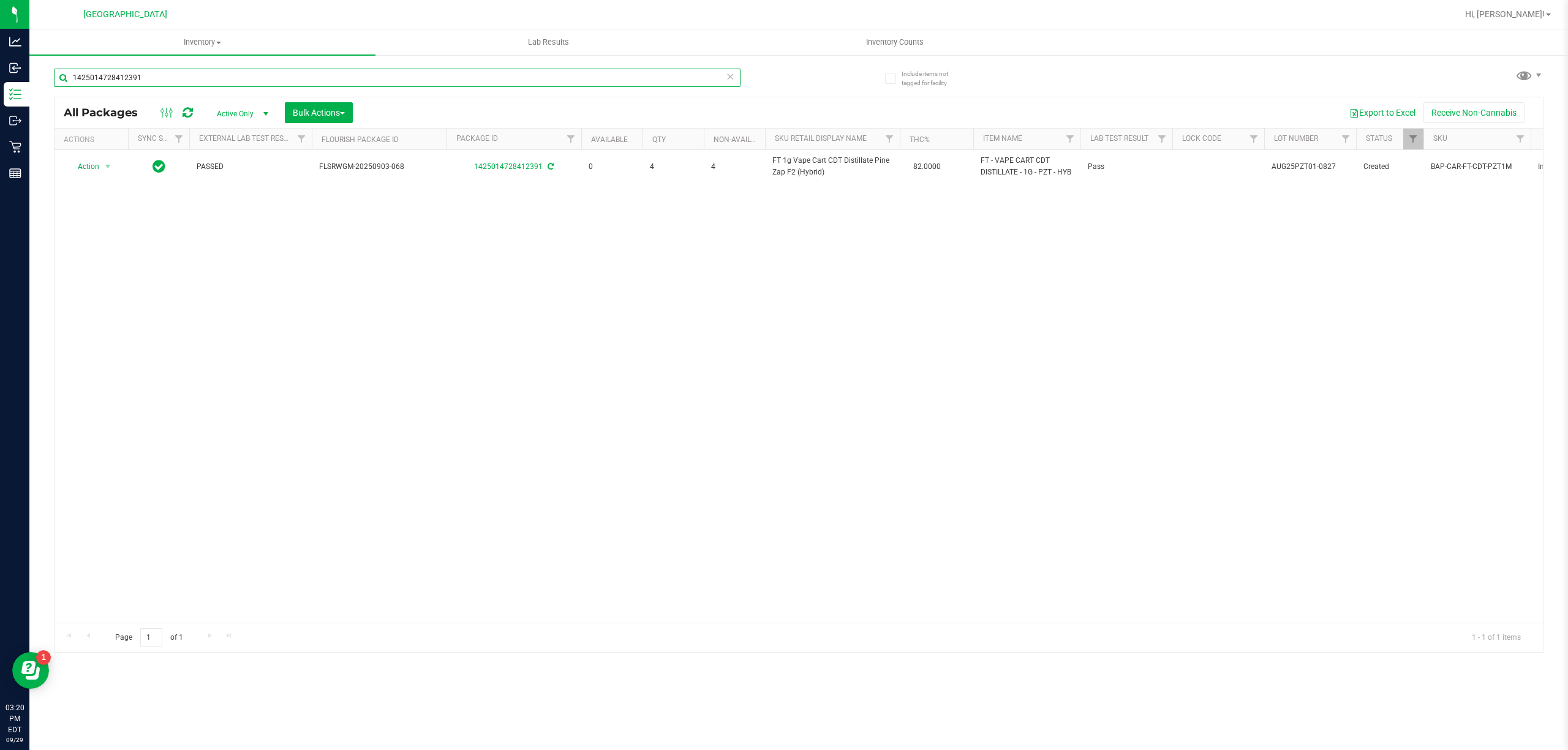
click at [569, 79] on input "1425014728412391" at bounding box center [396, 77] width 687 height 18
paste input "FT 1g Vape Cart CDT Distillate Pine Zap F2 (Hybrid)"
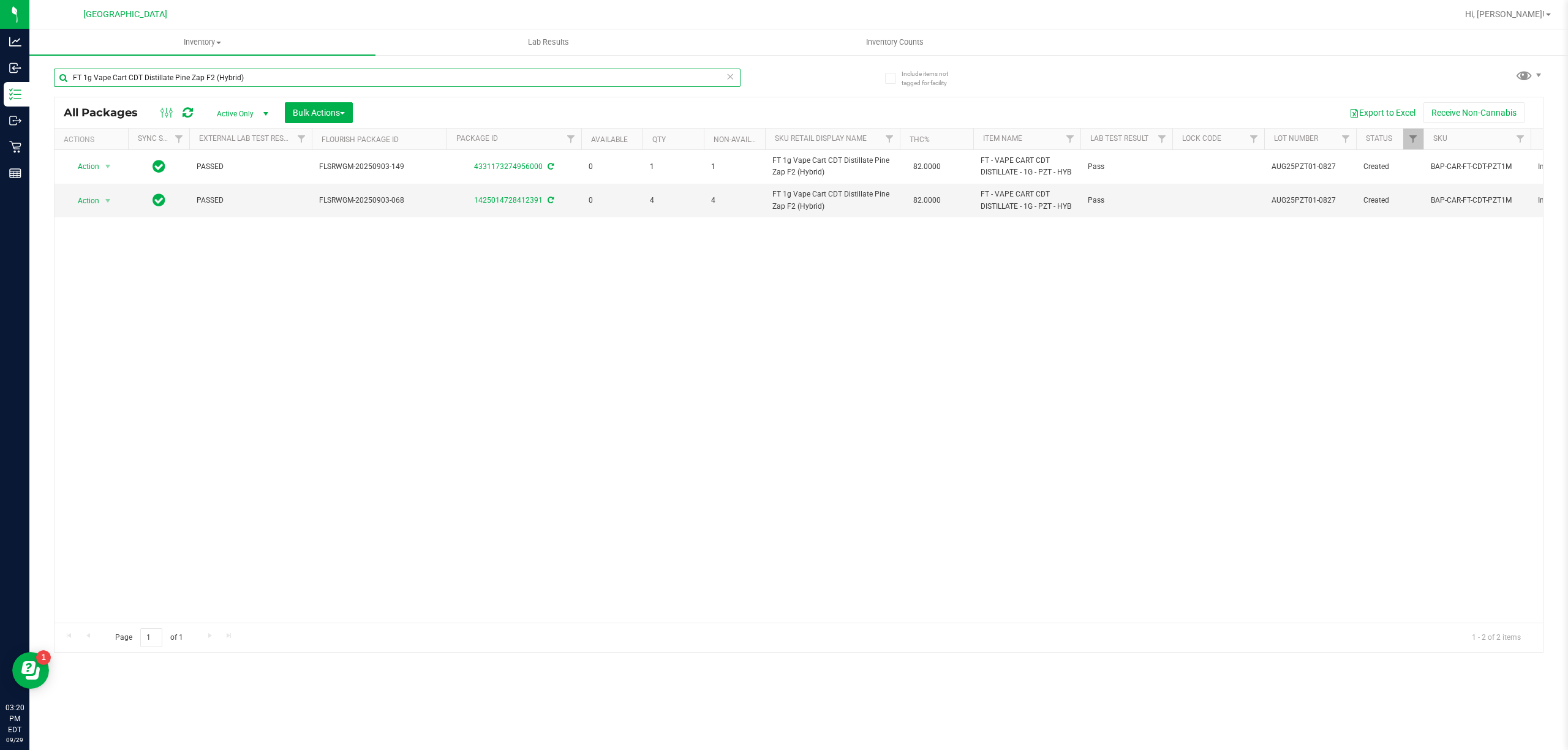
click at [593, 86] on input "FT 1g Vape Cart CDT Distillate Pine Zap F2 (Hybrid)" at bounding box center [396, 77] width 687 height 18
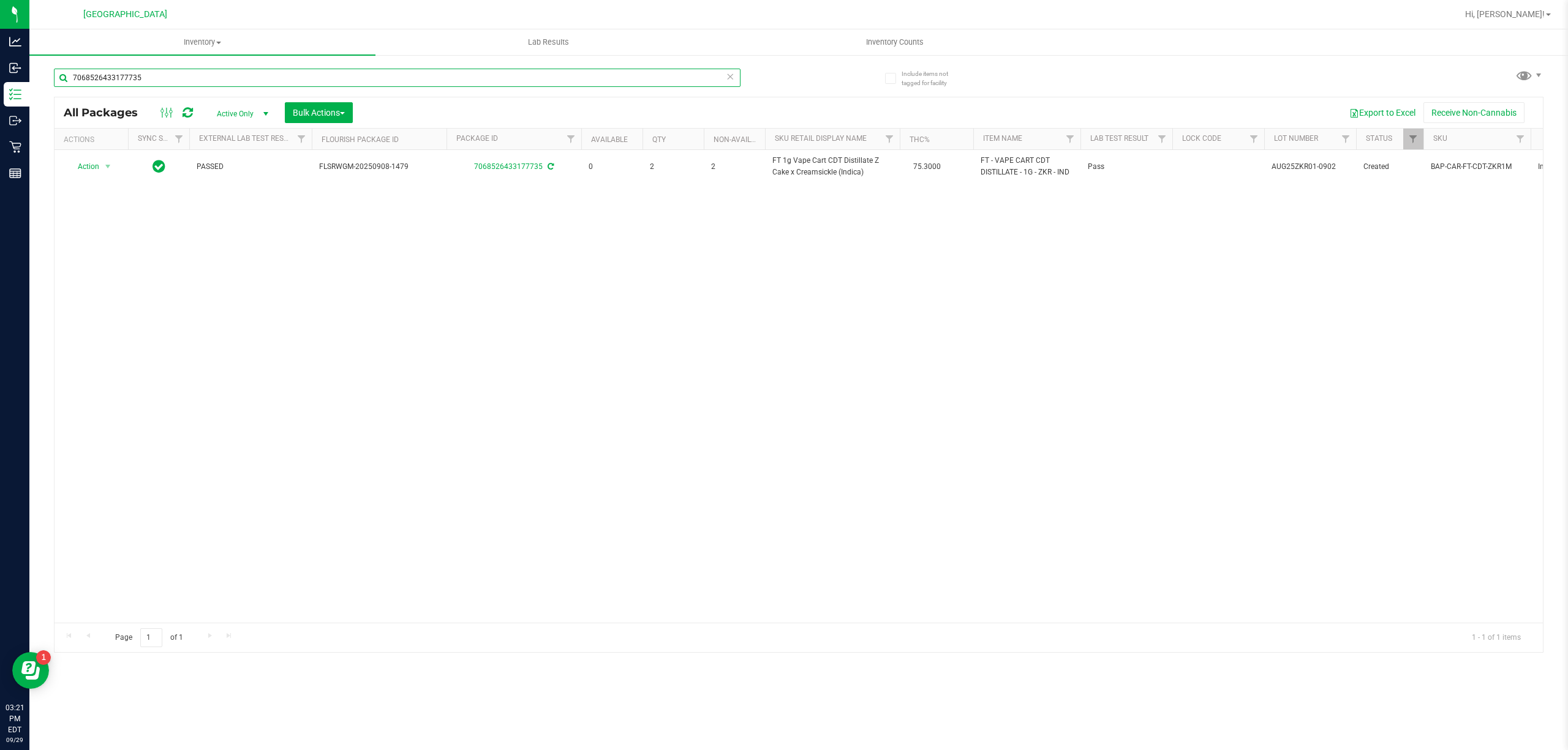
click at [610, 86] on input "7068526433177735" at bounding box center [396, 77] width 687 height 18
click at [175, 81] on input "7068526433177735" at bounding box center [396, 77] width 687 height 18
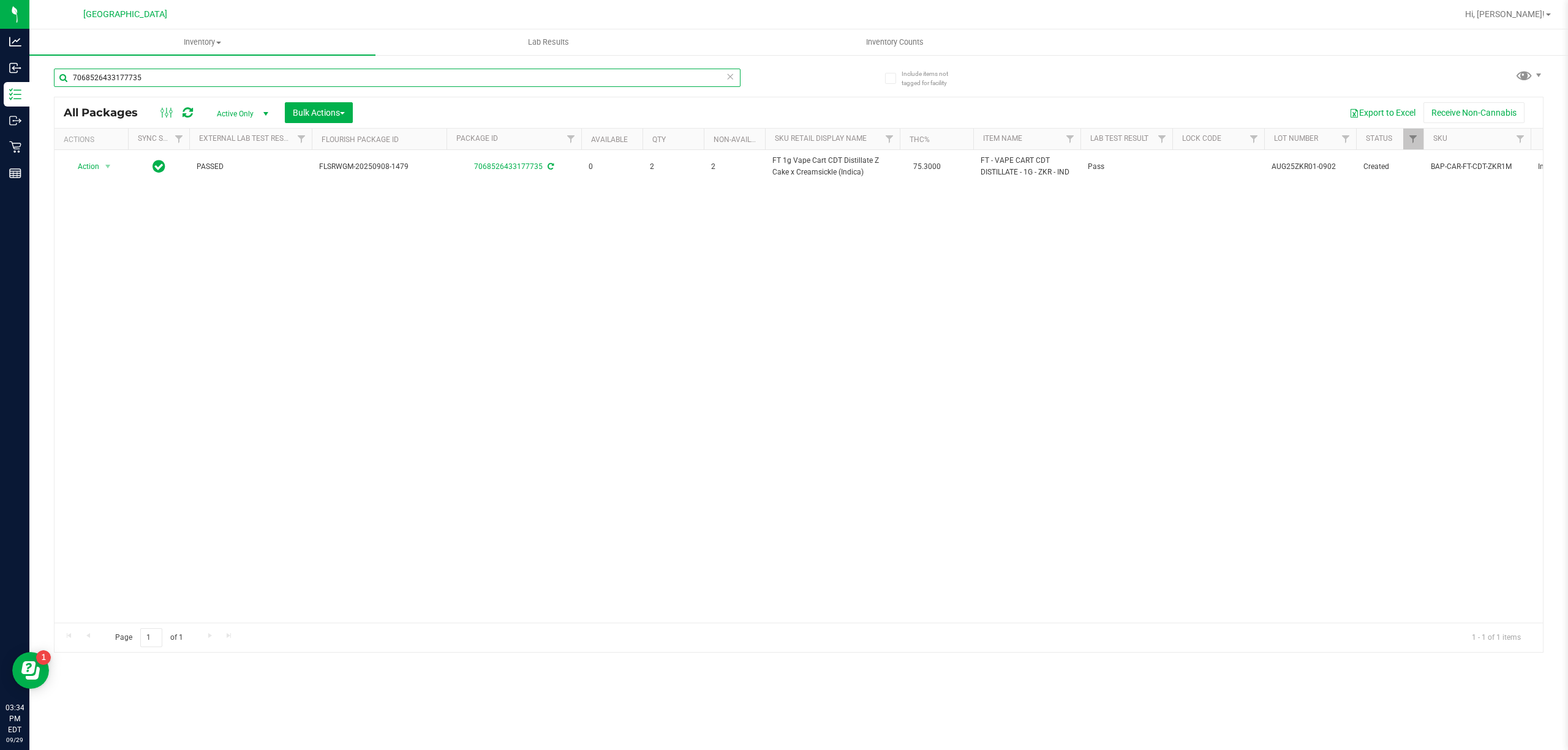
click at [173, 79] on input "7068526433177735" at bounding box center [396, 77] width 687 height 18
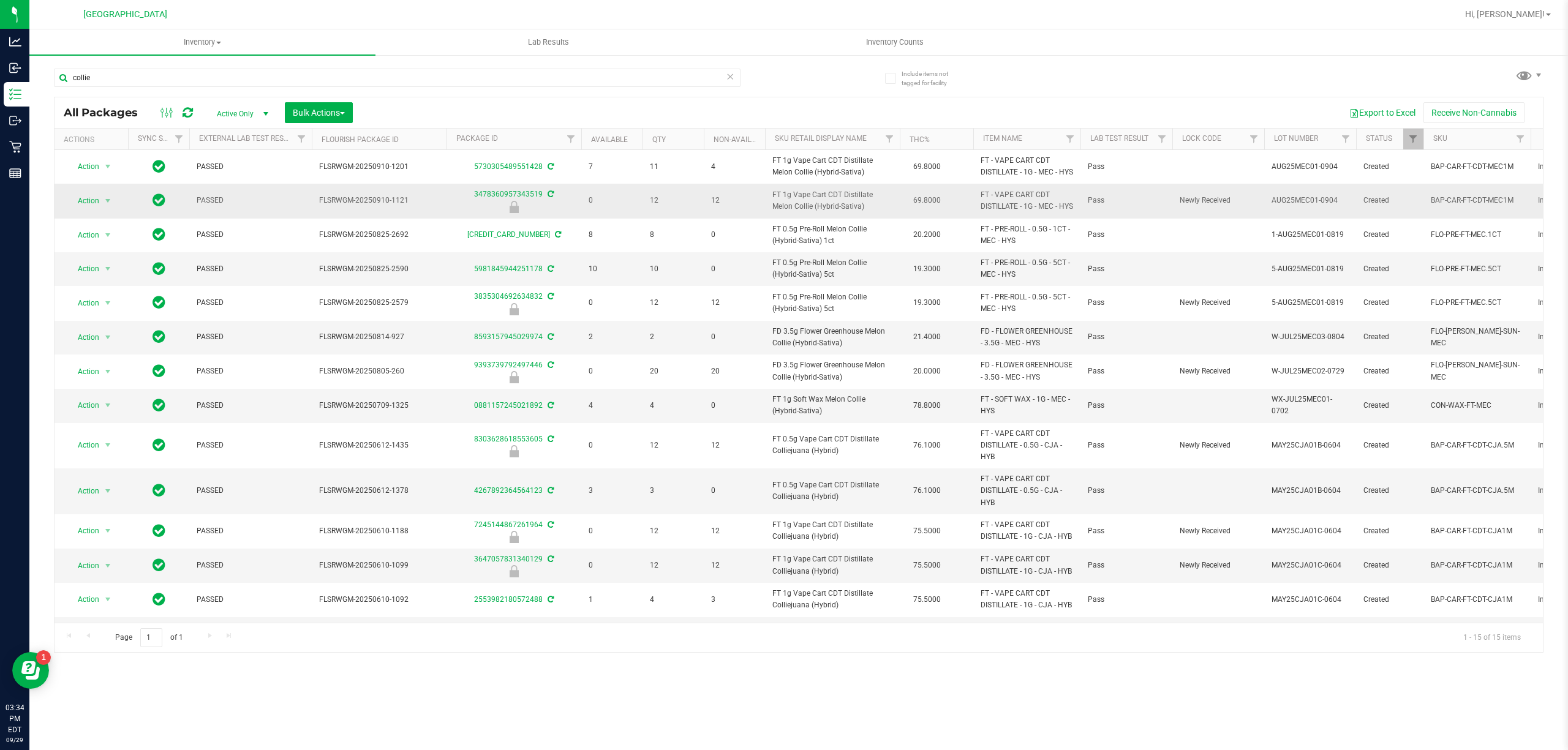
drag, startPoint x: 1002, startPoint y: 234, endPoint x: 989, endPoint y: 234, distance: 13.0
click at [989, 212] on span "FT - VAPE CART CDT DISTILLATE - 1G - MEC - HYS" at bounding box center [1026, 201] width 92 height 24
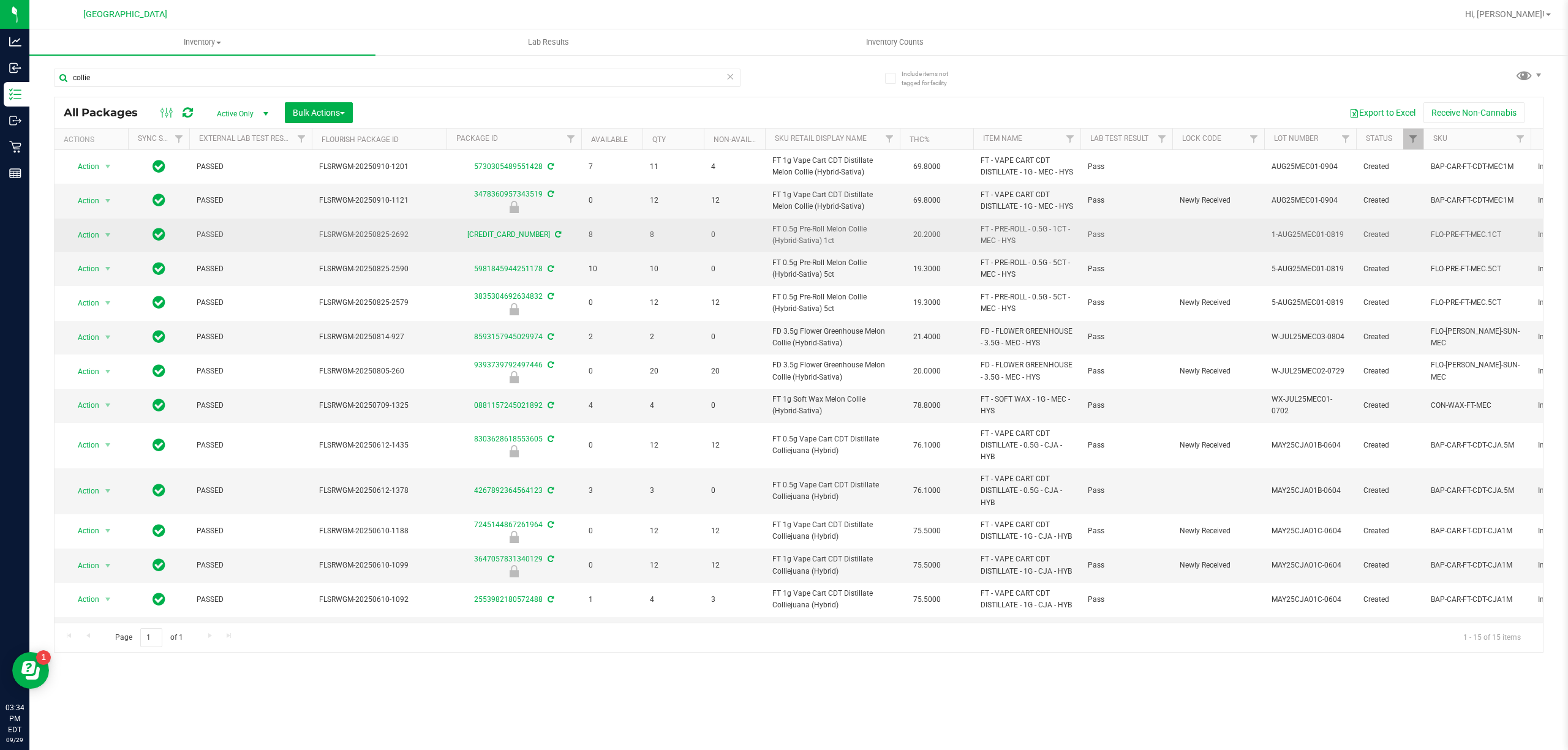
click at [1026, 253] on td "FT - PRE-ROLL - 0.5G - 1CT - MEC - HYS" at bounding box center [1027, 235] width 107 height 33
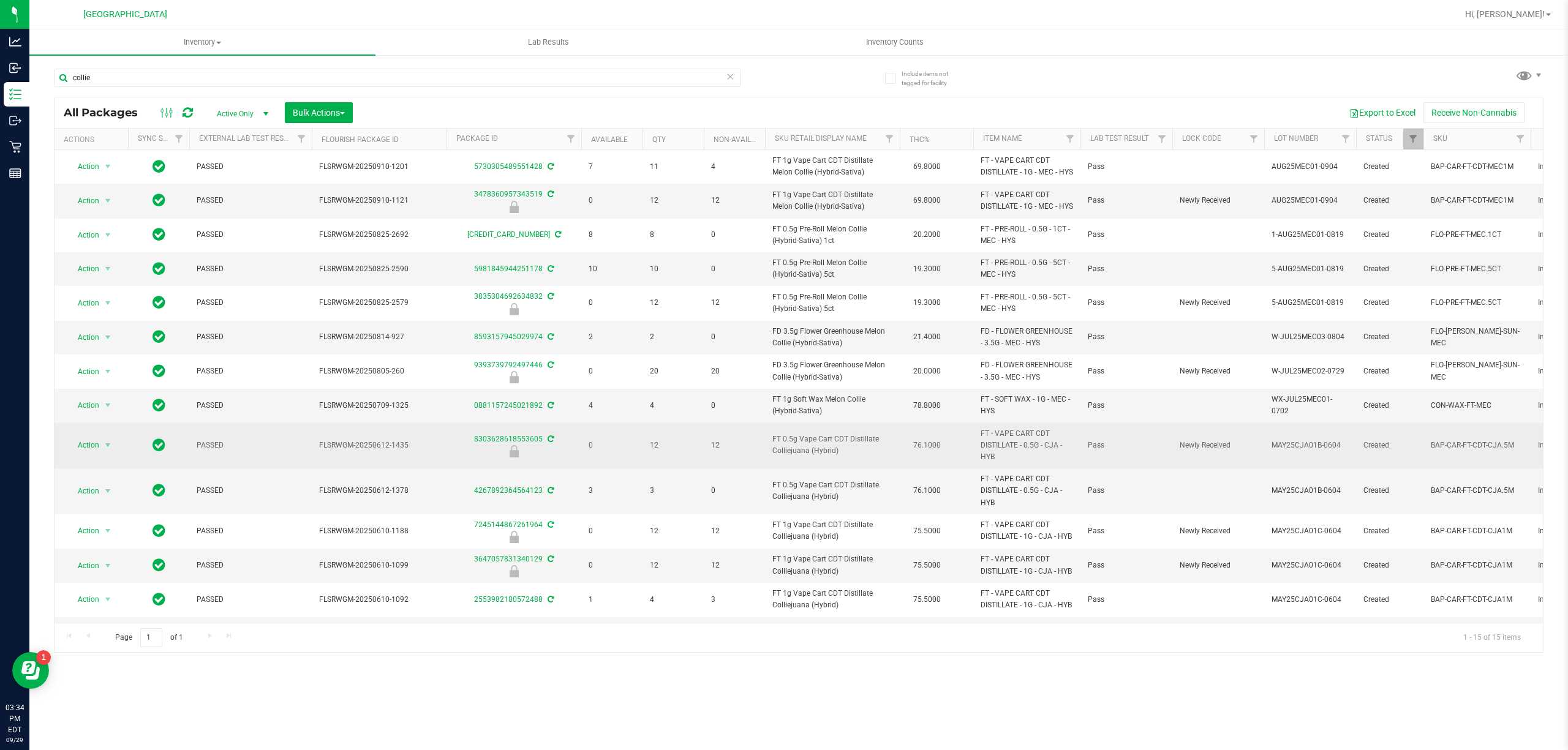
drag, startPoint x: 1000, startPoint y: 482, endPoint x: 967, endPoint y: 475, distance: 33.7
click at [967, 469] on tr "Action Action Edit attributes Global inventory Locate package Package audit log…" at bounding box center [1170, 446] width 2232 height 46
copy tr "FT - VAPE CART CDT DISTILLATE - 0.5G - CJA - HYB"
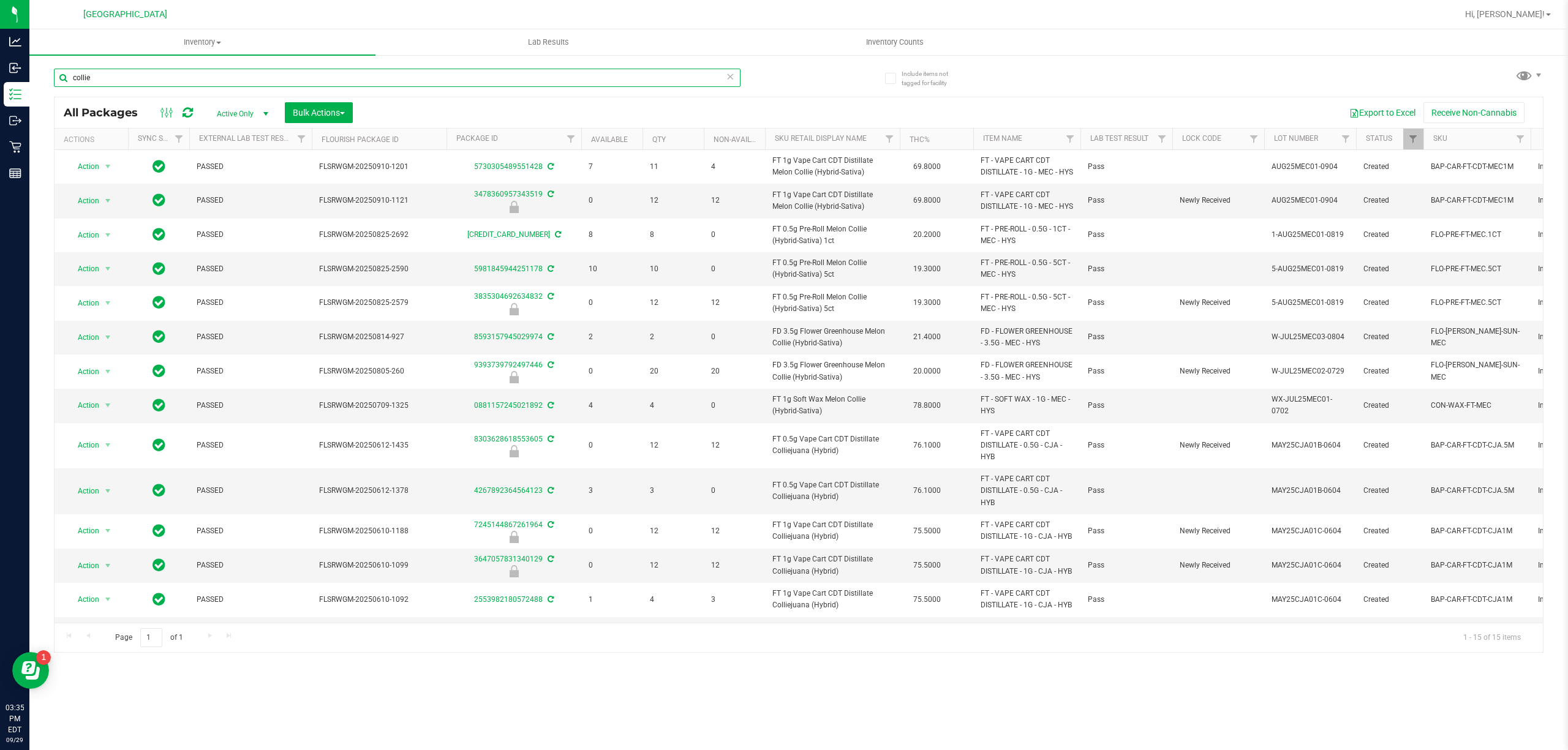
click at [231, 71] on input "collie" at bounding box center [396, 77] width 687 height 18
paste input "FT - VAPE CART CDT DISTILLATE - 0.5G - CJA - HYB"
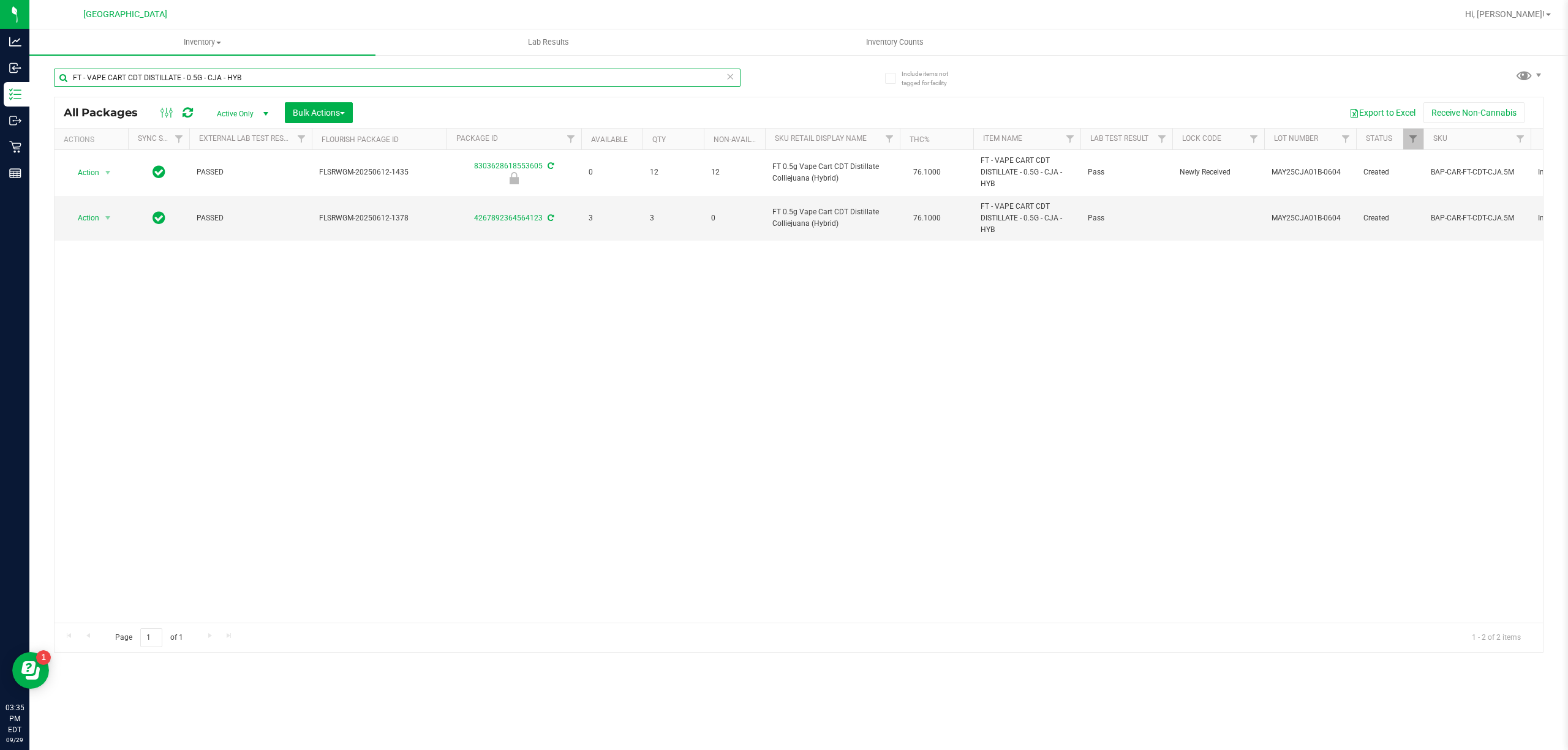
click at [204, 80] on input "FT - VAPE CART CDT DISTILLATE - 0.5G - CJA - HYB" at bounding box center [396, 77] width 687 height 18
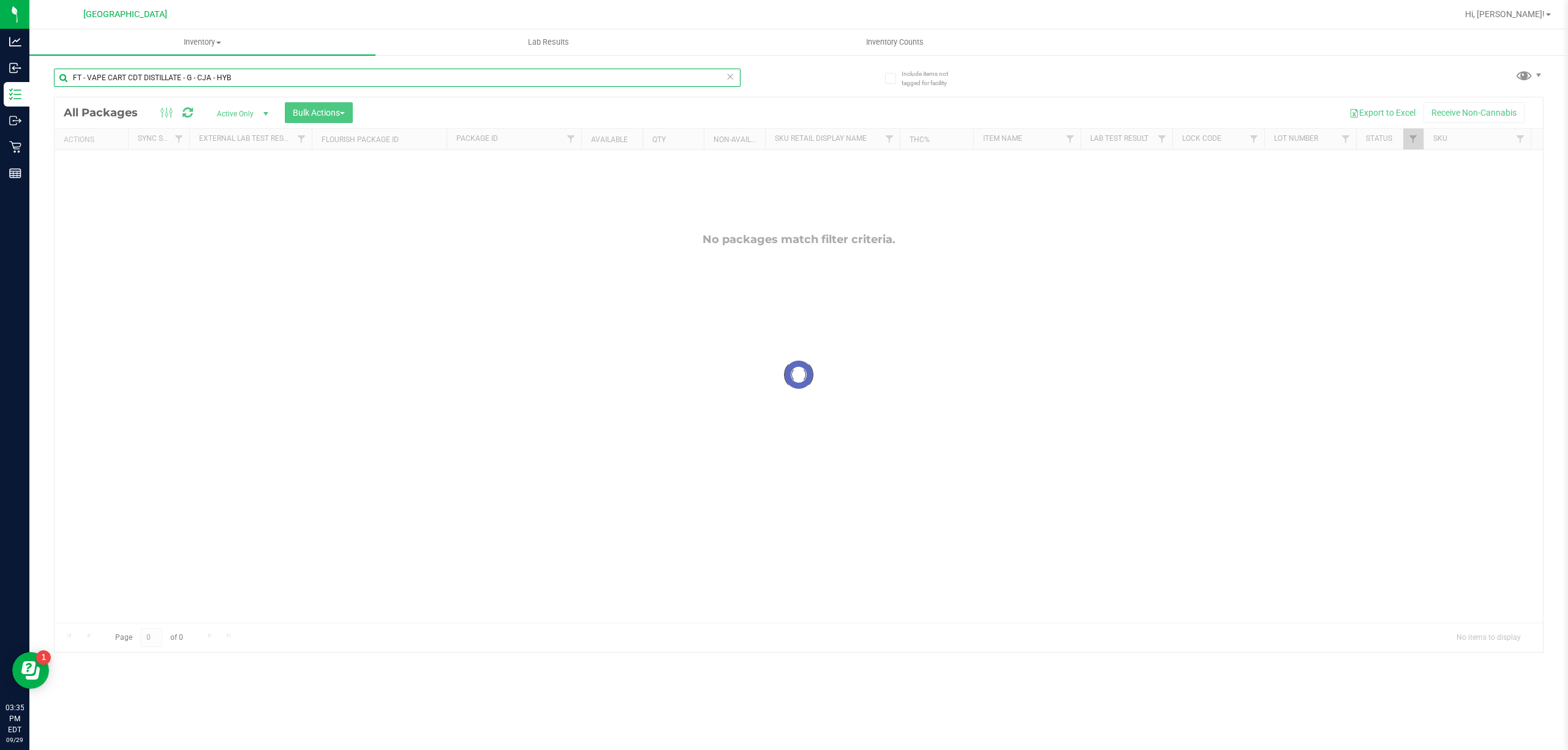
type input "FT - VAPE CART CDT DISTILLATE - 1G - CJA - HYB"
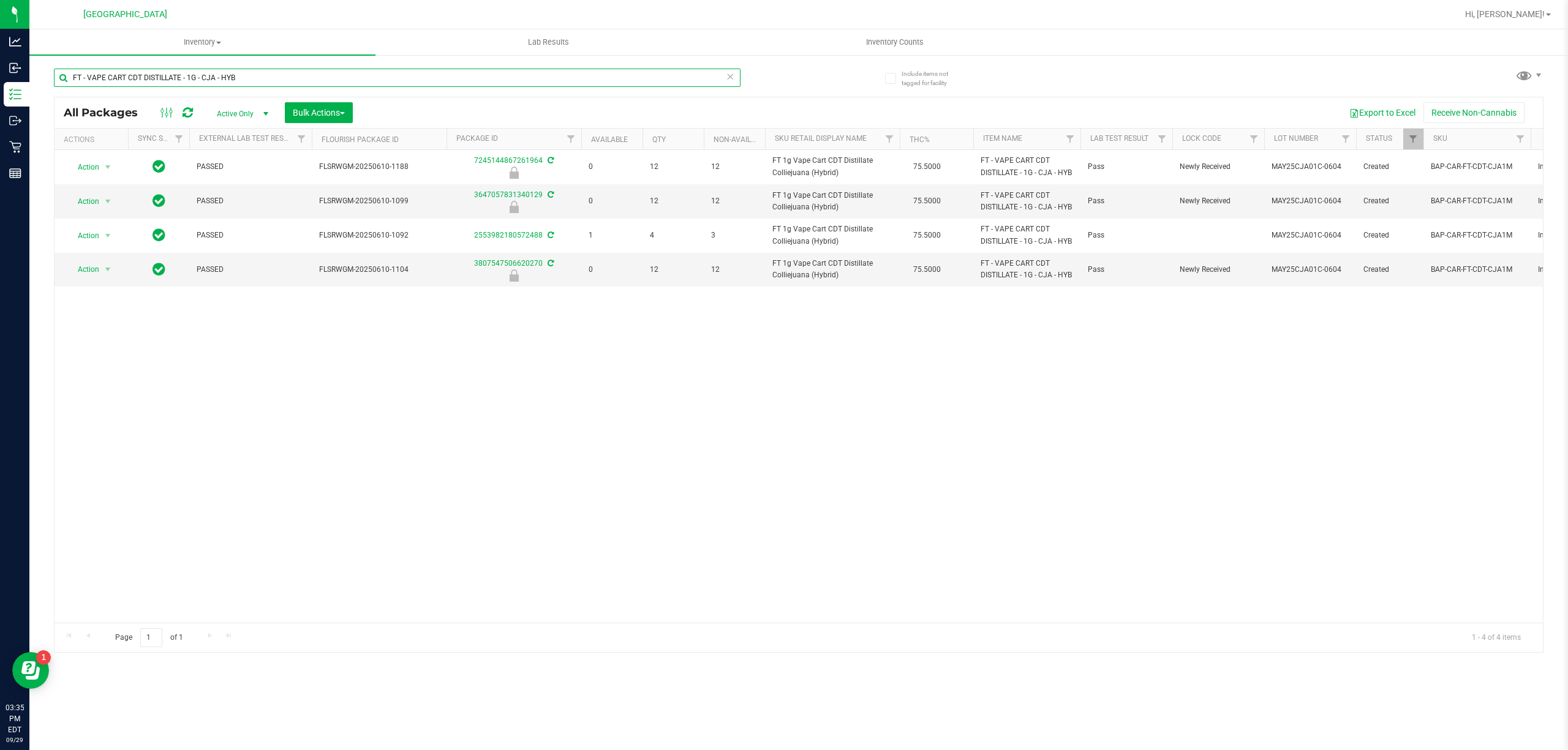
click at [260, 72] on input "FT - VAPE CART CDT DISTILLATE - 1G - CJA - HYB" at bounding box center [396, 77] width 687 height 18
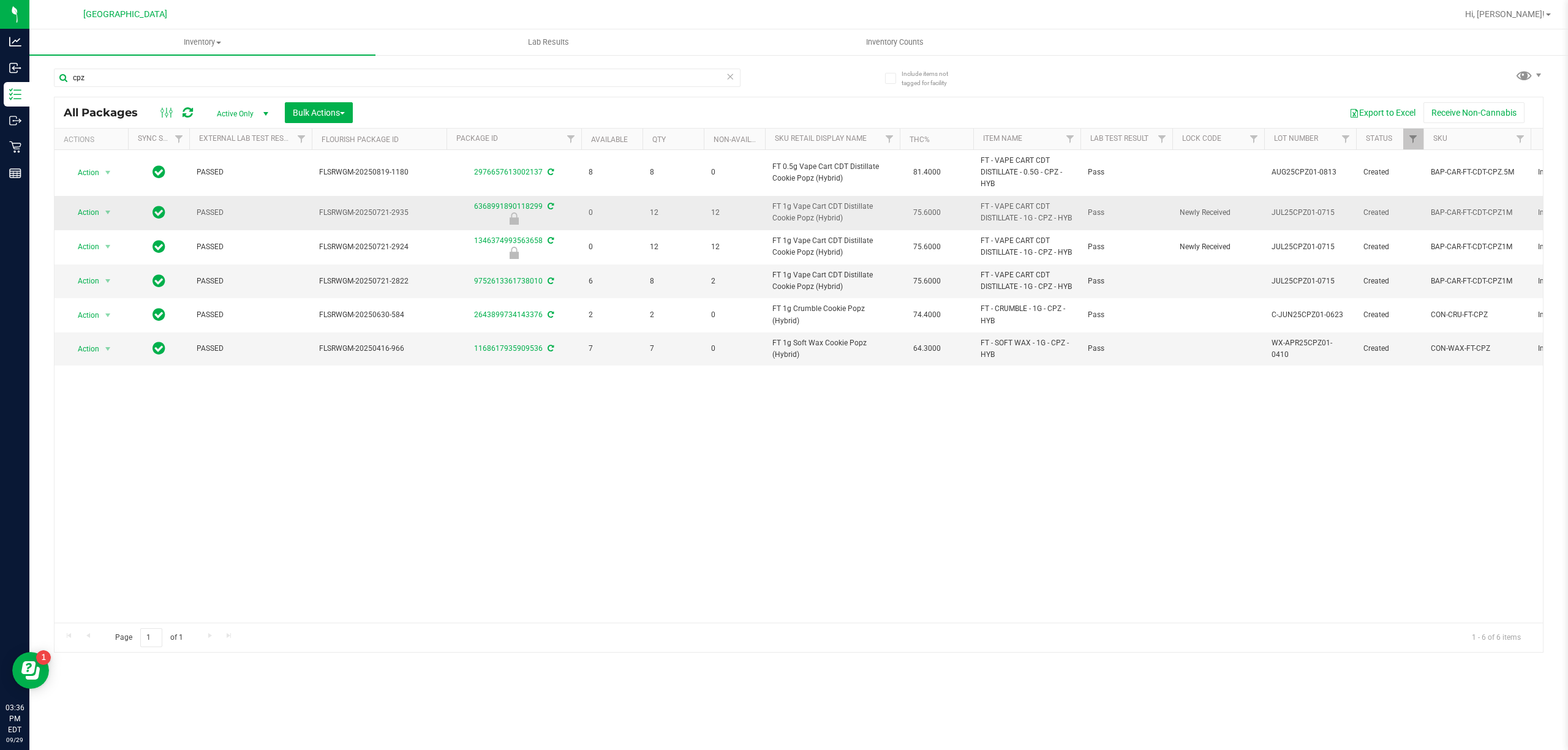
click at [802, 217] on span "FT 1g Vape Cart CDT Distillate Cookie Popz (Hybrid)" at bounding box center [832, 212] width 120 height 24
copy td "FT 1g Vape Cart CDT Distillate Cookie Popz (Hybrid)"
click at [438, 79] on input "cpz" at bounding box center [396, 77] width 687 height 18
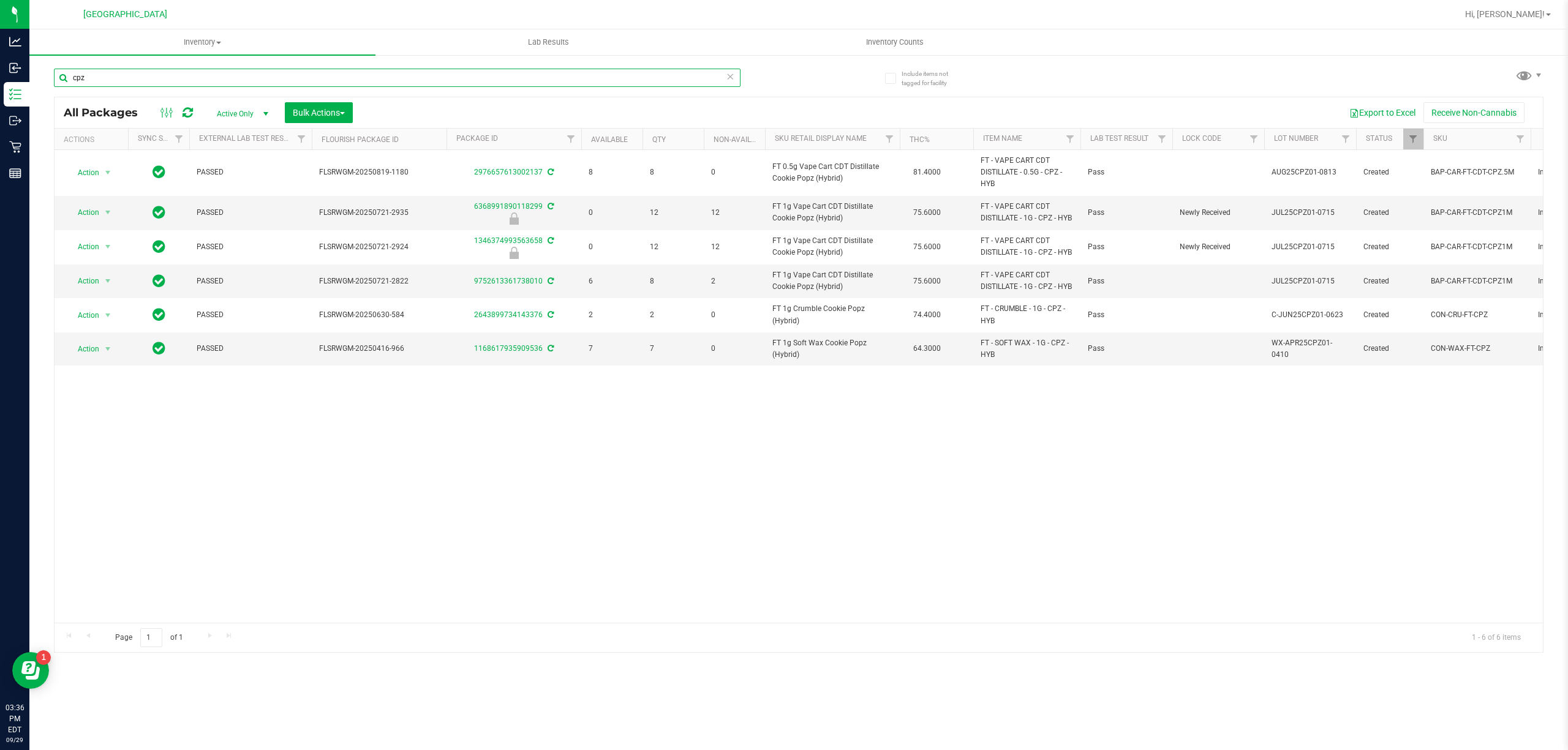
click at [438, 79] on input "cpz" at bounding box center [396, 77] width 687 height 18
paste input "FT 1g Vape Cart CDT Distillate Cookie Popz (Hybrid)"
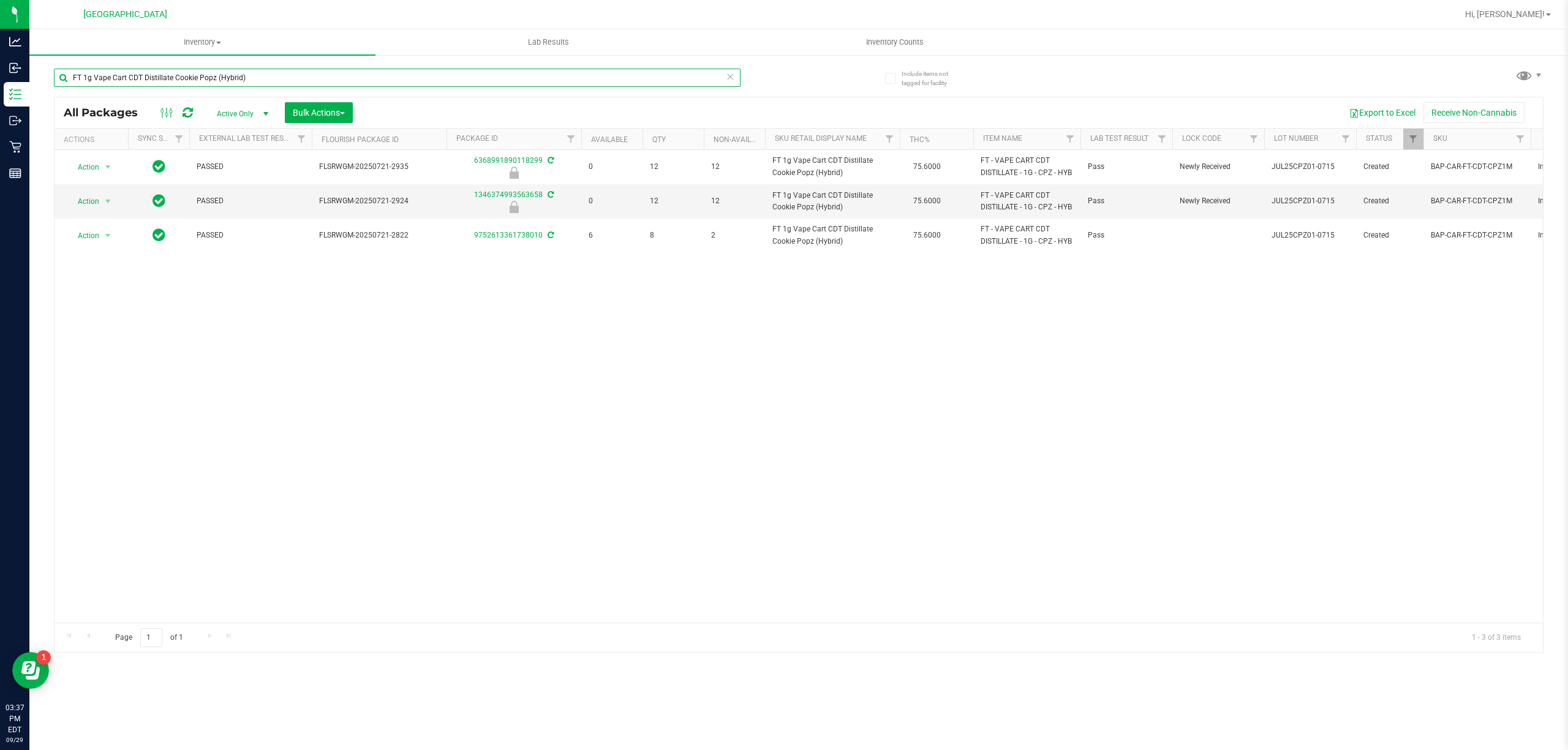
type input "FT 1g Vape Cart CDT Distillate Cookie Popz (Hybrid)"
click at [587, 271] on div "Action Action Edit attributes Global inventory Locate package Package audit log…" at bounding box center [798, 386] width 1488 height 473
click at [209, 342] on div "Action Action Edit attributes Global inventory Locate package Package audit log…" at bounding box center [798, 386] width 1488 height 473
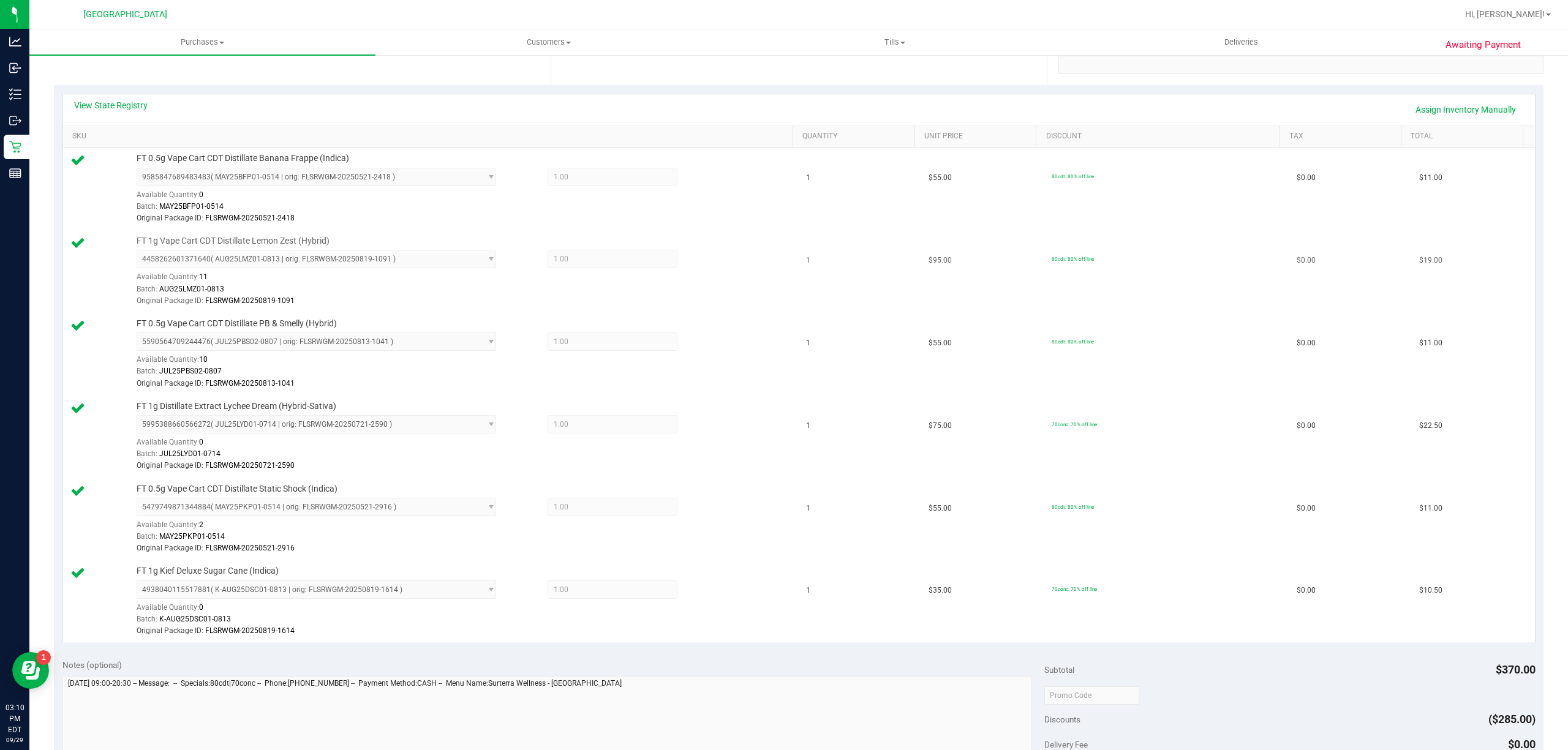
scroll to position [572, 0]
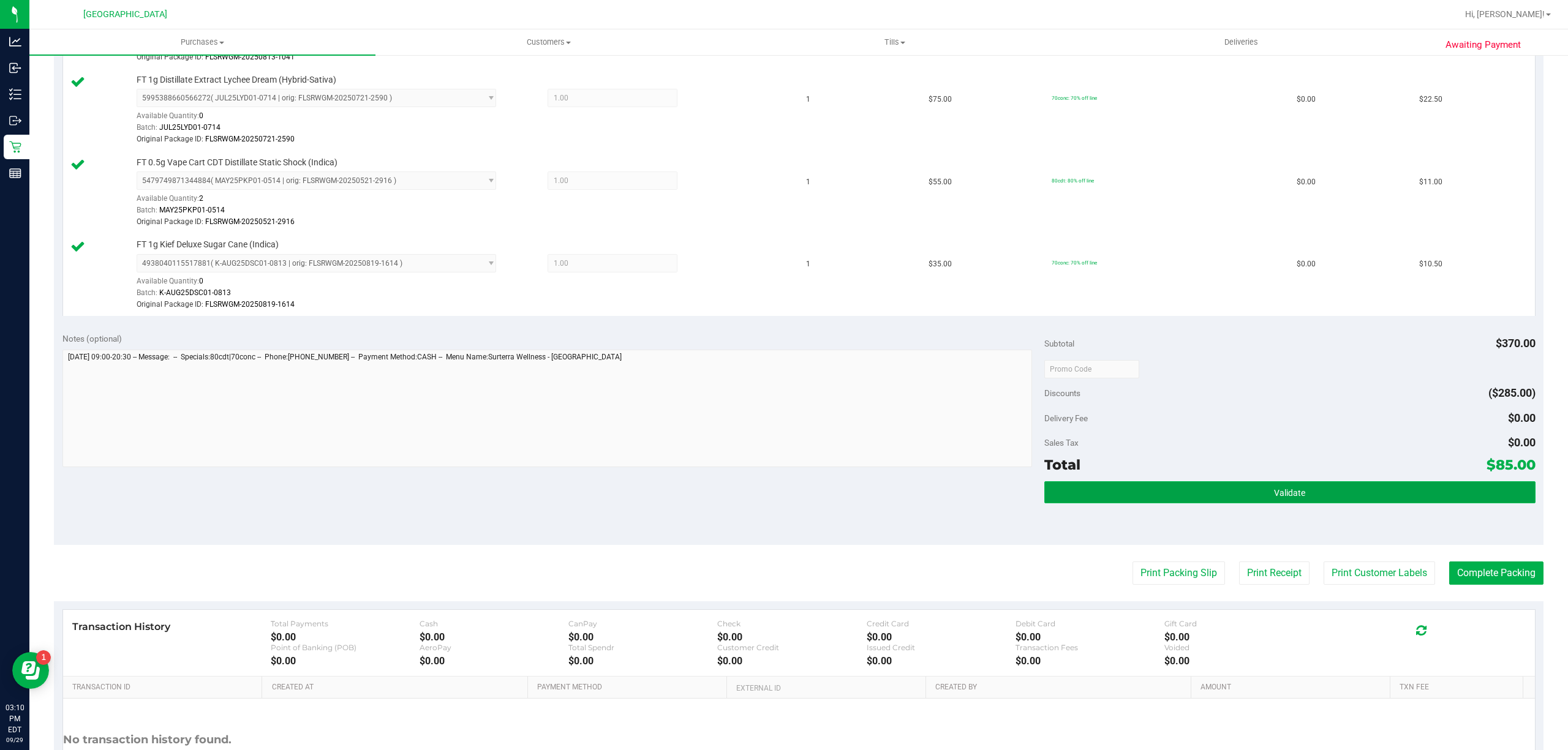
click at [1405, 504] on button "Validate" at bounding box center [1290, 492] width 491 height 22
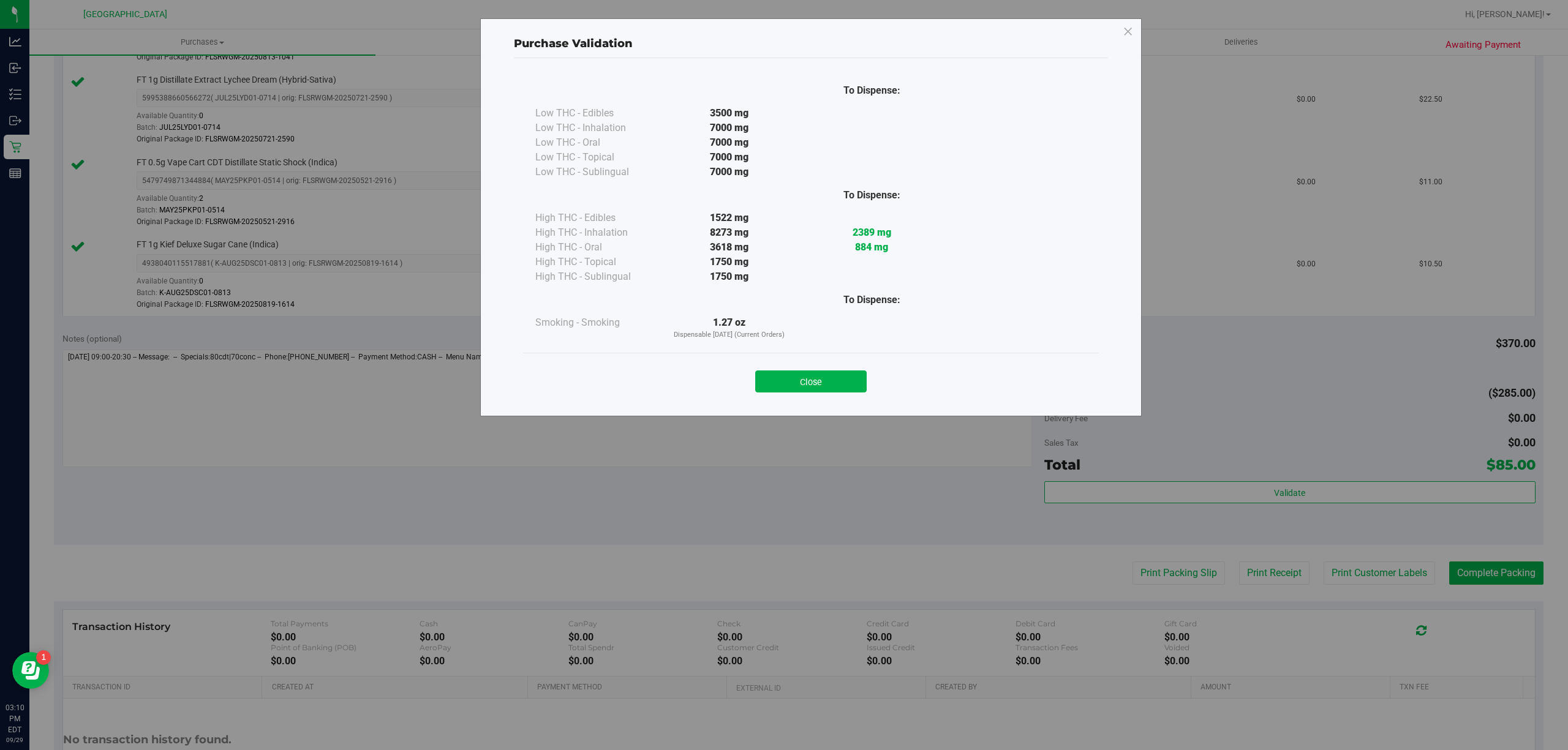
drag, startPoint x: 1404, startPoint y: 560, endPoint x: 1400, endPoint y: 582, distance: 22.4
click at [1402, 565] on div "Purchase Validation To Dispense: Low THC - Edibles 3500 mg" at bounding box center [788, 375] width 1577 height 750
drag, startPoint x: 1400, startPoint y: 582, endPoint x: 1083, endPoint y: 386, distance: 372.7
click at [1394, 581] on div "Purchase Validation To Dispense: Low THC - Edibles 3500 mg" at bounding box center [788, 375] width 1577 height 750
click at [844, 386] on button "Close" at bounding box center [810, 381] width 111 height 22
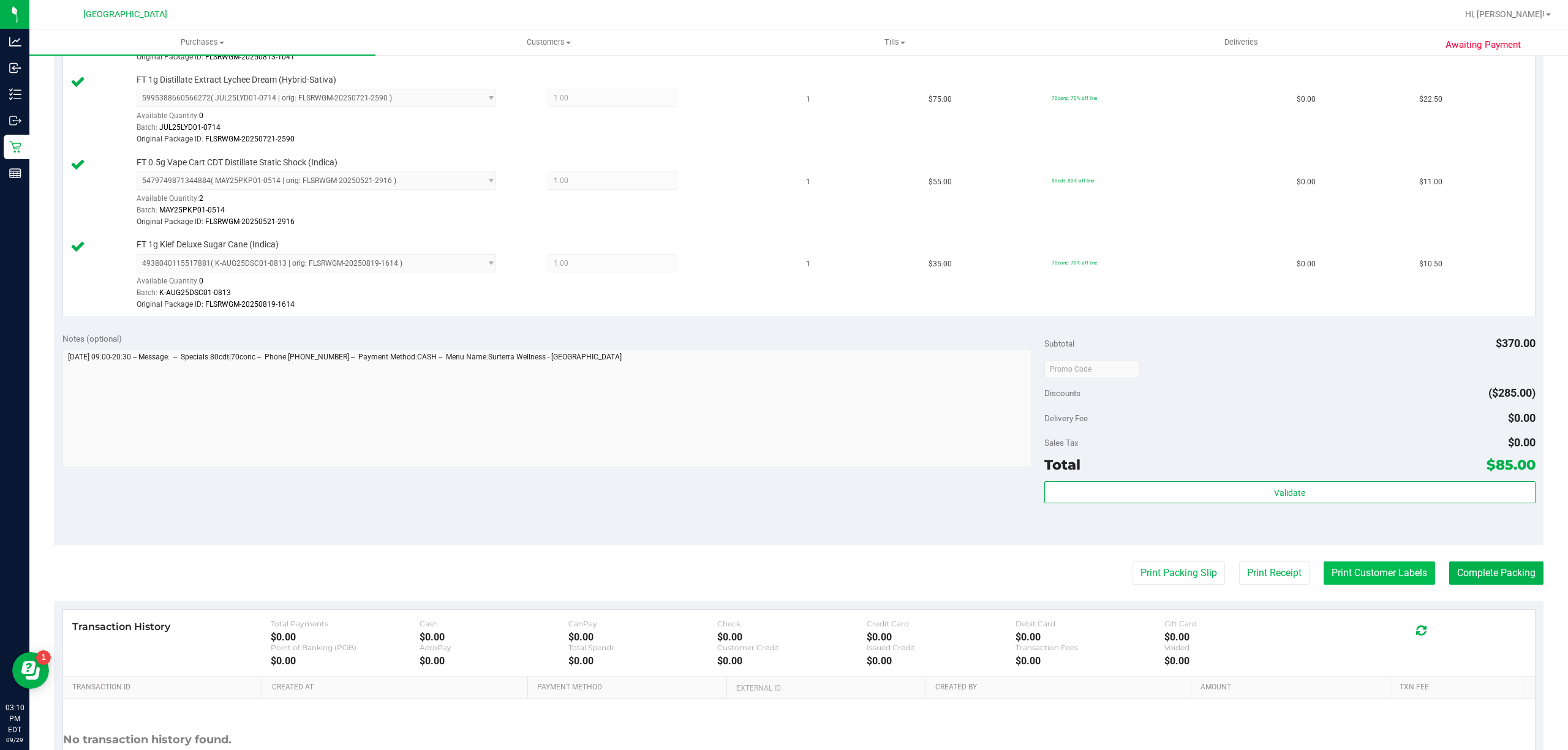
click at [1390, 575] on button "Print Customer Labels" at bounding box center [1379, 573] width 111 height 24
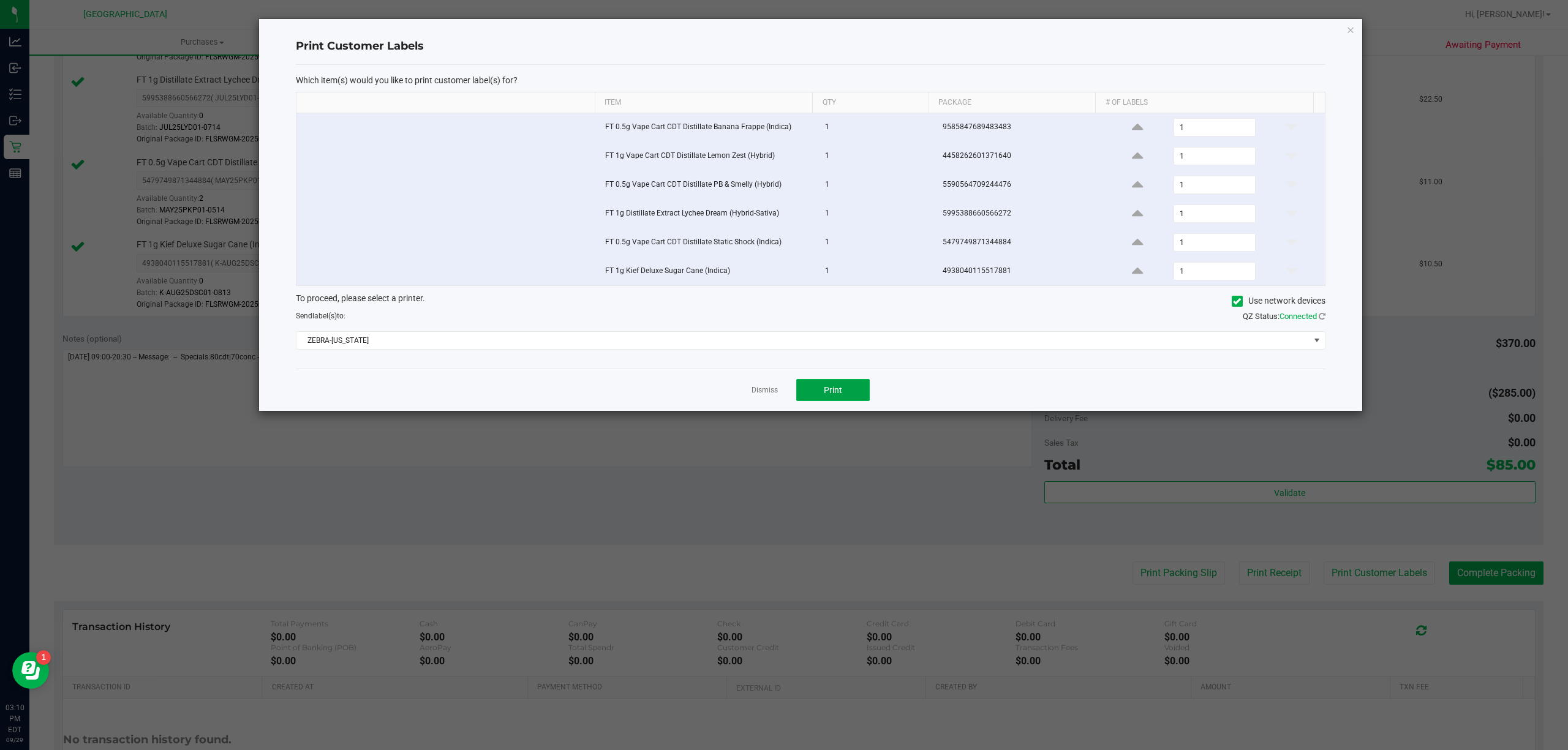
click at [834, 401] on button "Print" at bounding box center [833, 389] width 74 height 22
click at [772, 386] on div "Dismiss Print" at bounding box center [810, 389] width 1030 height 42
click at [768, 396] on link "Dismiss" at bounding box center [765, 390] width 26 height 11
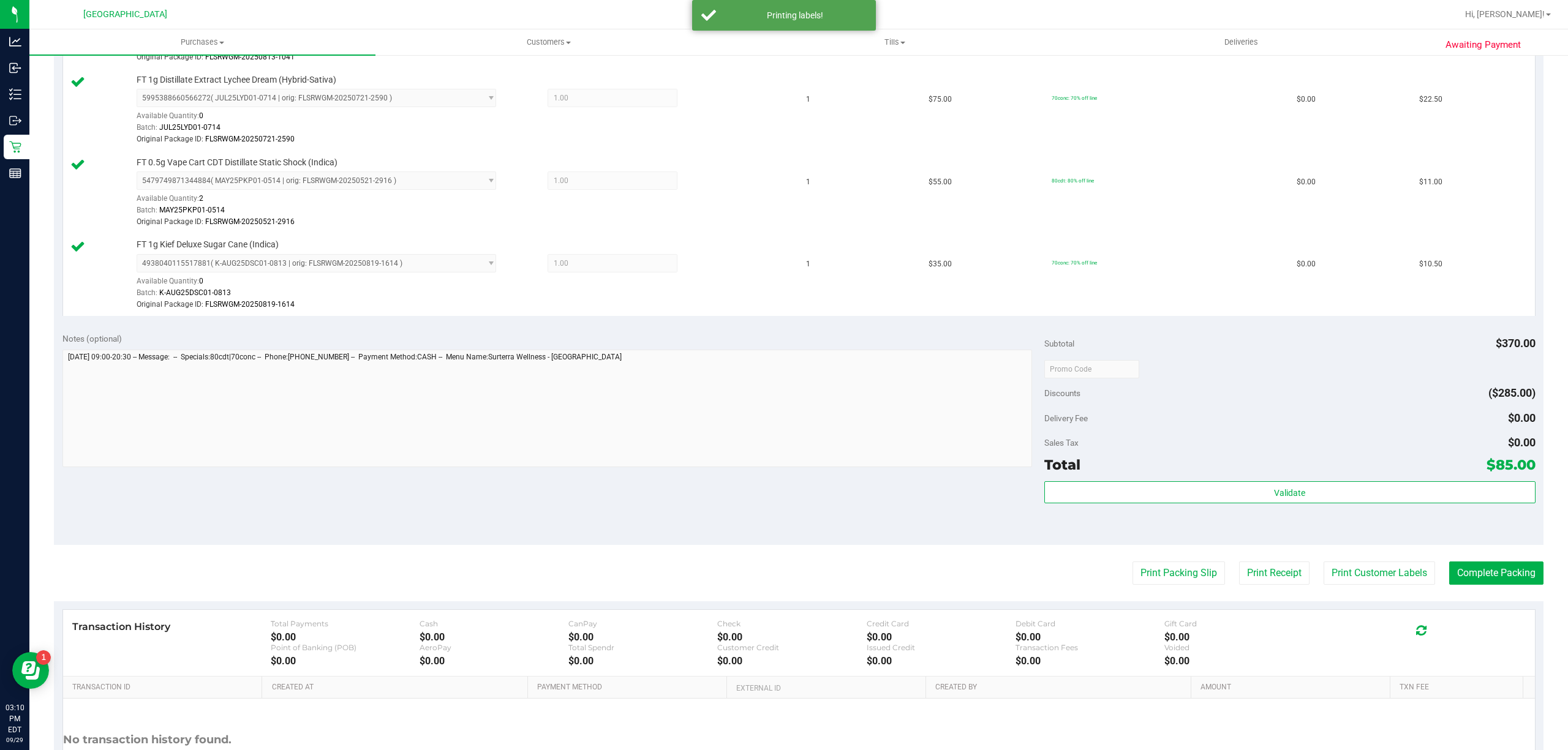
click at [1472, 564] on purchase-details "Back Edit Purchase Cancel Purchase View Profile # 12025526 BioTrack ID: - Submi…" at bounding box center [798, 162] width 1489 height 1336
click at [1490, 572] on button "Complete Packing" at bounding box center [1496, 573] width 95 height 24
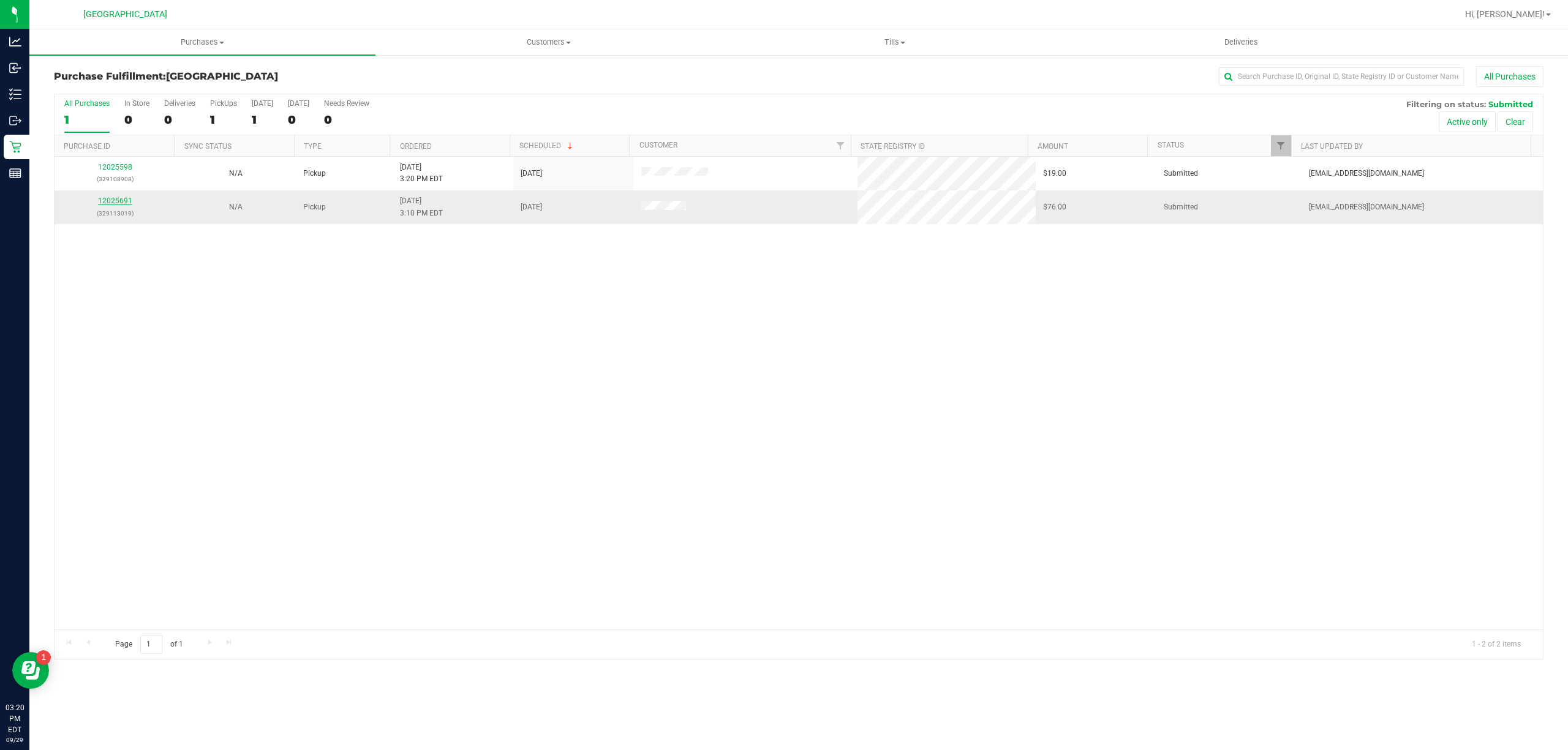
click at [115, 202] on link "12025691" at bounding box center [115, 201] width 34 height 9
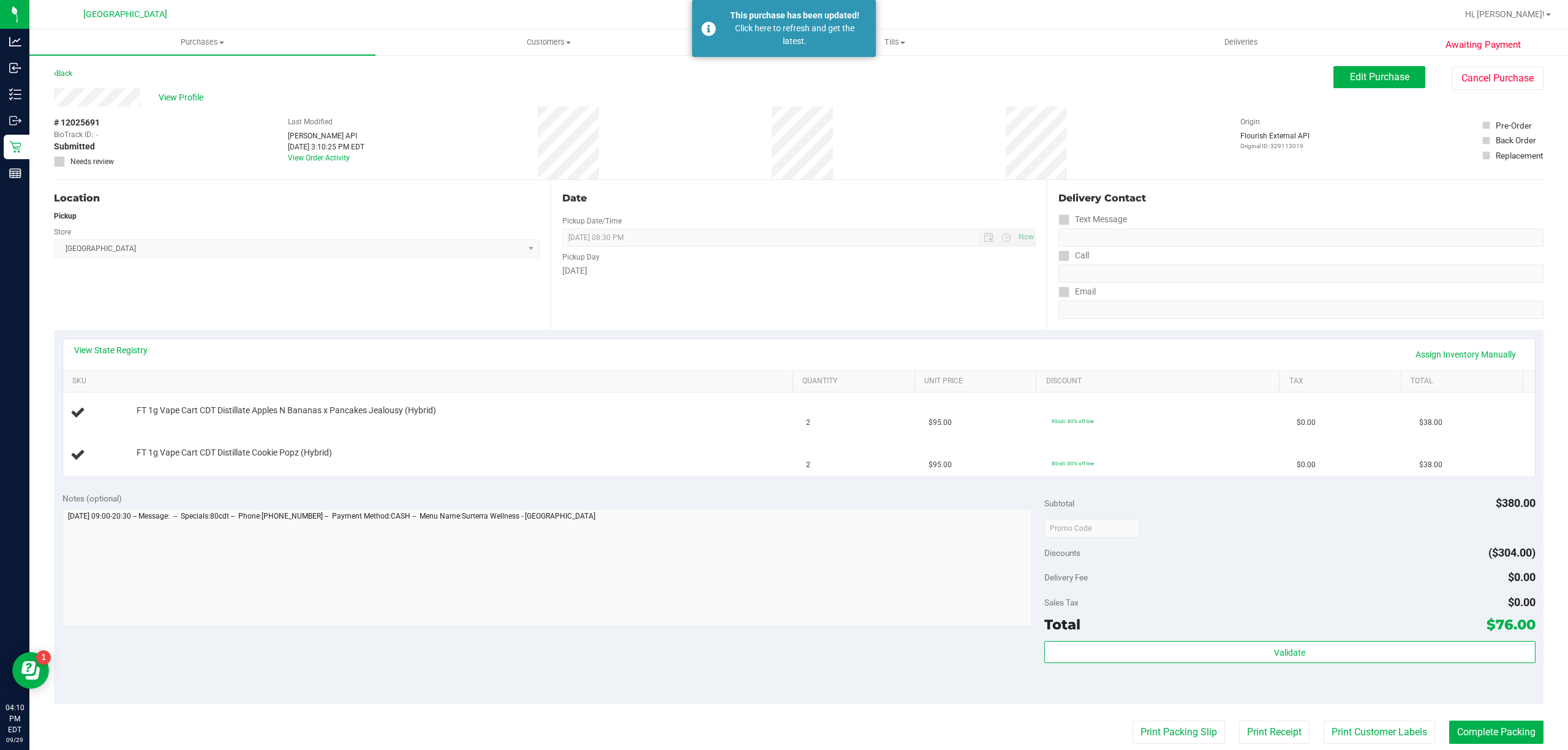
click at [302, 98] on div "View Profile" at bounding box center [693, 97] width 1279 height 18
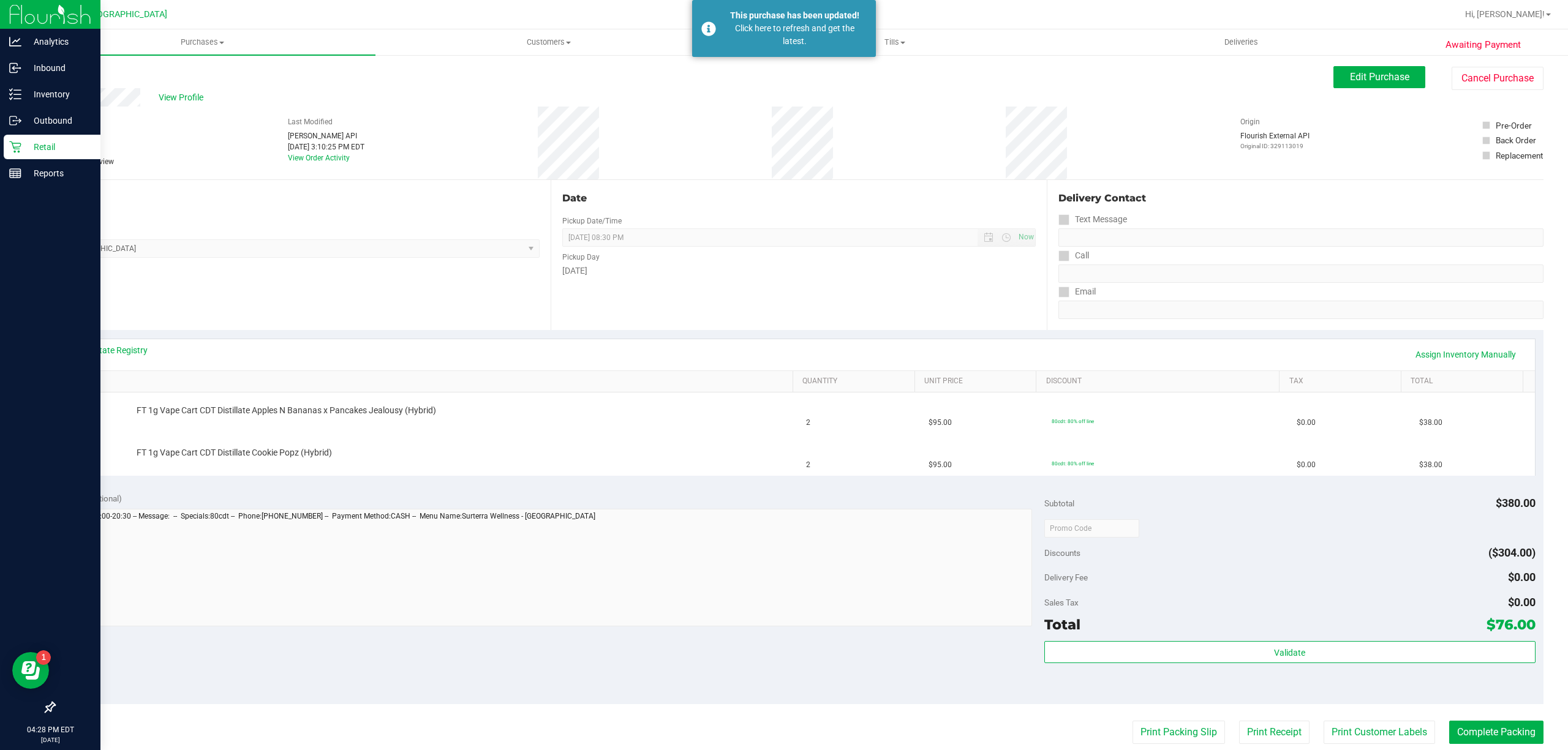
click at [22, 143] on p "Retail" at bounding box center [58, 146] width 74 height 15
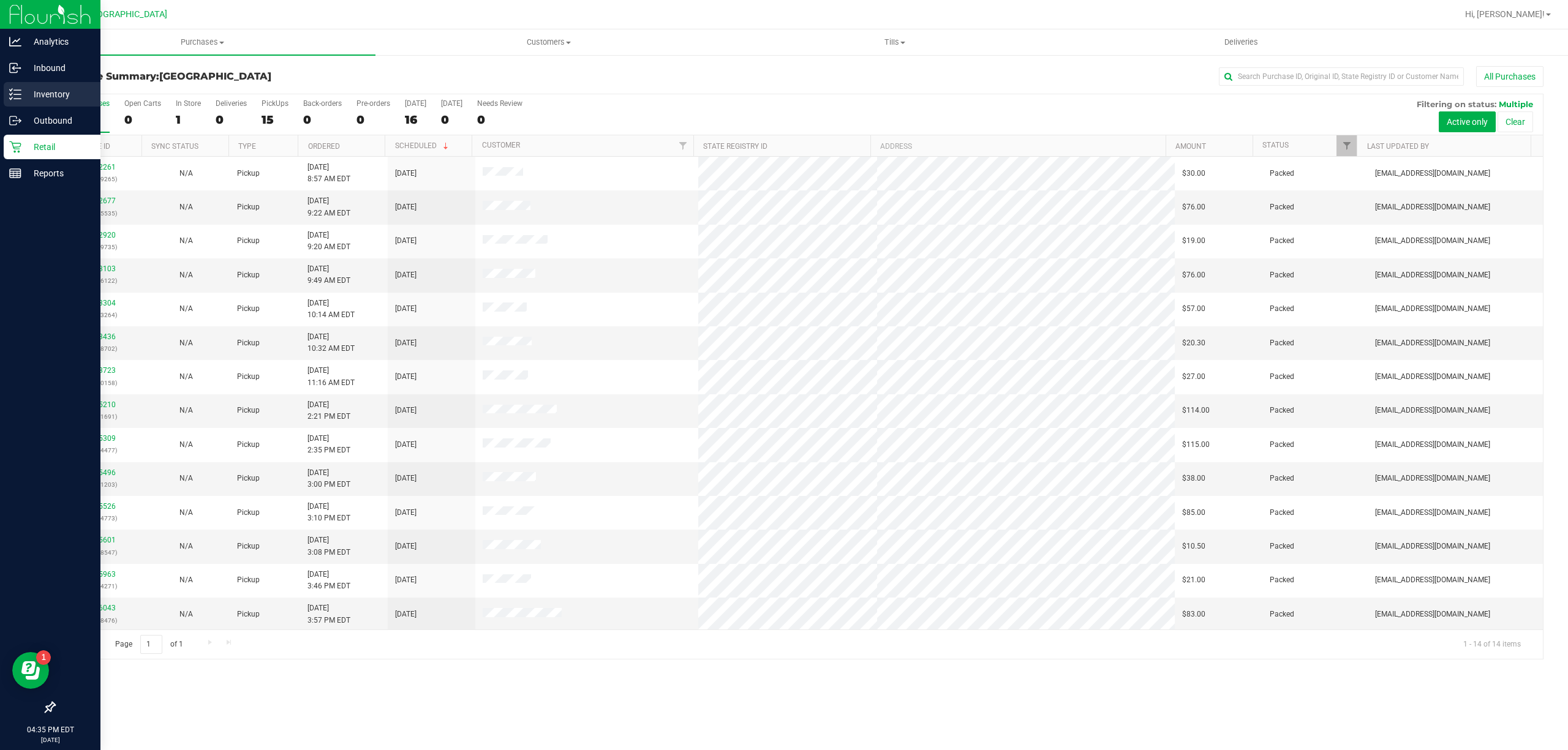
click at [77, 98] on p "Inventory" at bounding box center [58, 94] width 74 height 15
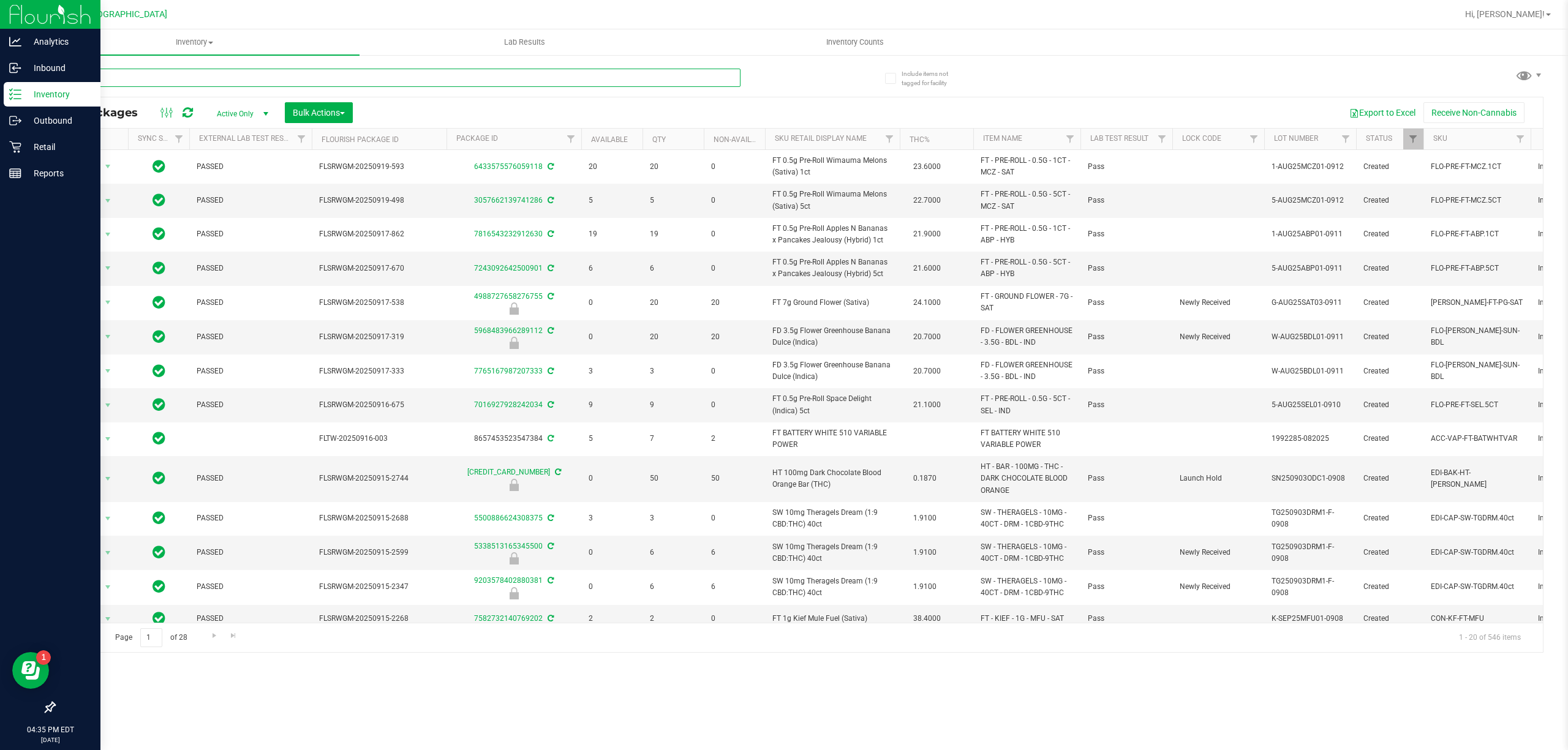
click at [127, 78] on input "text" at bounding box center [396, 77] width 687 height 18
type input "2981214389633292"
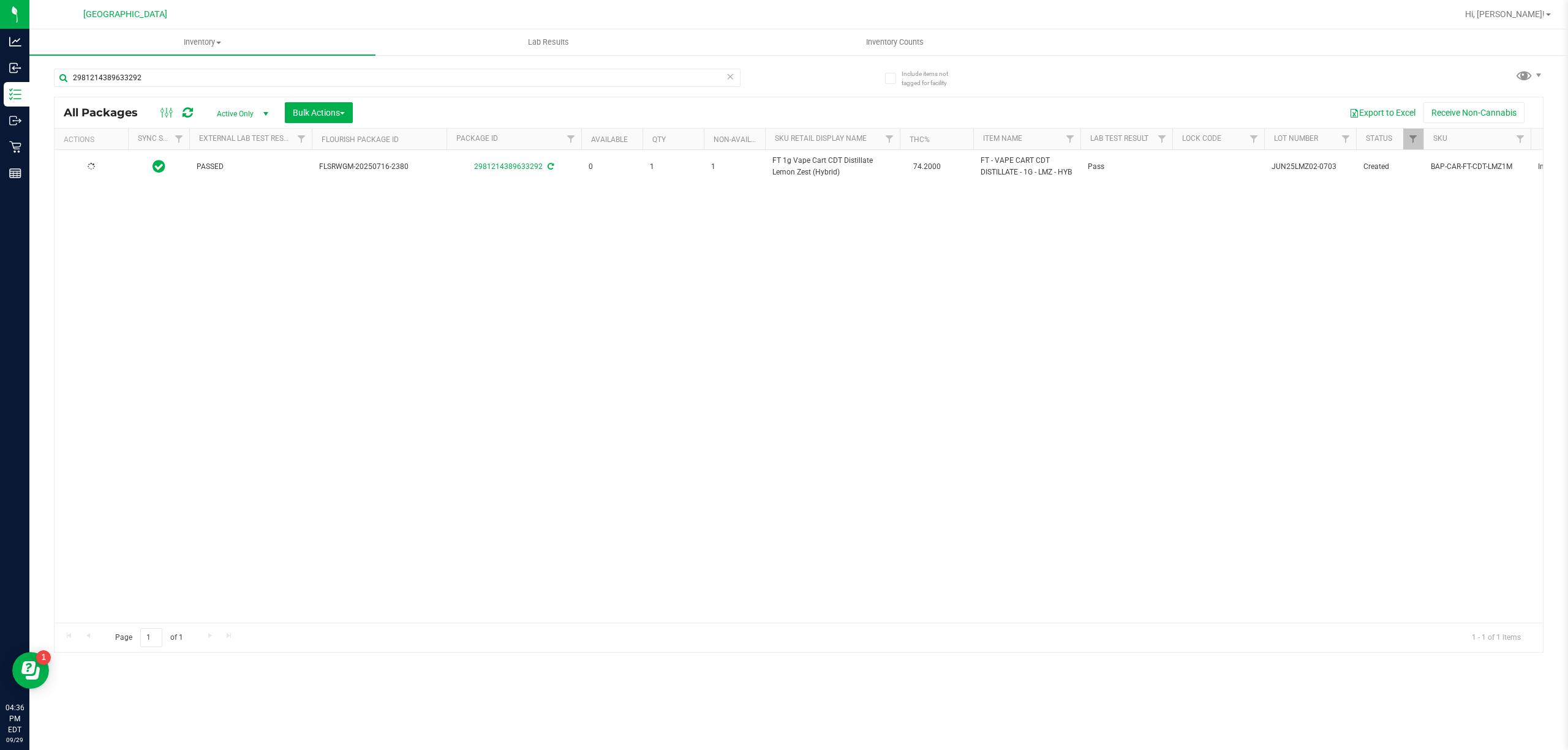
click at [757, 459] on div "PASSED FLSRWGM-20250716-2380 2981214389633292 0 1 1 FT 1g Vape Cart CDT Distill…" at bounding box center [798, 386] width 1488 height 473
